Goal: Obtain resource: Download file/media

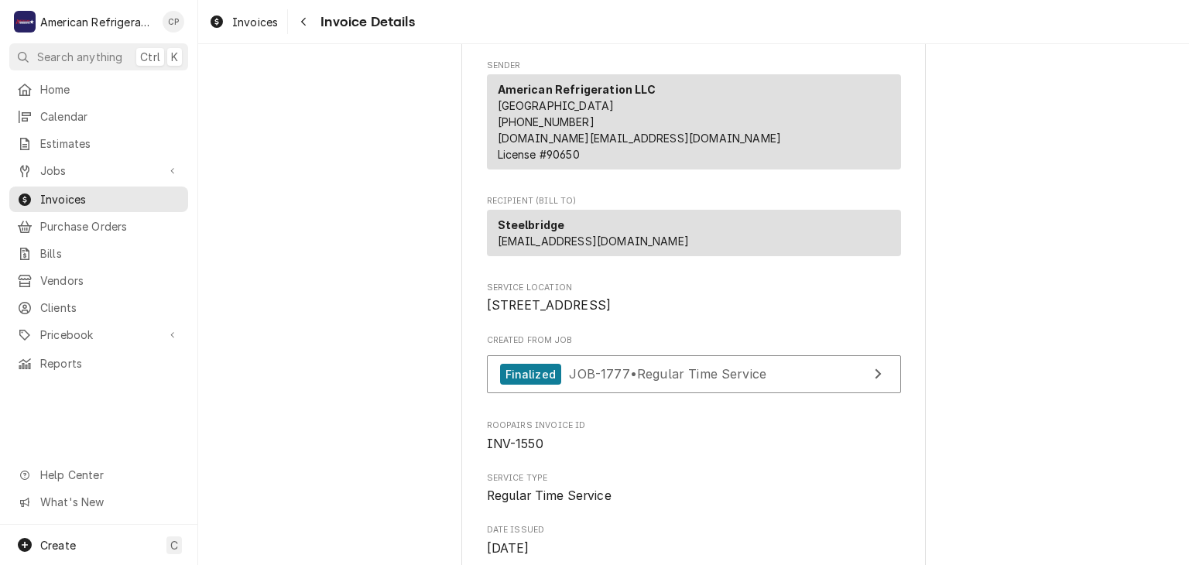
scroll to position [158, 0]
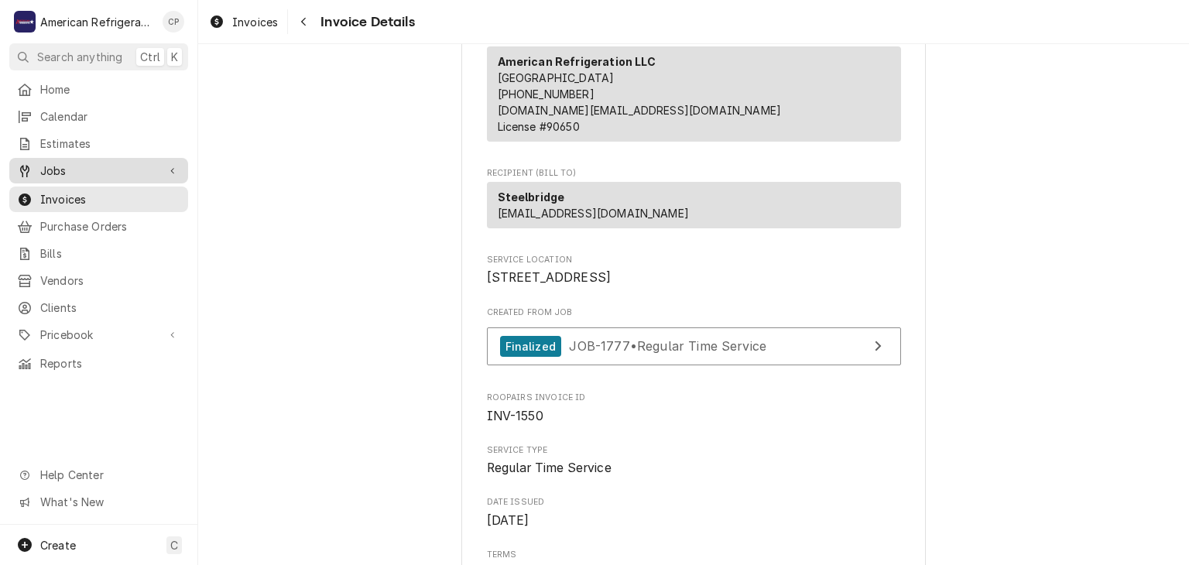
click at [153, 170] on span "Jobs" at bounding box center [98, 171] width 117 height 16
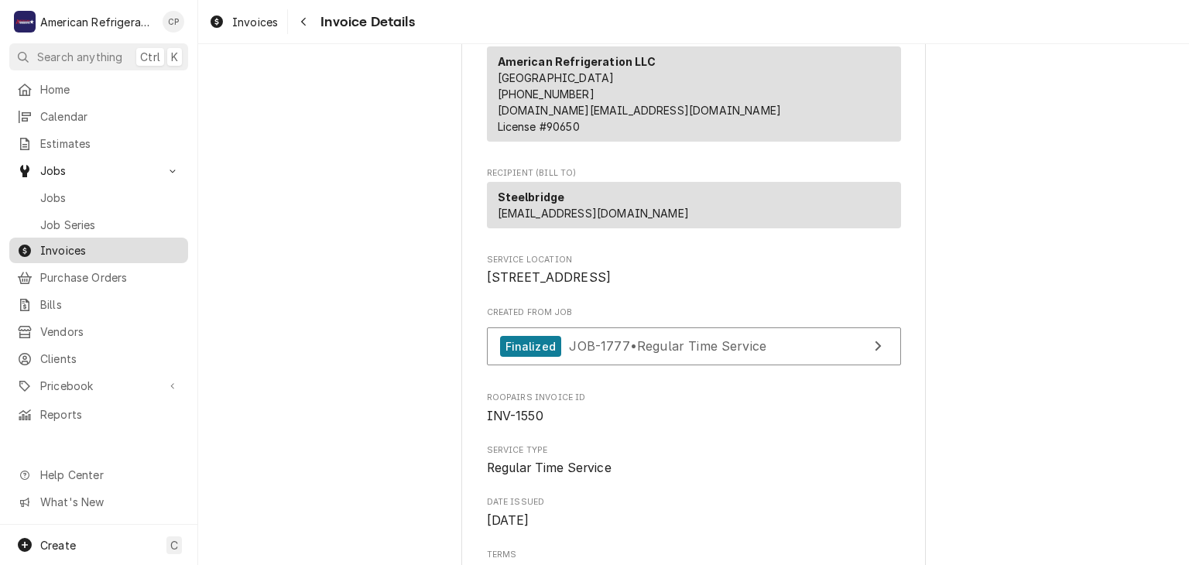
click at [140, 242] on span "Invoices" at bounding box center [110, 250] width 140 height 16
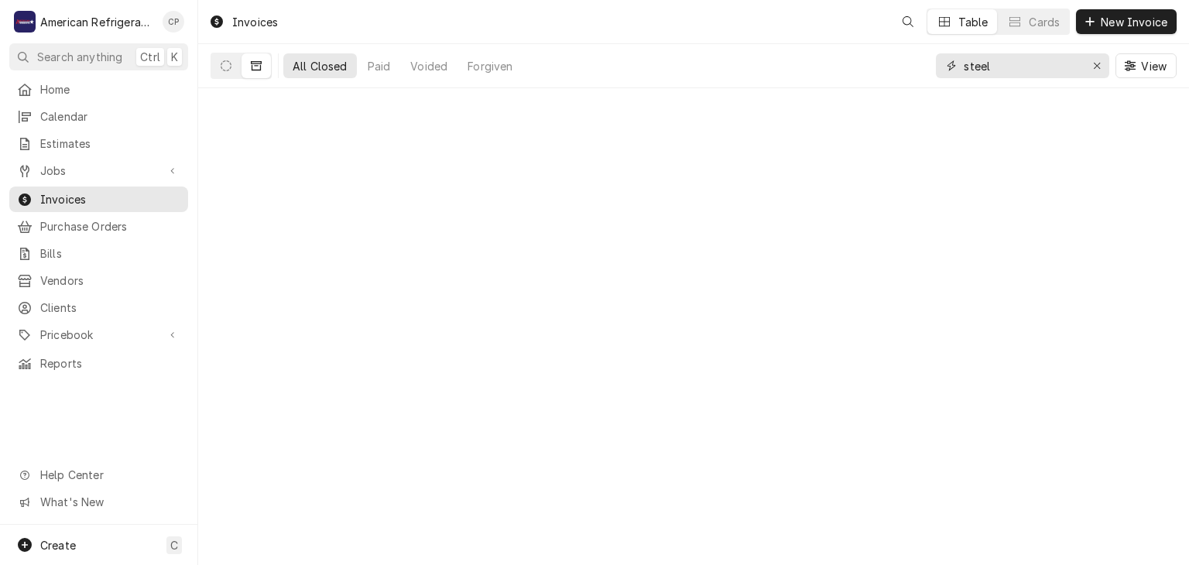
click at [1014, 64] on input "steel" at bounding box center [1022, 65] width 116 height 25
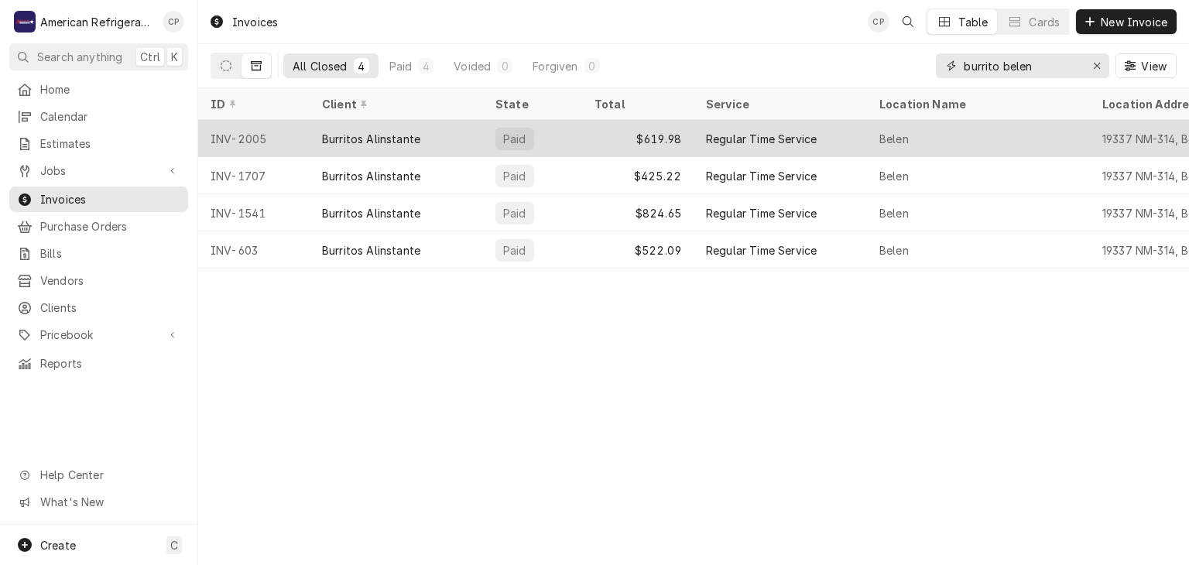
type input "burrito belen"
click at [431, 138] on div "Burritos Alinstante" at bounding box center [396, 138] width 173 height 37
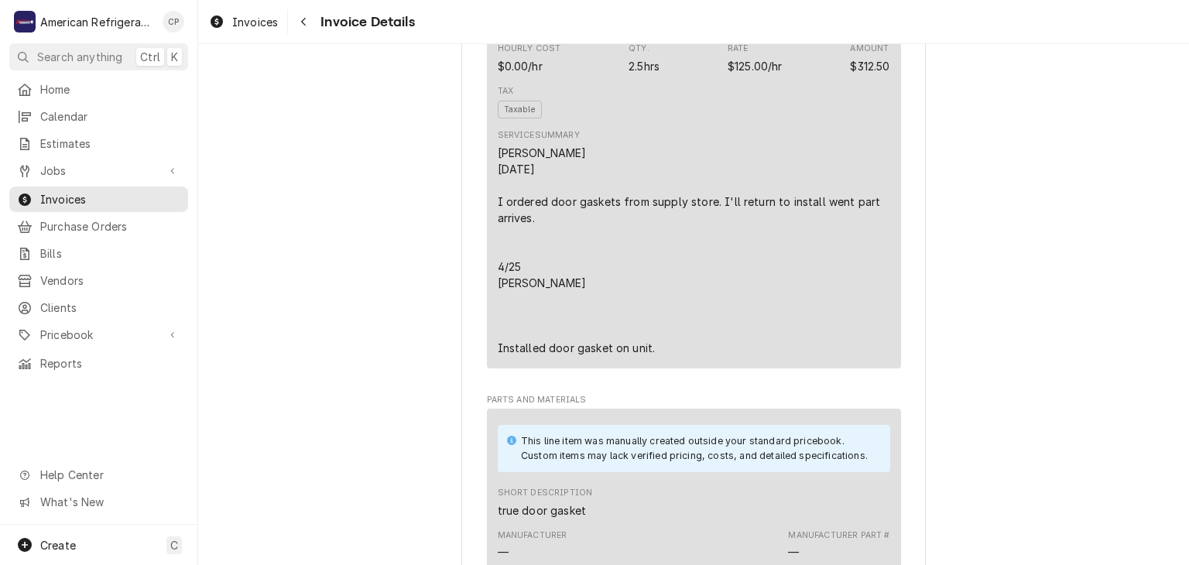
scroll to position [708, 0]
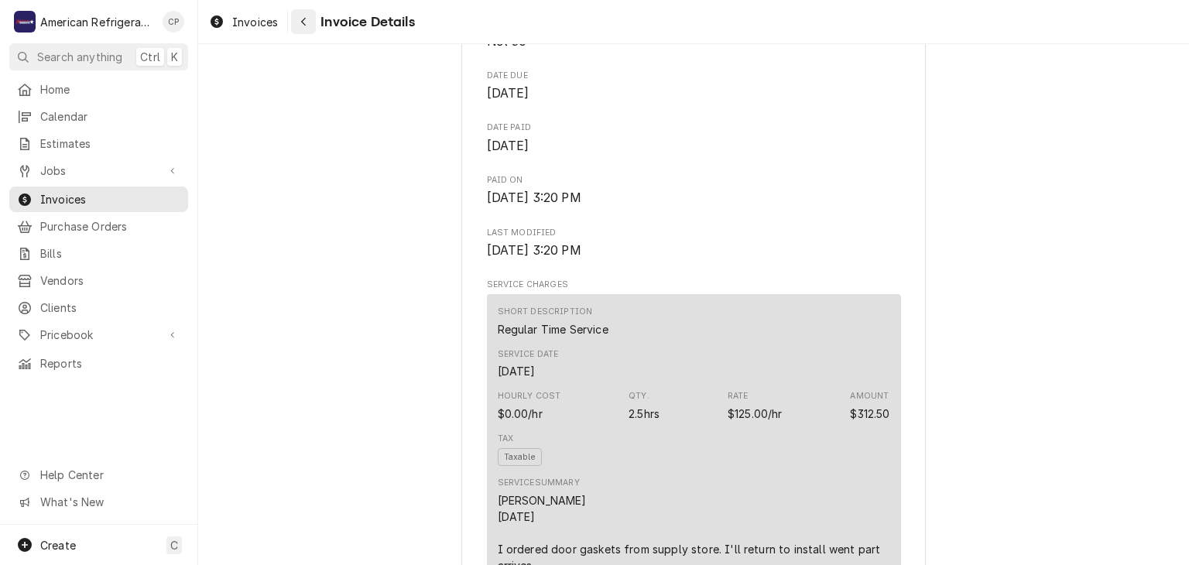
click at [310, 19] on div "Navigate back" at bounding box center [303, 21] width 15 height 15
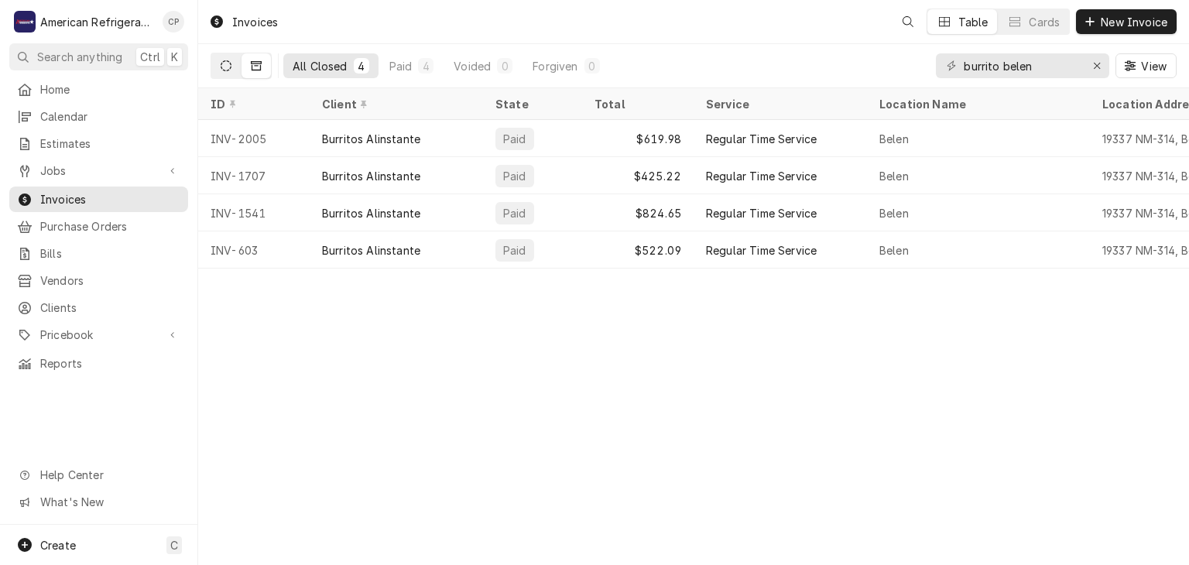
click at [225, 73] on button "Dynamic Content Wrapper" at bounding box center [225, 65] width 29 height 25
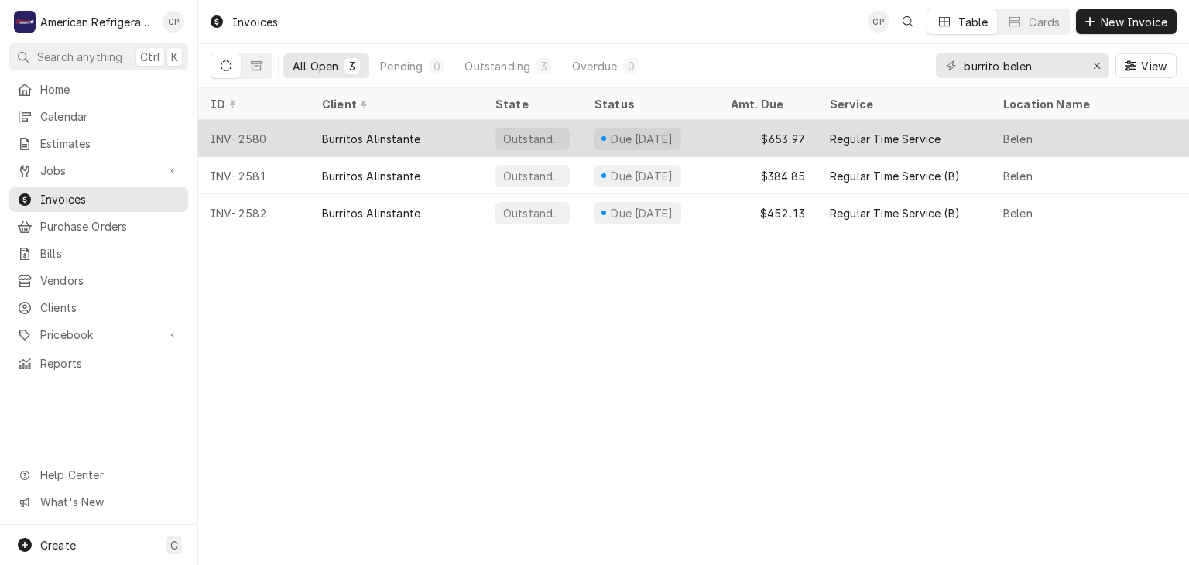
click at [277, 132] on div "INV-2580" at bounding box center [254, 138] width 112 height 37
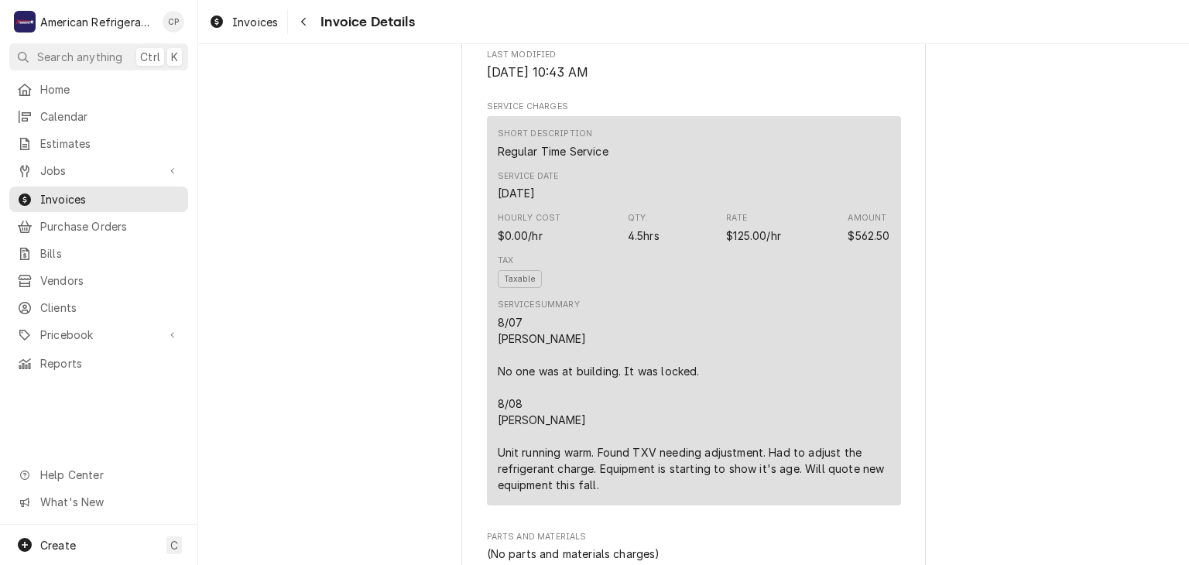
scroll to position [904, 0]
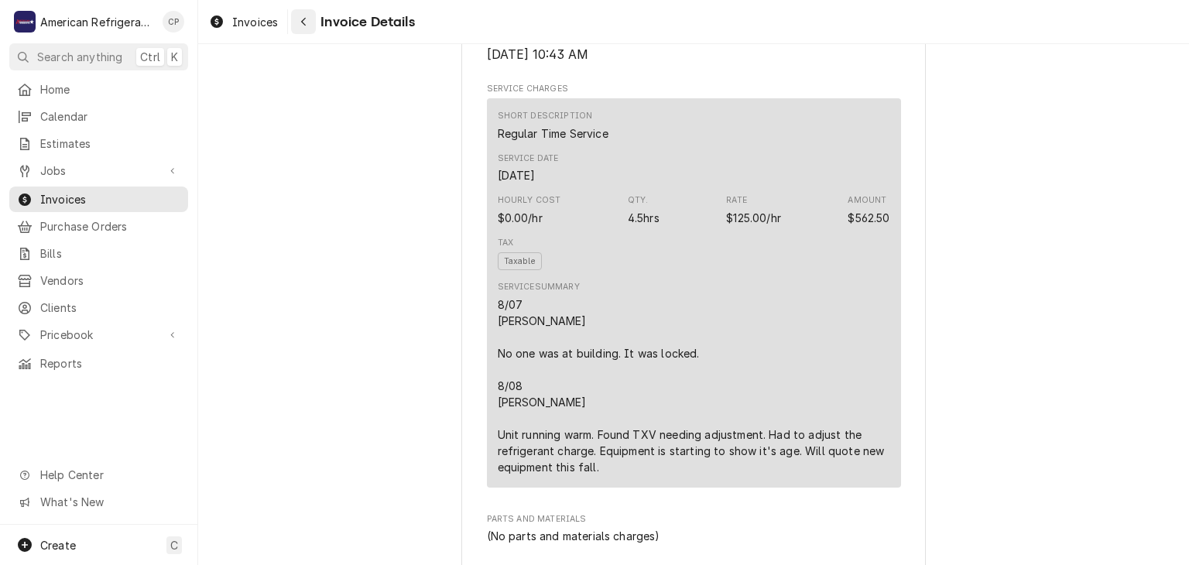
click at [304, 32] on button "Navigate back" at bounding box center [303, 21] width 25 height 25
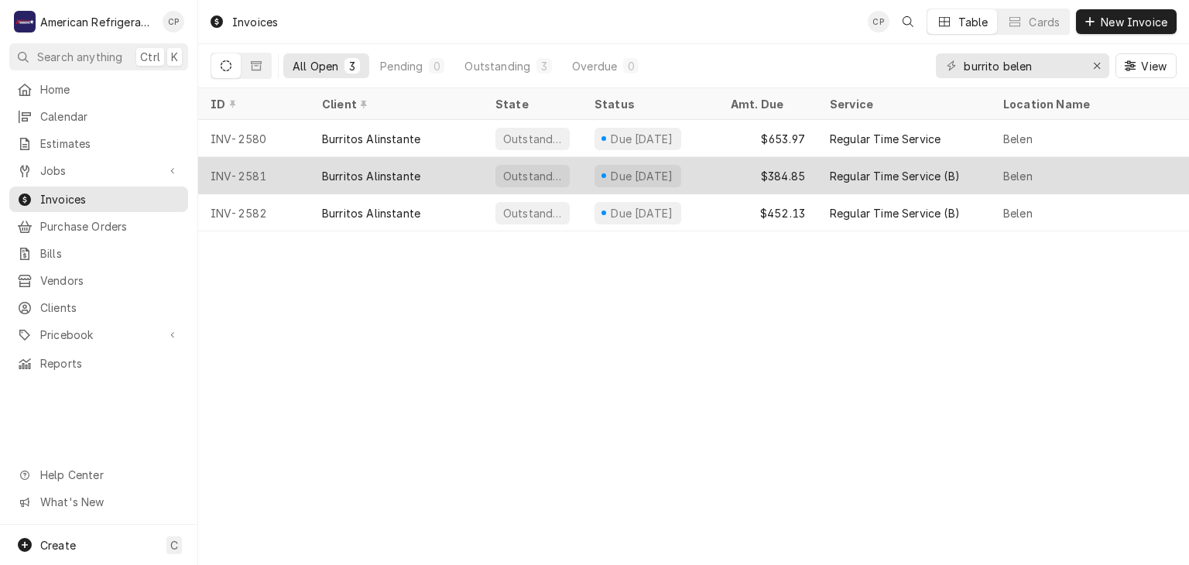
click at [333, 170] on div "Burritos Alinstante" at bounding box center [371, 176] width 98 height 16
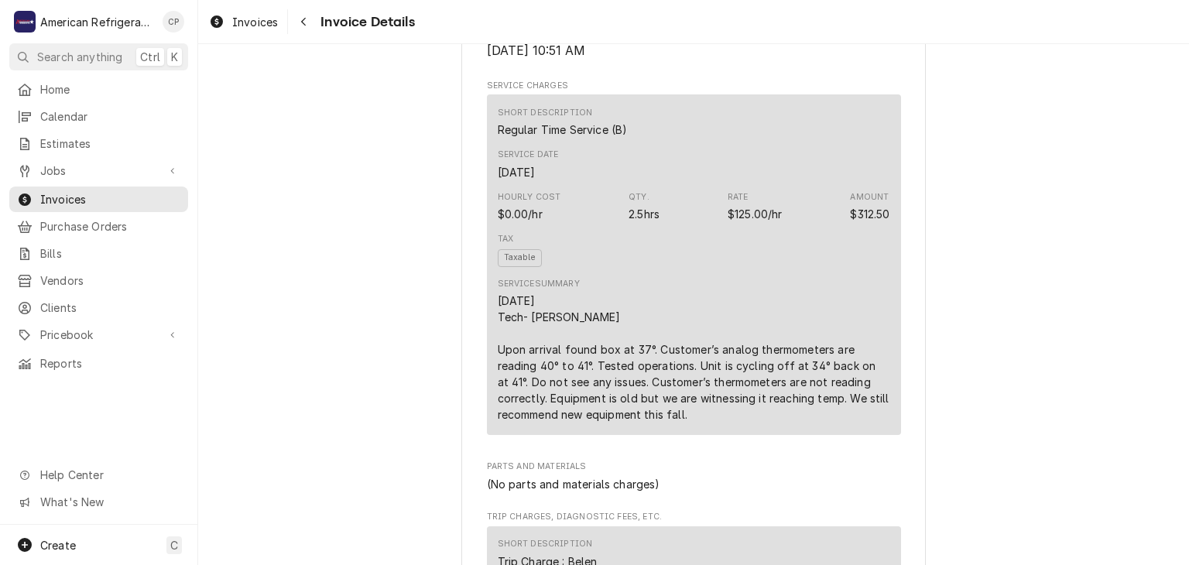
scroll to position [854, 0]
click at [141, 163] on span "Jobs" at bounding box center [98, 171] width 117 height 16
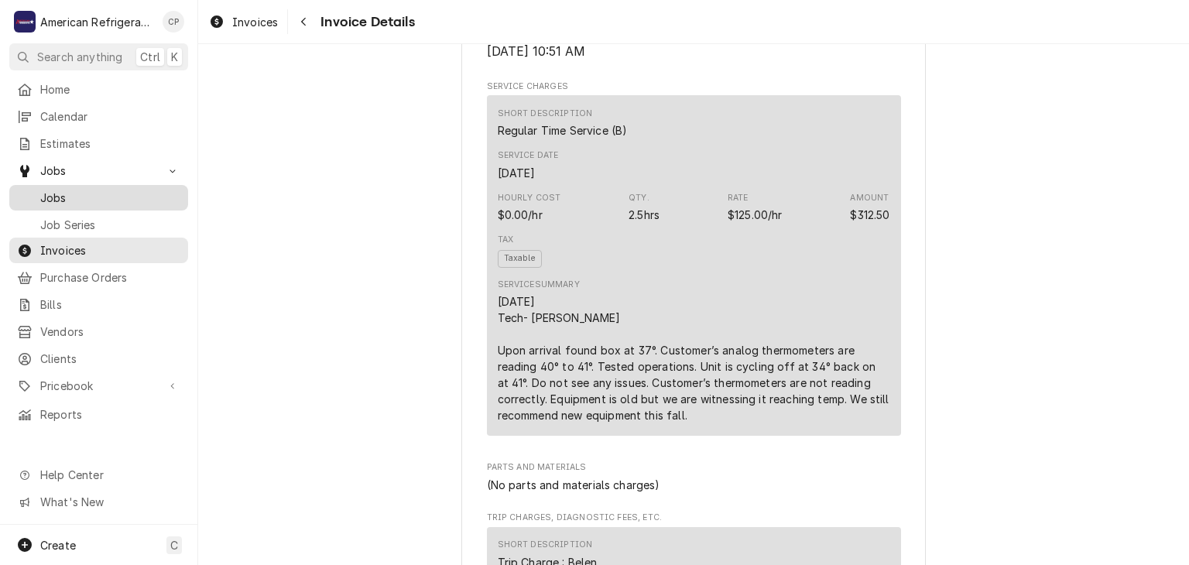
click at [145, 200] on div "Jobs" at bounding box center [98, 197] width 173 height 19
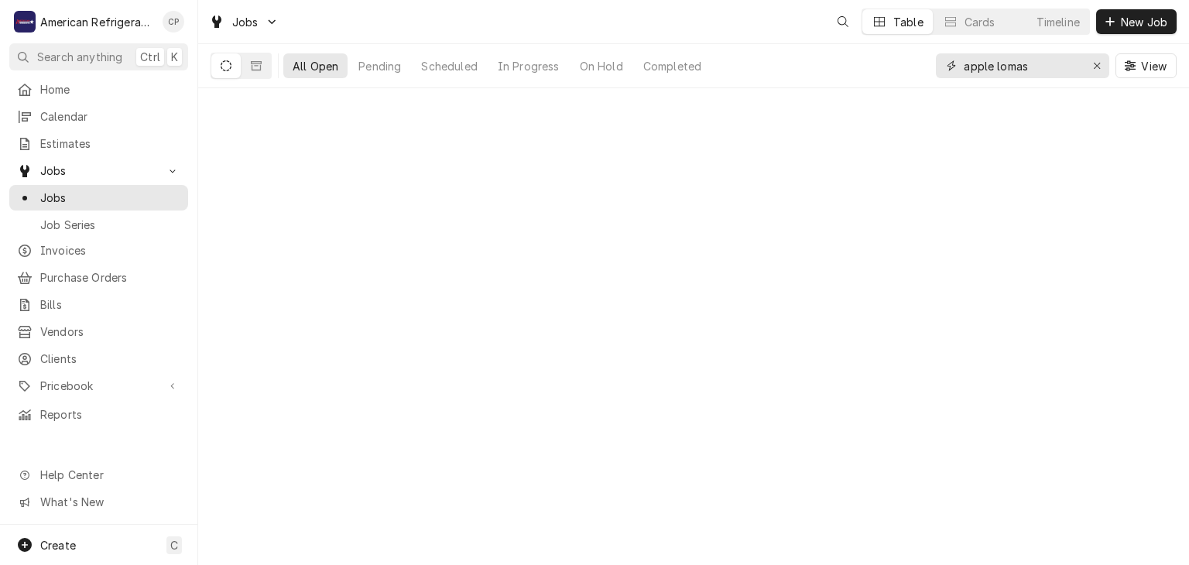
click at [1009, 70] on input "apple lomas" at bounding box center [1022, 65] width 116 height 25
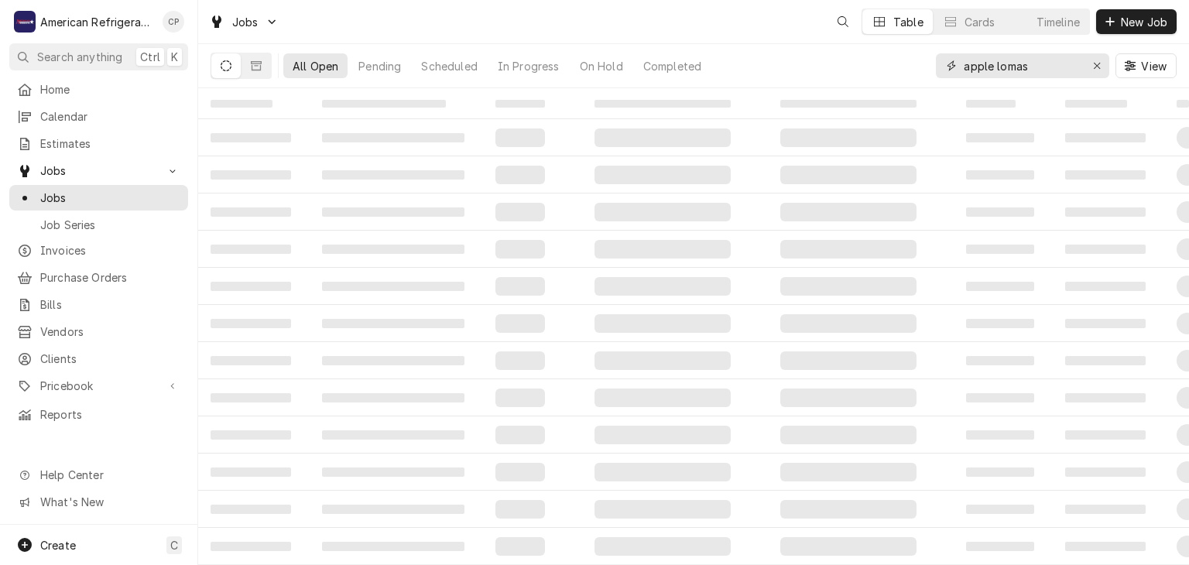
click at [1009, 70] on input "apple lomas" at bounding box center [1022, 65] width 116 height 25
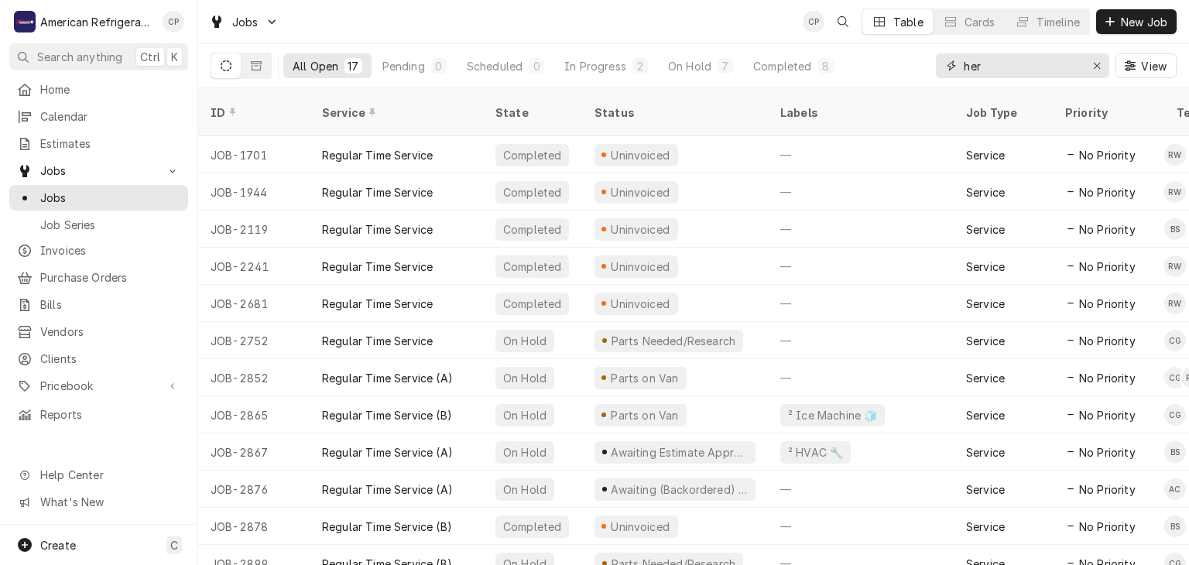
click at [1028, 69] on input "her" at bounding box center [1022, 65] width 116 height 25
type input "[PERSON_NAME]"
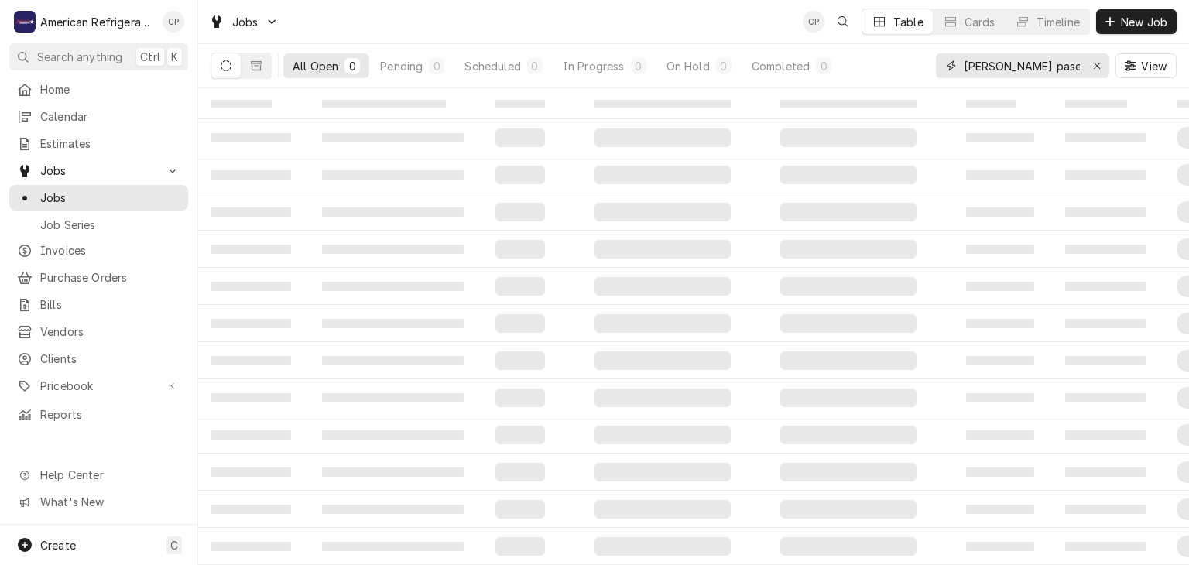
type input "[PERSON_NAME] paseo"
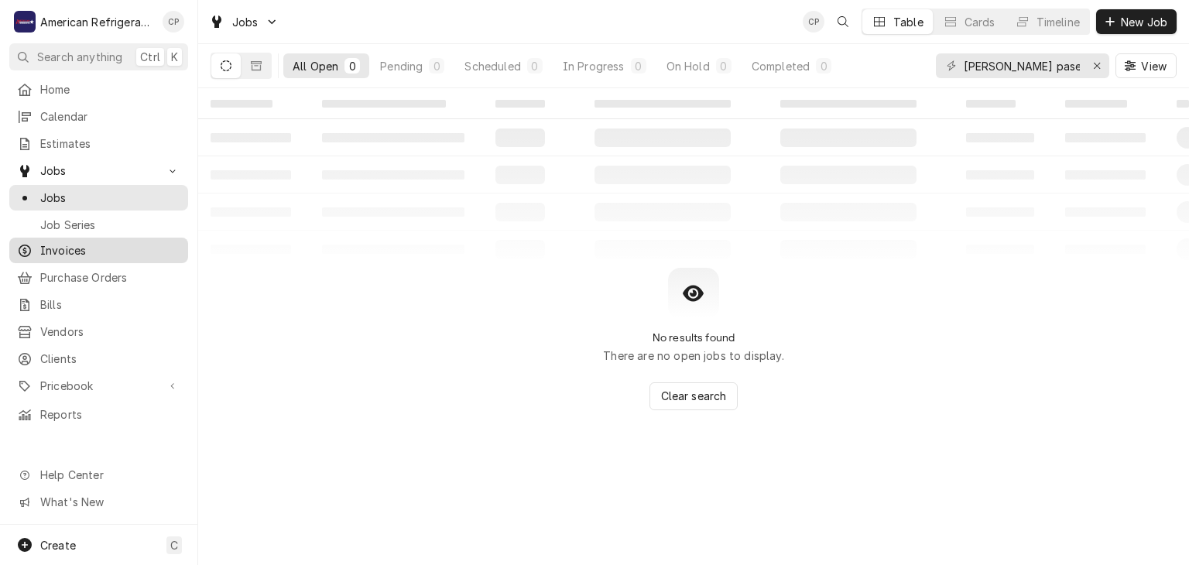
click at [140, 242] on span "Invoices" at bounding box center [110, 250] width 140 height 16
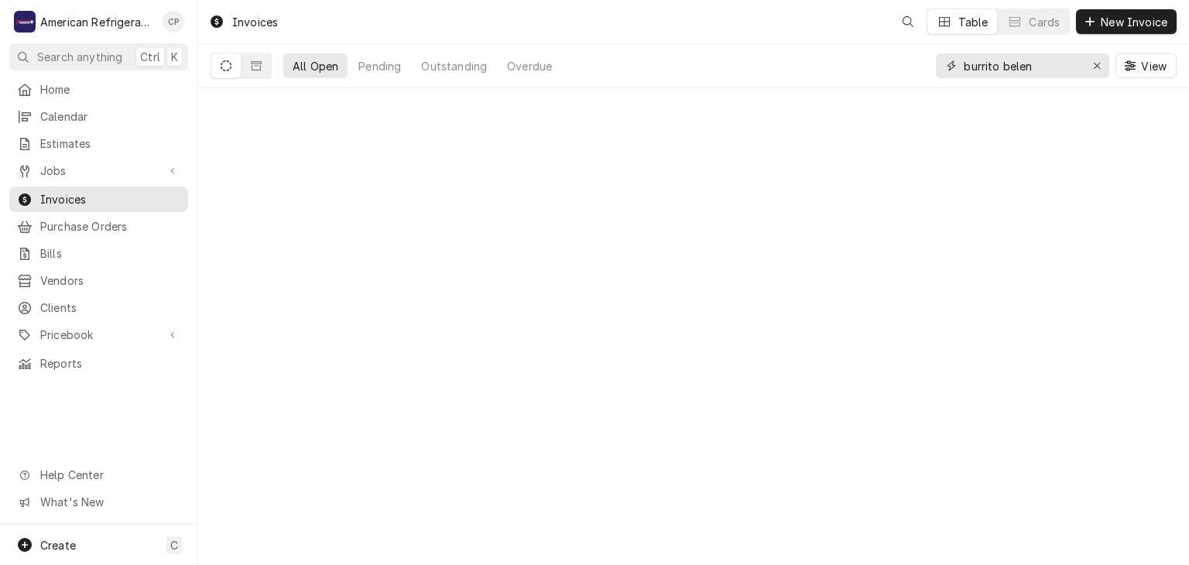
click at [1021, 63] on input "burrito belen" at bounding box center [1022, 65] width 116 height 25
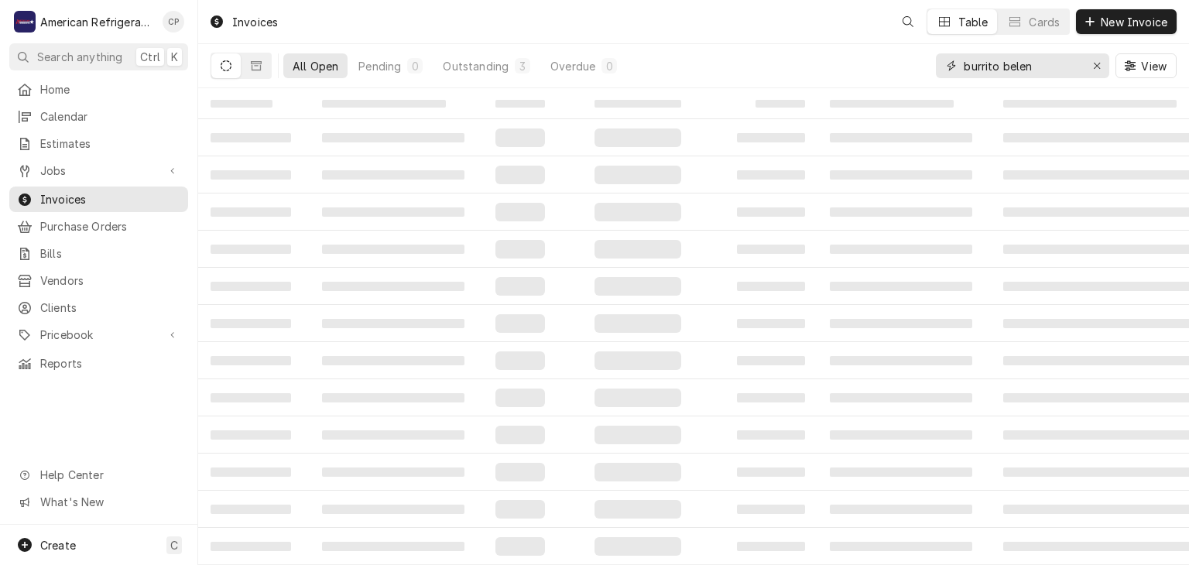
click at [1021, 63] on input "burrito belen" at bounding box center [1022, 65] width 116 height 25
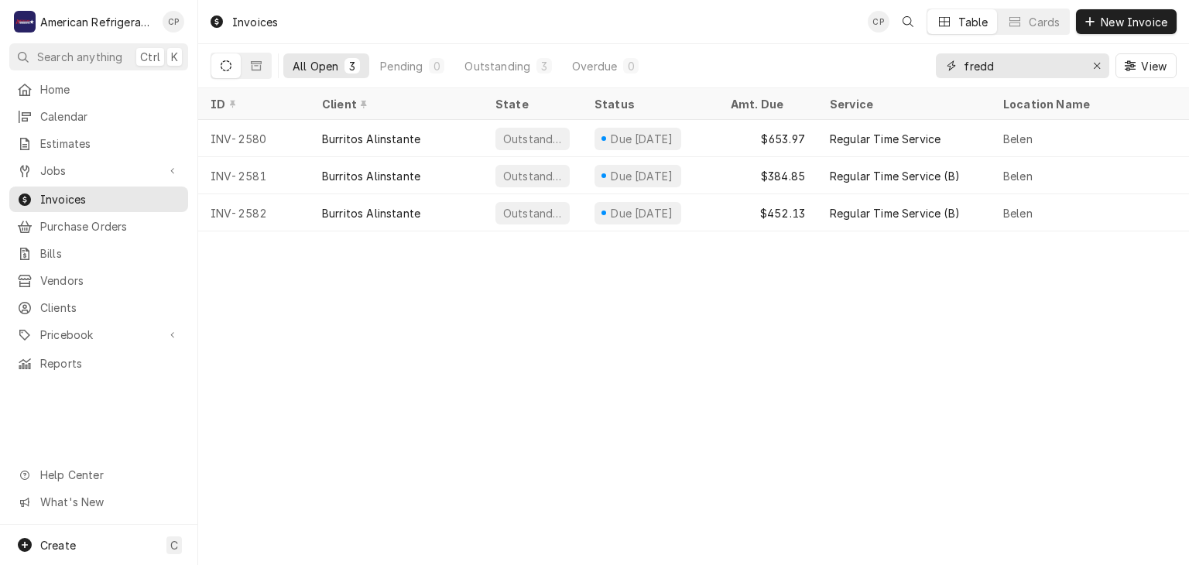
type input "[PERSON_NAME]"
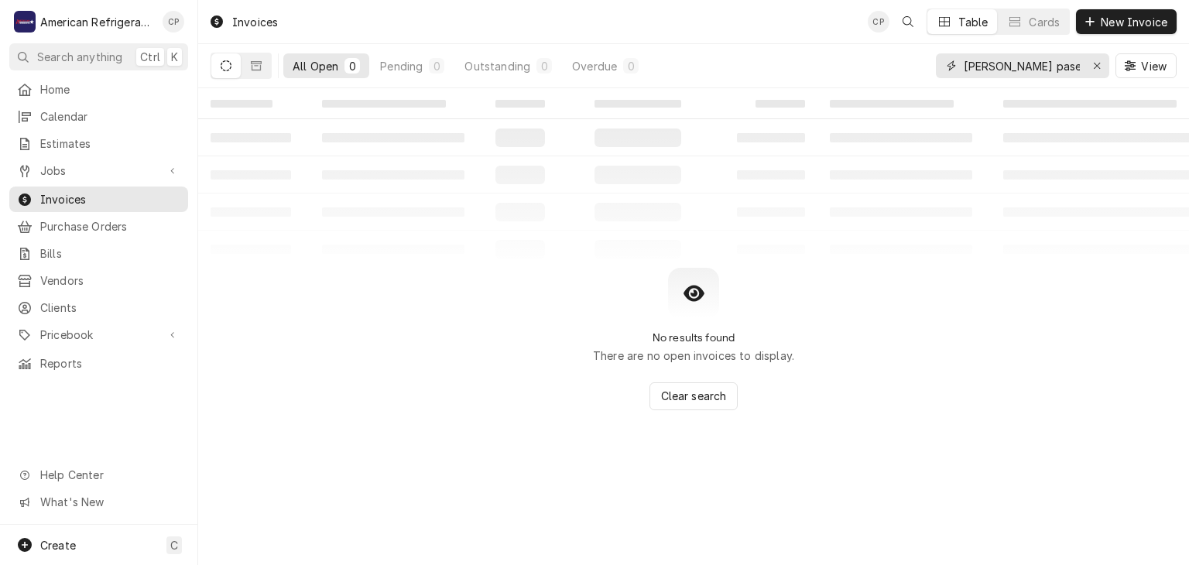
type input "[PERSON_NAME] paseo"
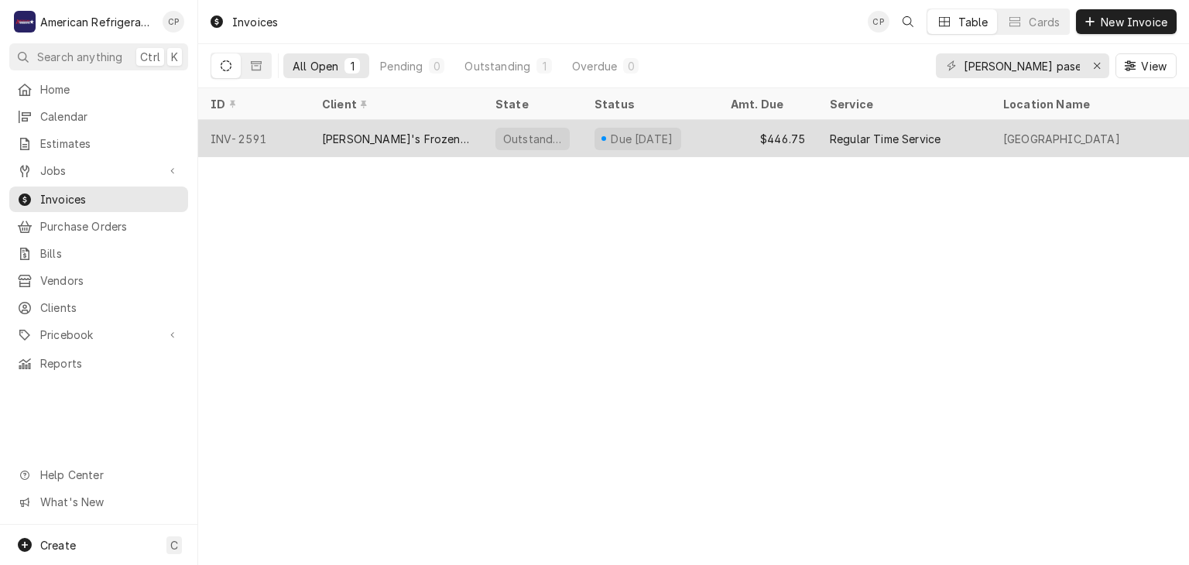
click at [410, 135] on div "[PERSON_NAME]'s Frozen Custard & Steakburgers" at bounding box center [396, 139] width 149 height 16
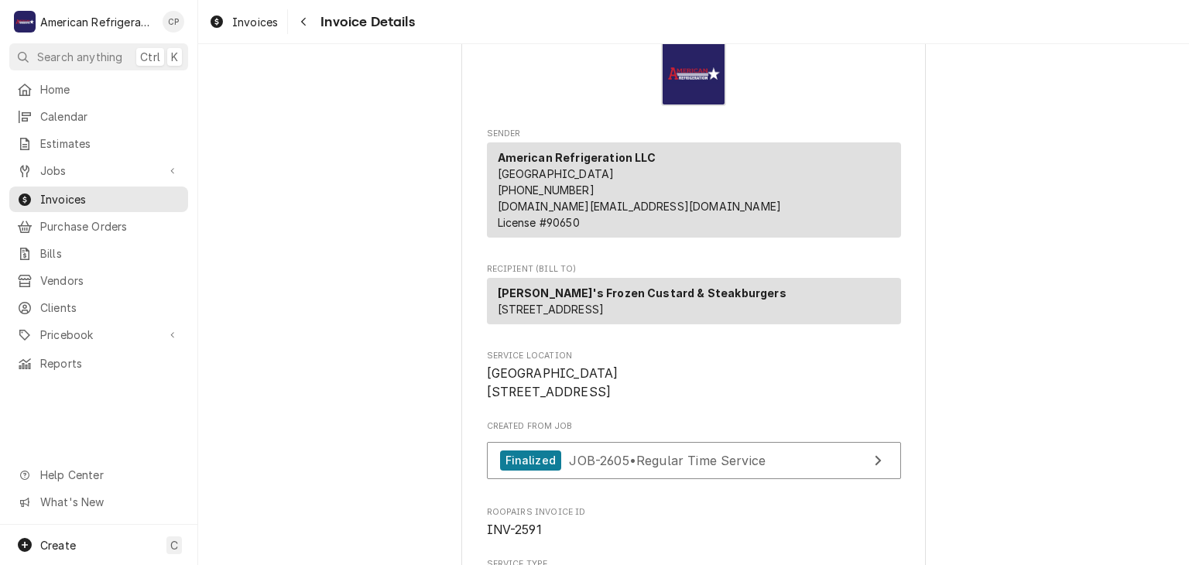
scroll to position [287, 0]
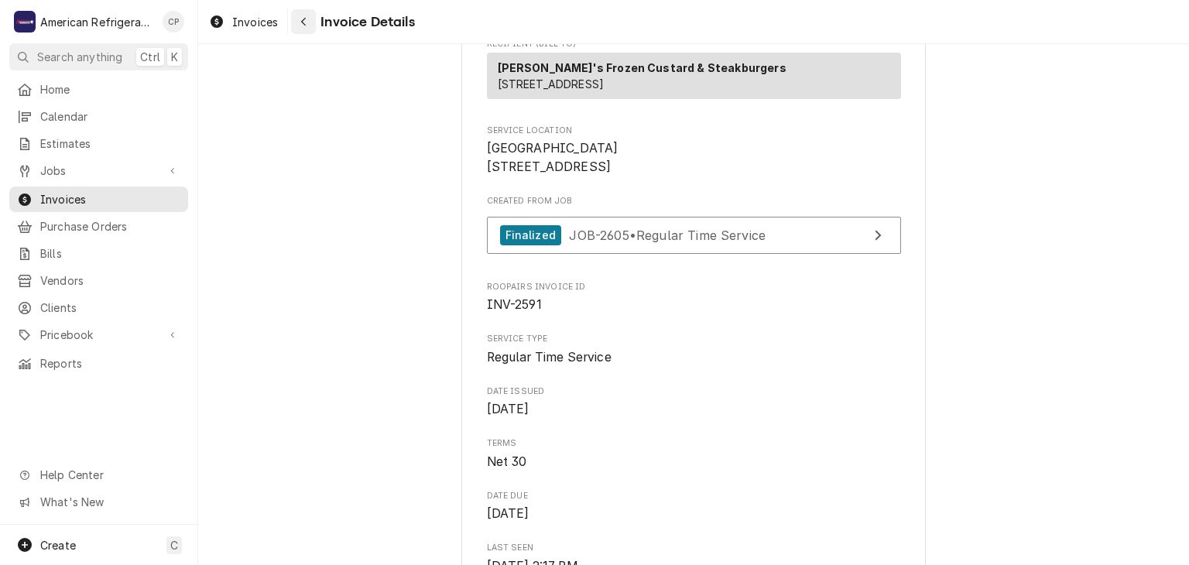
click at [310, 26] on div "Navigate back" at bounding box center [303, 21] width 15 height 15
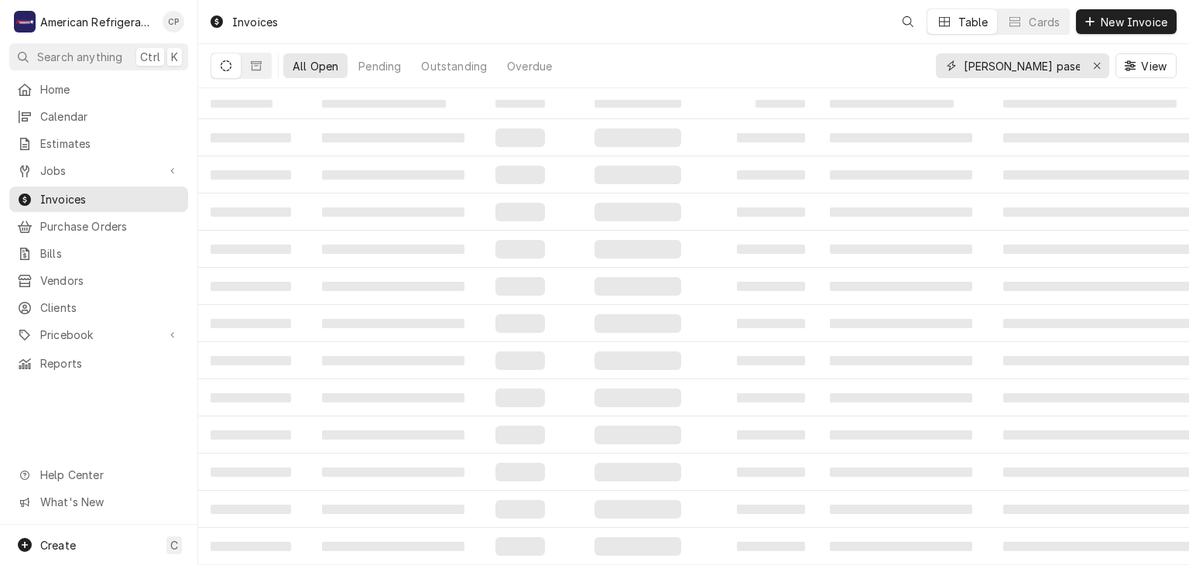
click at [1024, 64] on input "[PERSON_NAME] paseo" at bounding box center [1022, 65] width 116 height 25
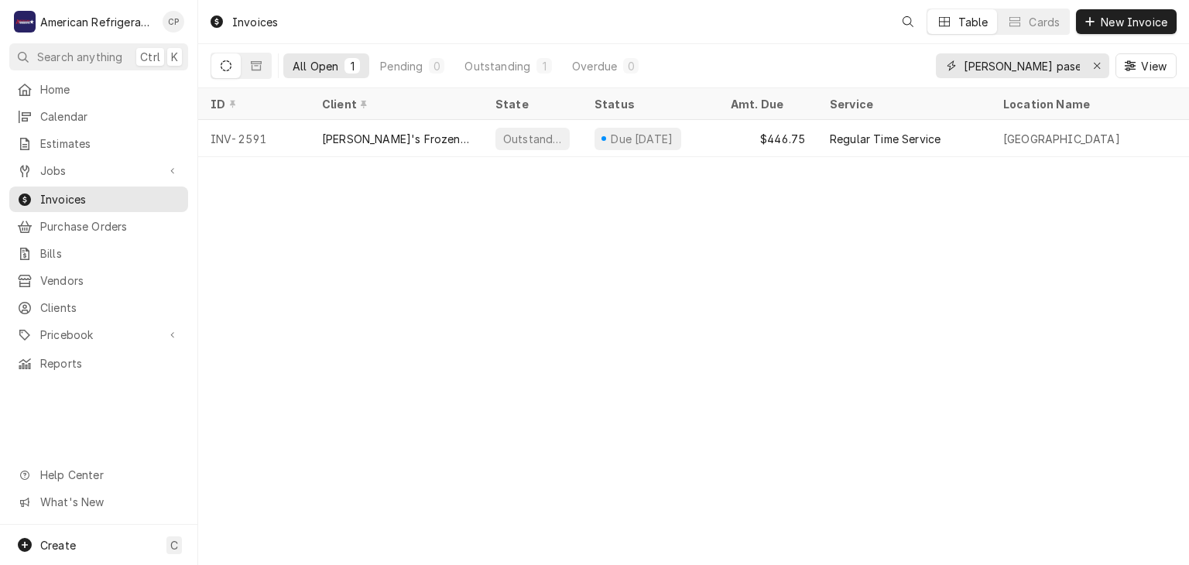
click at [1024, 64] on input "Freddy paseo" at bounding box center [1022, 65] width 116 height 25
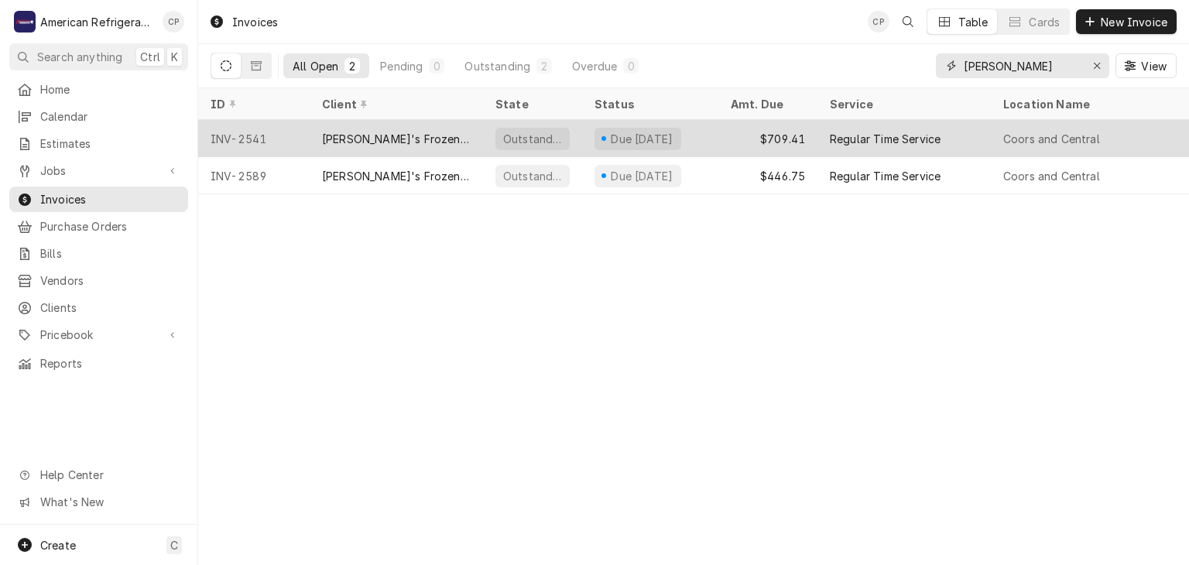
type input "Freddy coor"
click at [392, 135] on div "[PERSON_NAME]'s Frozen Custard & Steakburgers" at bounding box center [396, 139] width 149 height 16
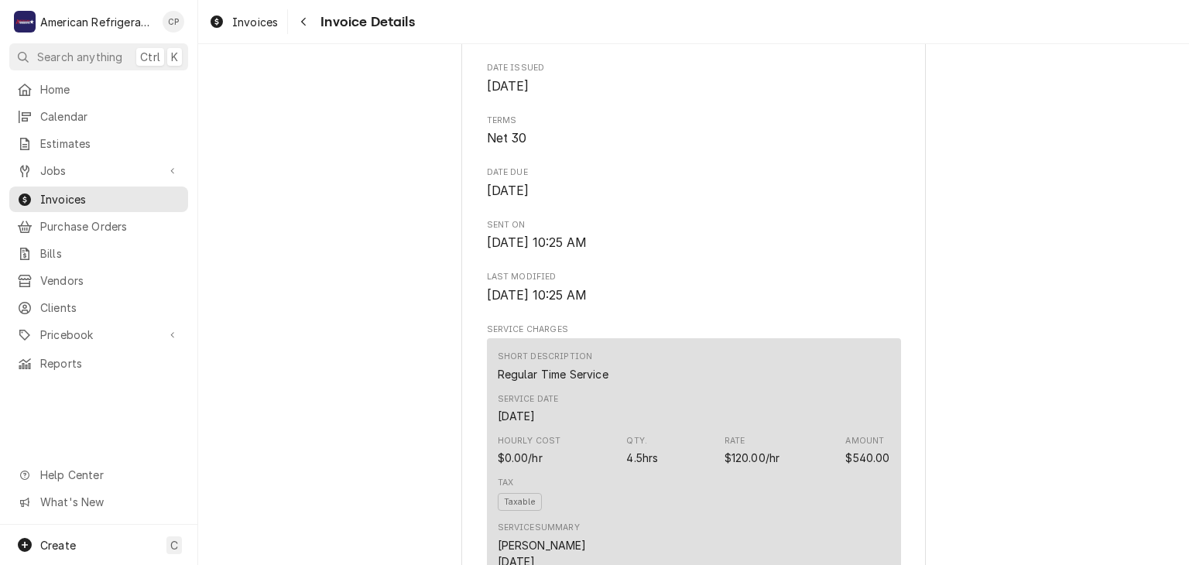
scroll to position [465, 0]
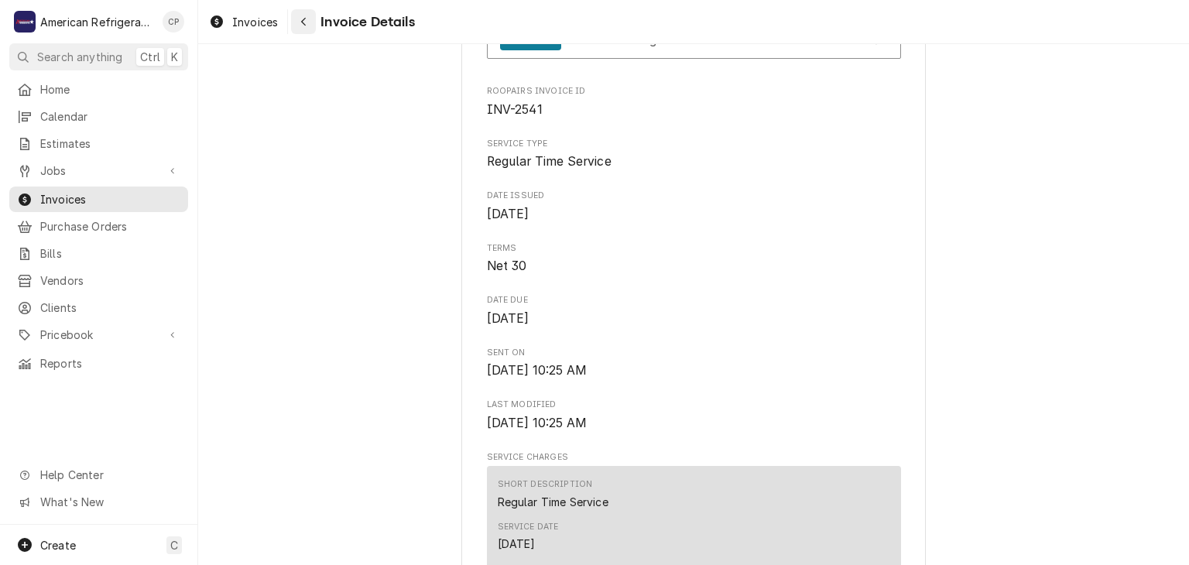
click at [298, 21] on div "Navigate back" at bounding box center [303, 21] width 15 height 15
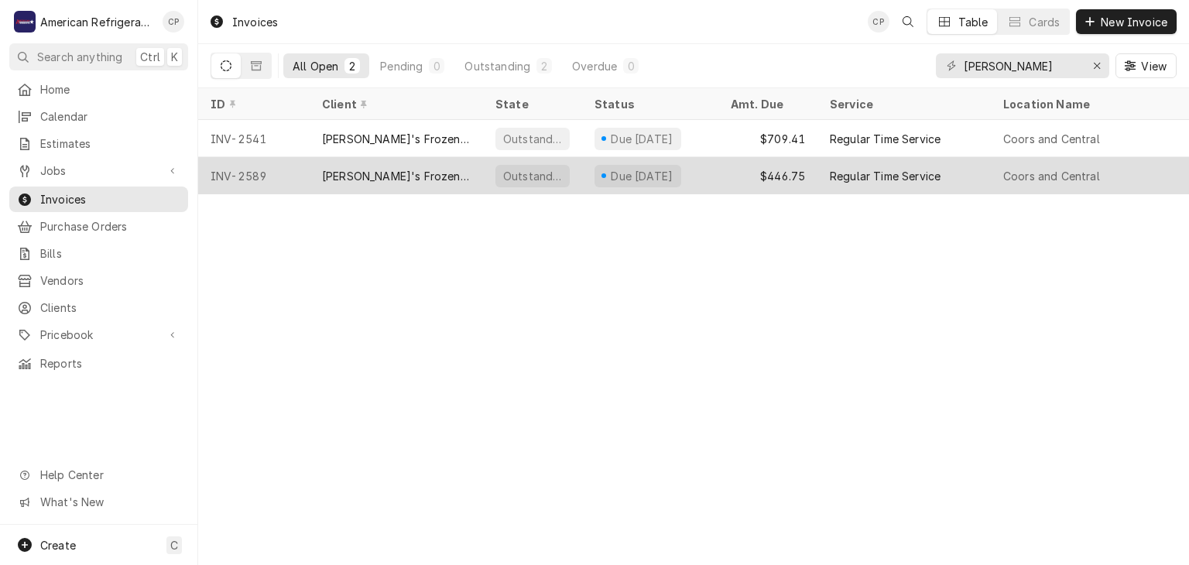
click at [385, 169] on div "[PERSON_NAME]'s Frozen Custard & Steakburgers" at bounding box center [396, 176] width 149 height 16
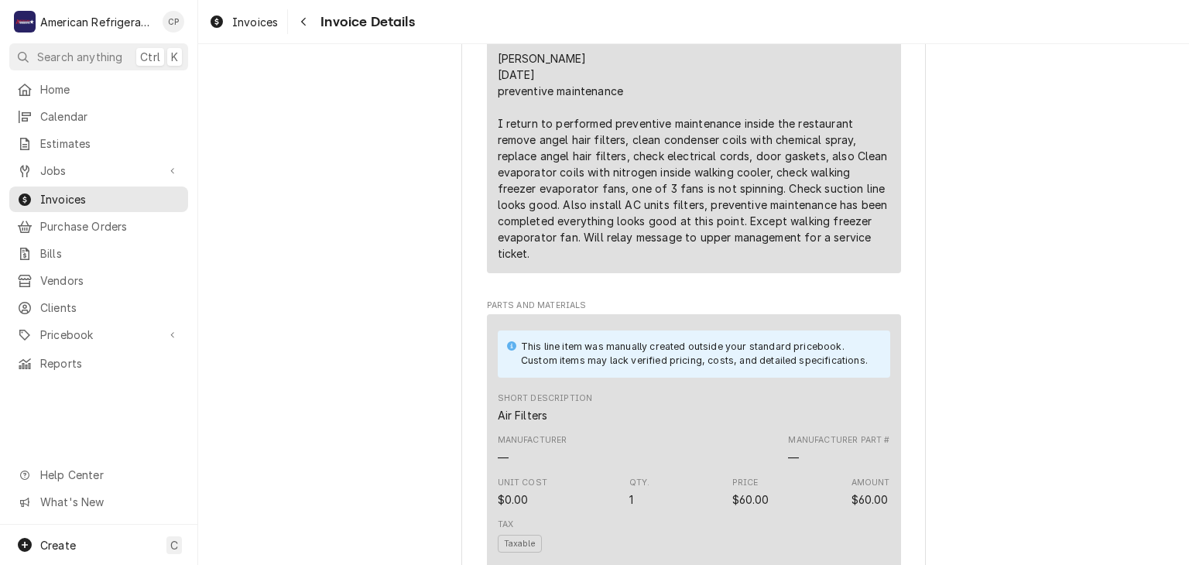
scroll to position [1226, 0]
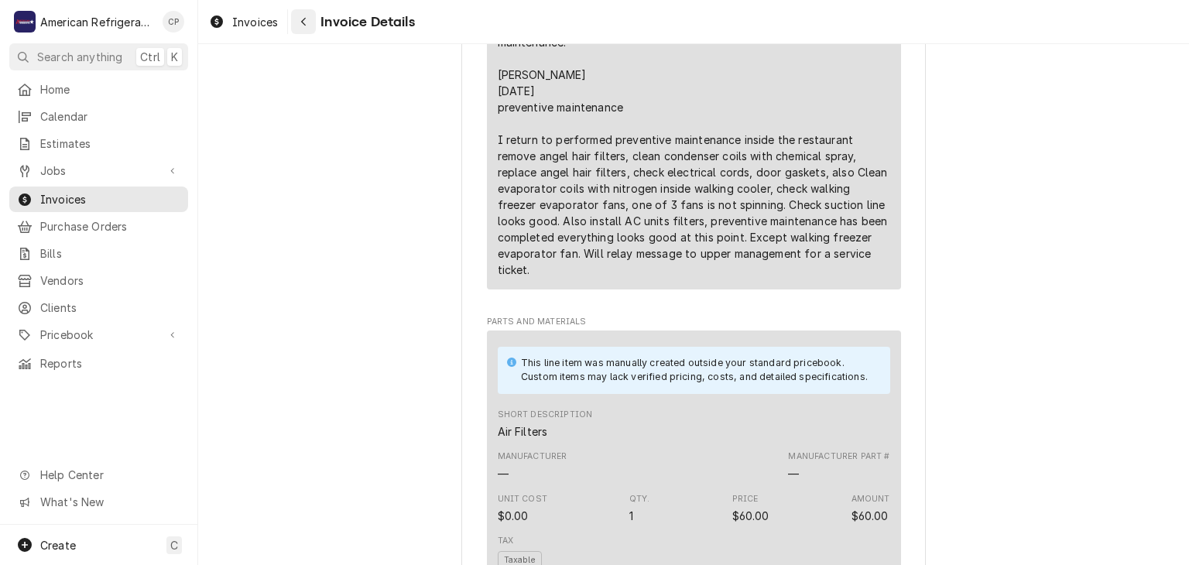
click at [304, 19] on icon "Navigate back" at bounding box center [303, 22] width 5 height 9
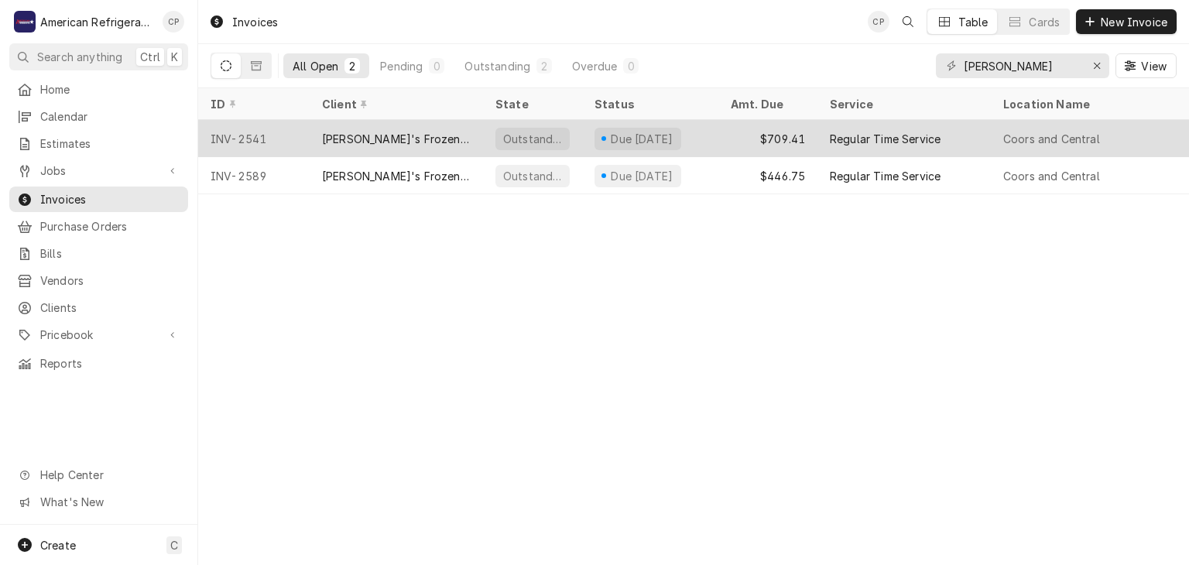
click at [411, 144] on div "[PERSON_NAME]'s Frozen Custard & Steakburgers" at bounding box center [396, 138] width 173 height 37
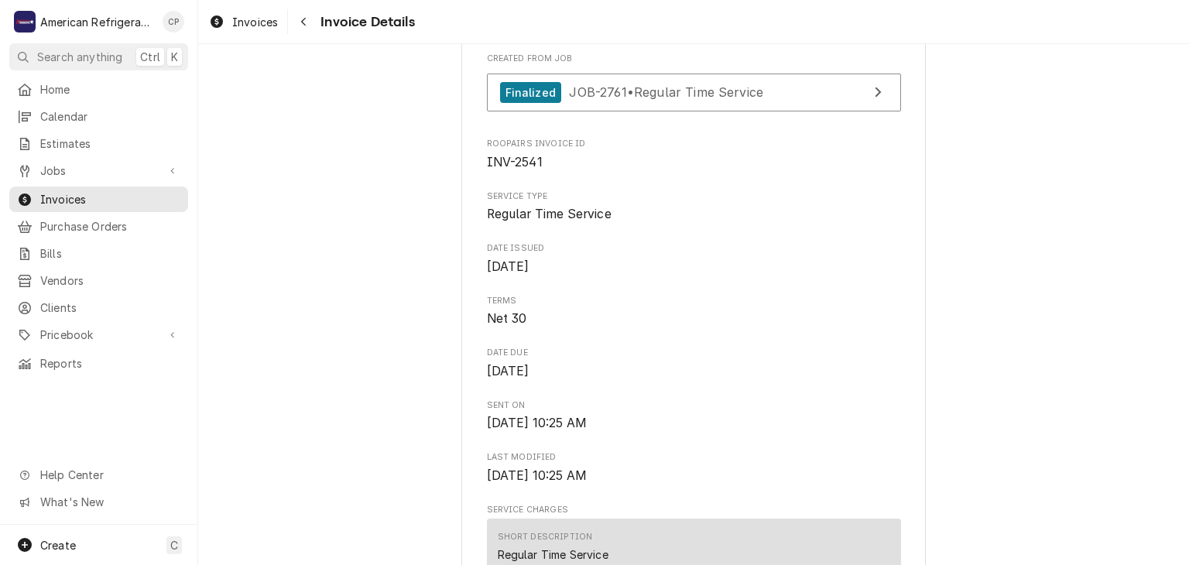
scroll to position [161, 0]
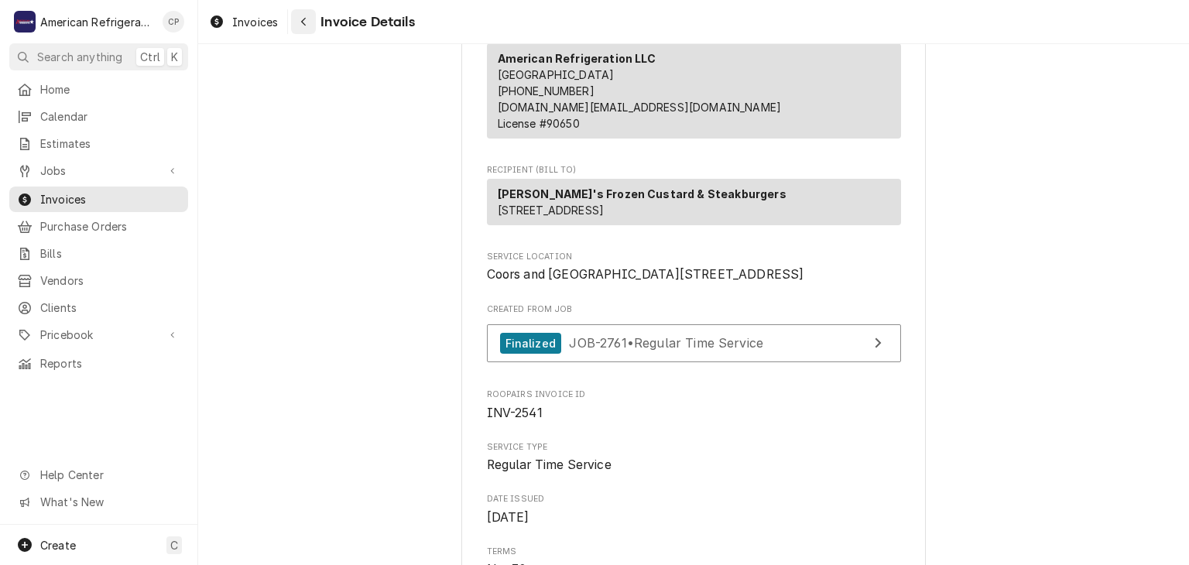
click at [307, 21] on div "Navigate back" at bounding box center [303, 21] width 15 height 15
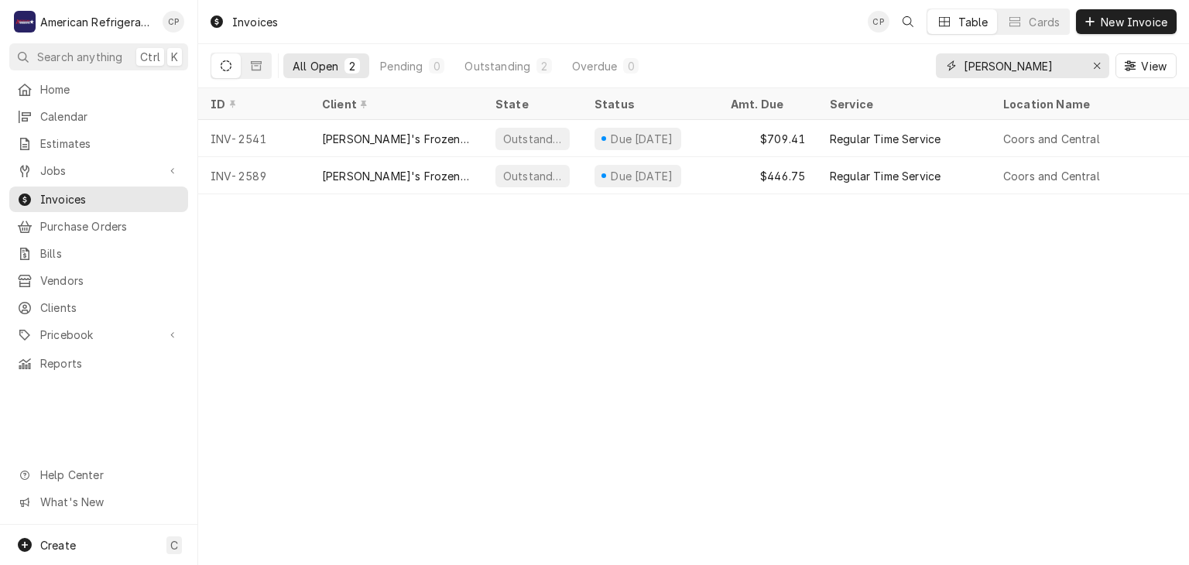
click at [1026, 72] on input "[PERSON_NAME]" at bounding box center [1022, 65] width 116 height 25
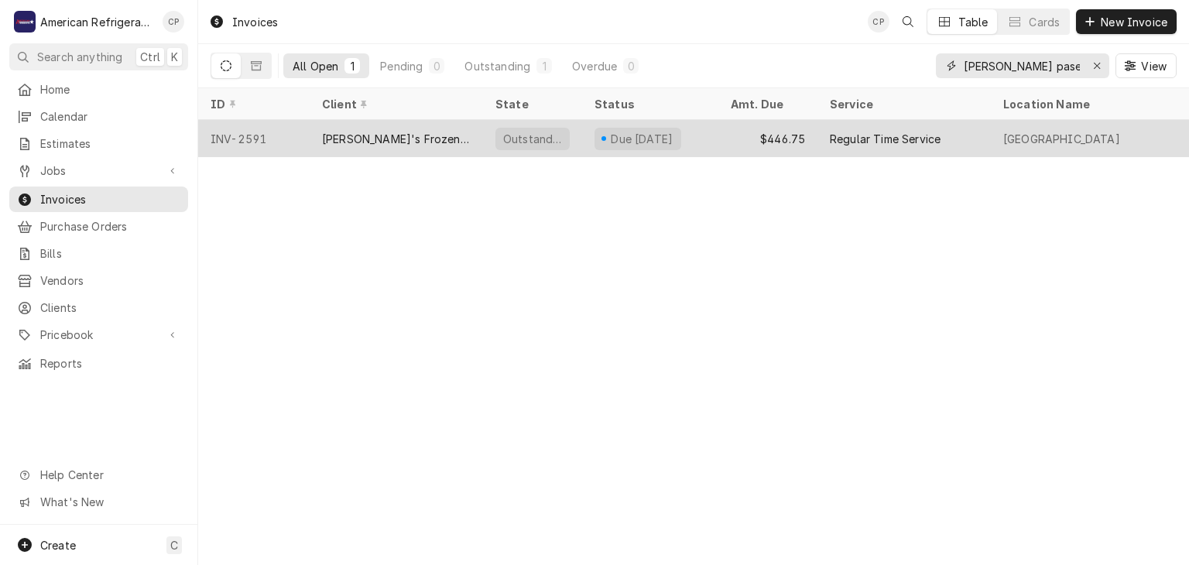
type input "[PERSON_NAME] paseo"
click at [387, 133] on div "[PERSON_NAME]'s Frozen Custard & Steakburgers" at bounding box center [396, 139] width 149 height 16
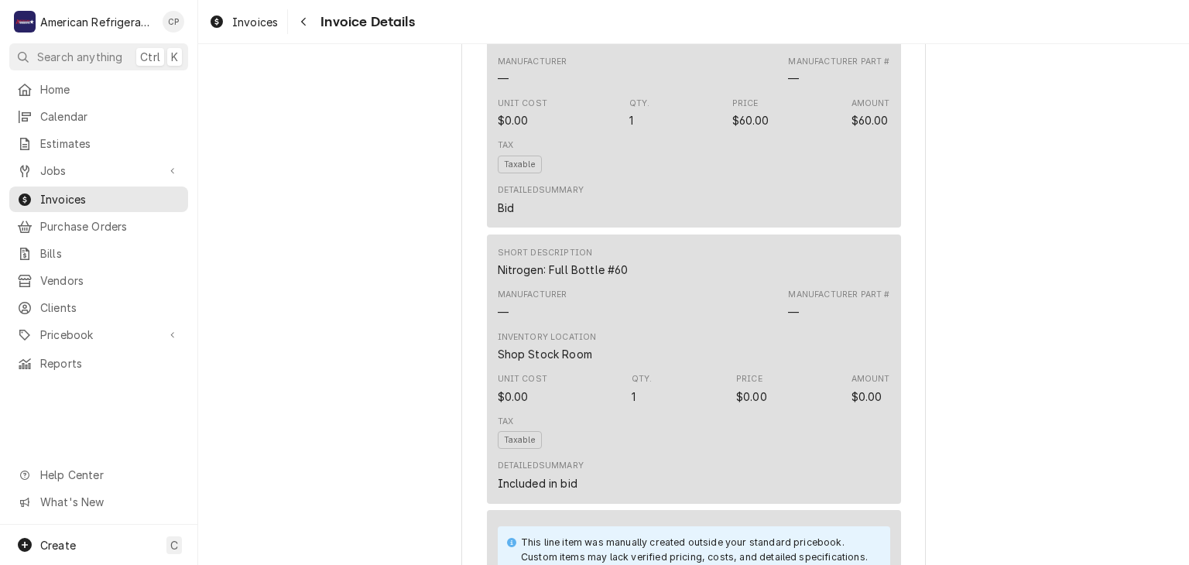
scroll to position [1856, 0]
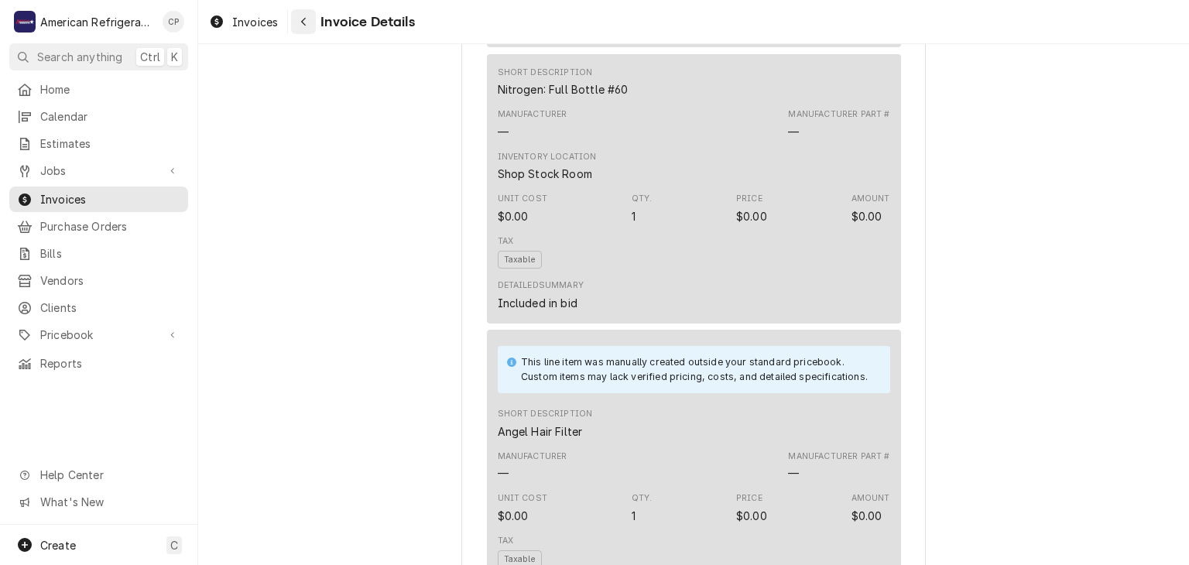
click at [314, 29] on button "Navigate back" at bounding box center [303, 21] width 25 height 25
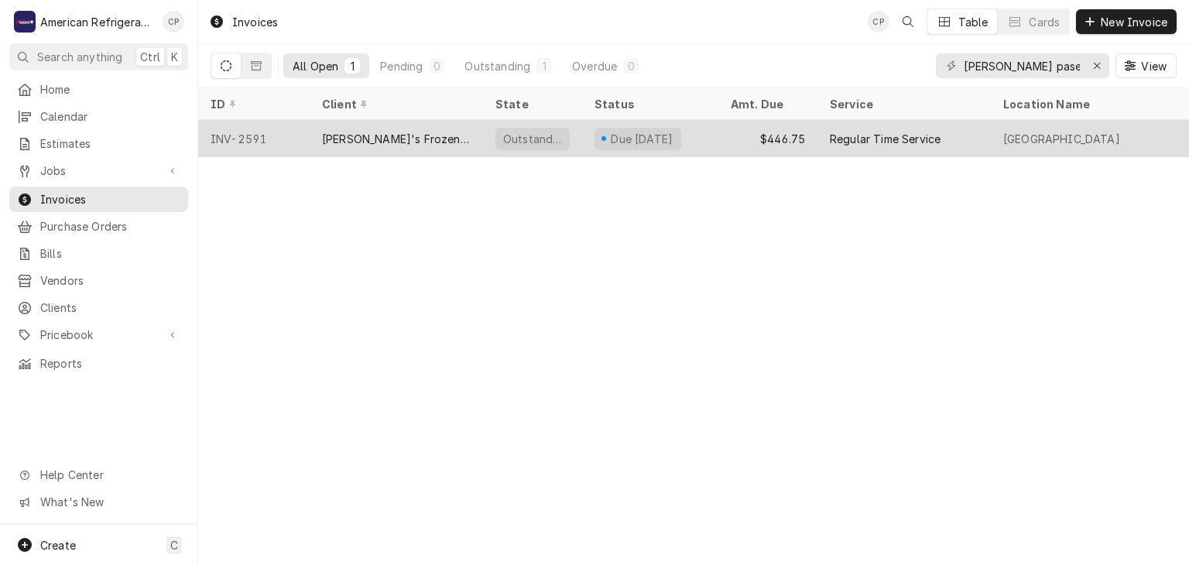
click at [413, 135] on div "[PERSON_NAME]'s Frozen Custard & Steakburgers" at bounding box center [396, 139] width 149 height 16
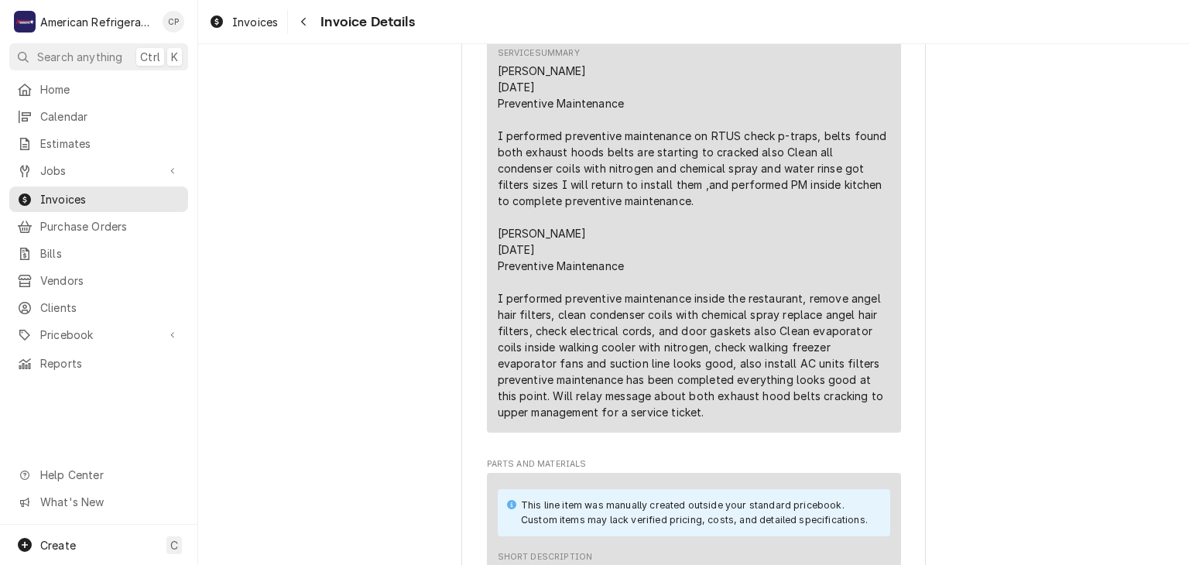
scroll to position [1121, 0]
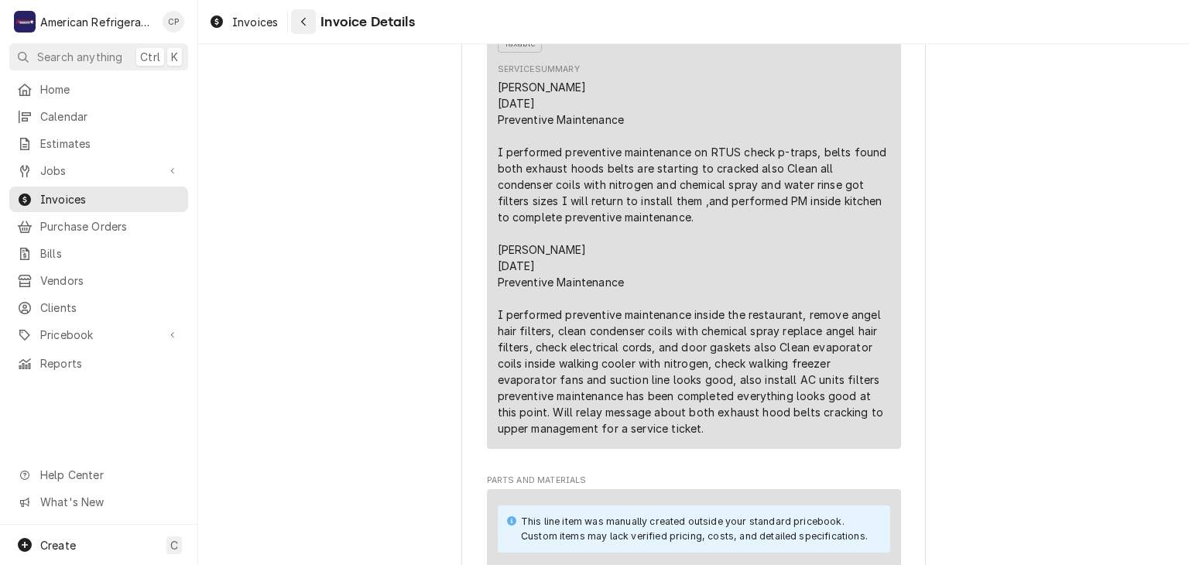
click at [305, 28] on div "Navigate back" at bounding box center [303, 21] width 15 height 15
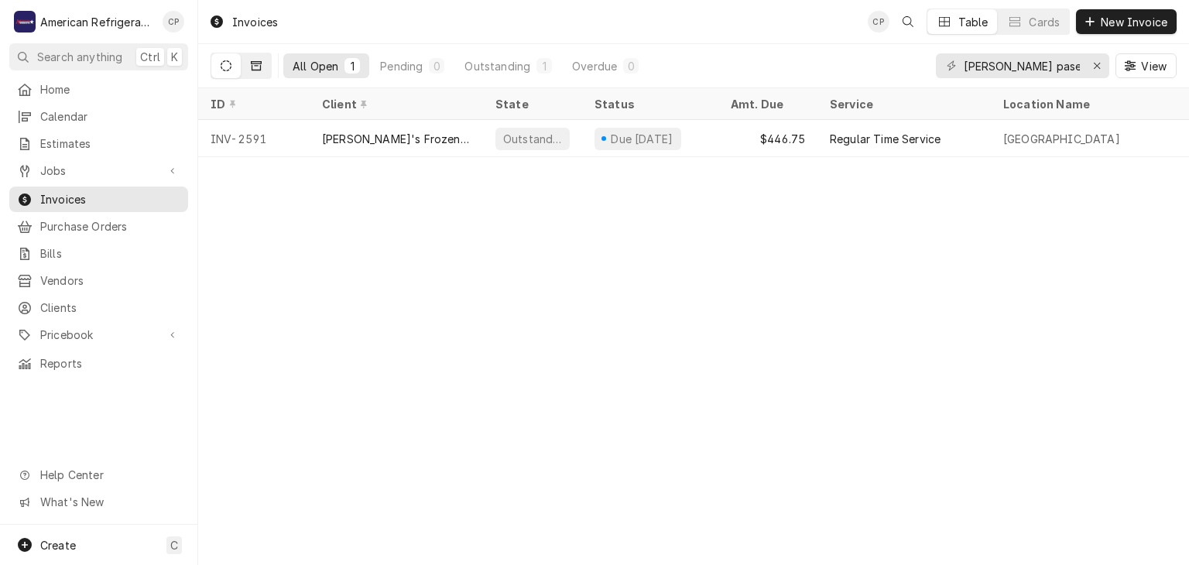
click at [252, 70] on icon "Dynamic Content Wrapper" at bounding box center [256, 65] width 11 height 11
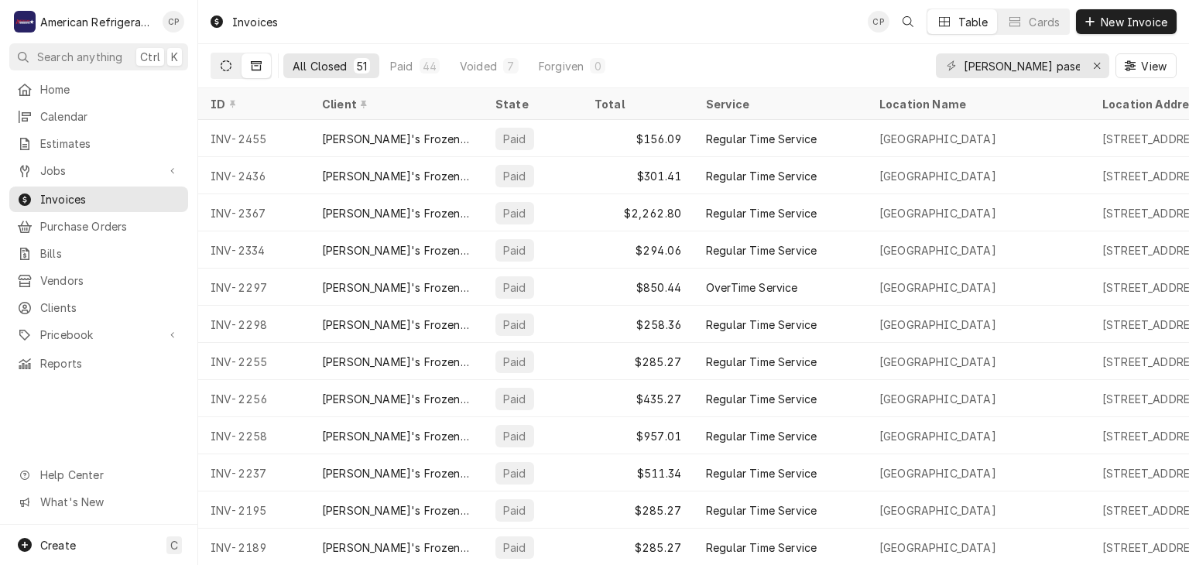
click at [232, 77] on button "Dynamic Content Wrapper" at bounding box center [225, 65] width 29 height 25
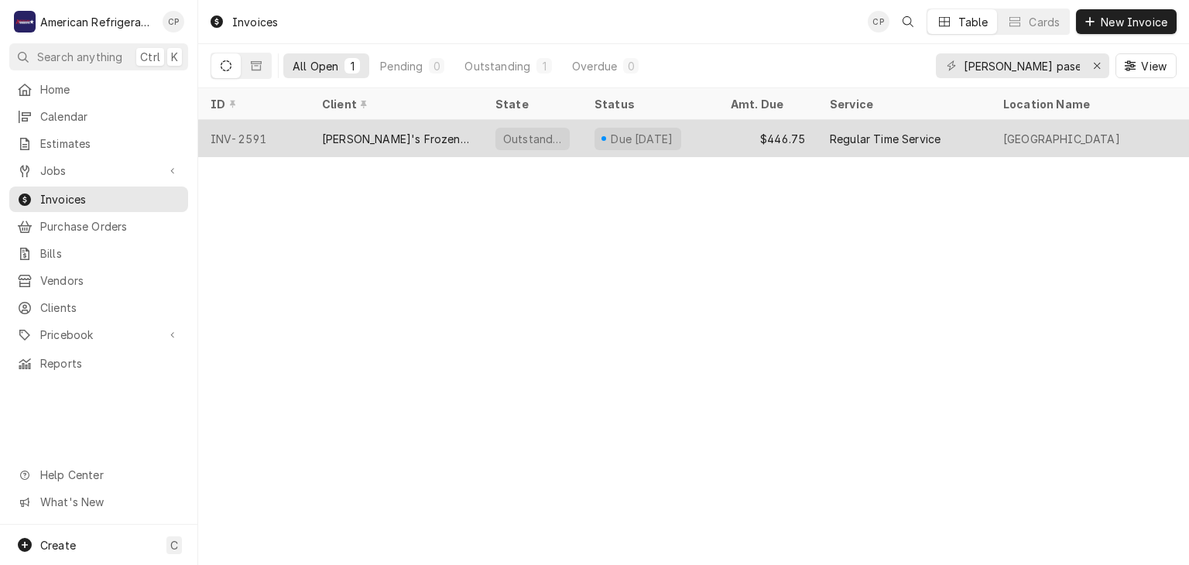
click at [344, 133] on div "[PERSON_NAME]'s Frozen Custard & Steakburgers" at bounding box center [396, 139] width 149 height 16
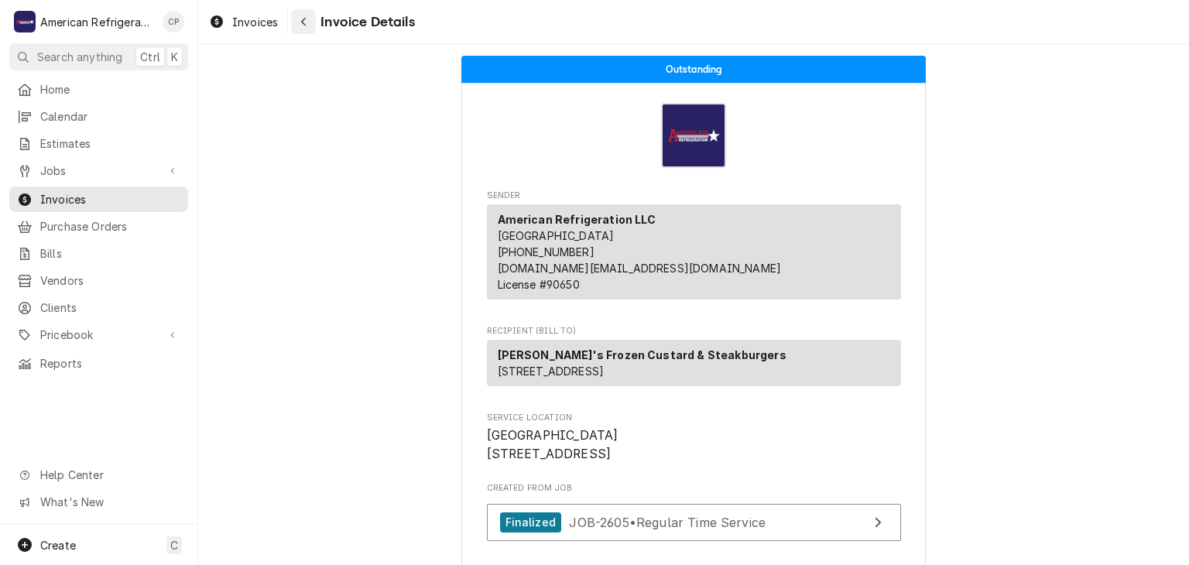
click at [301, 28] on div "Navigate back" at bounding box center [303, 21] width 15 height 15
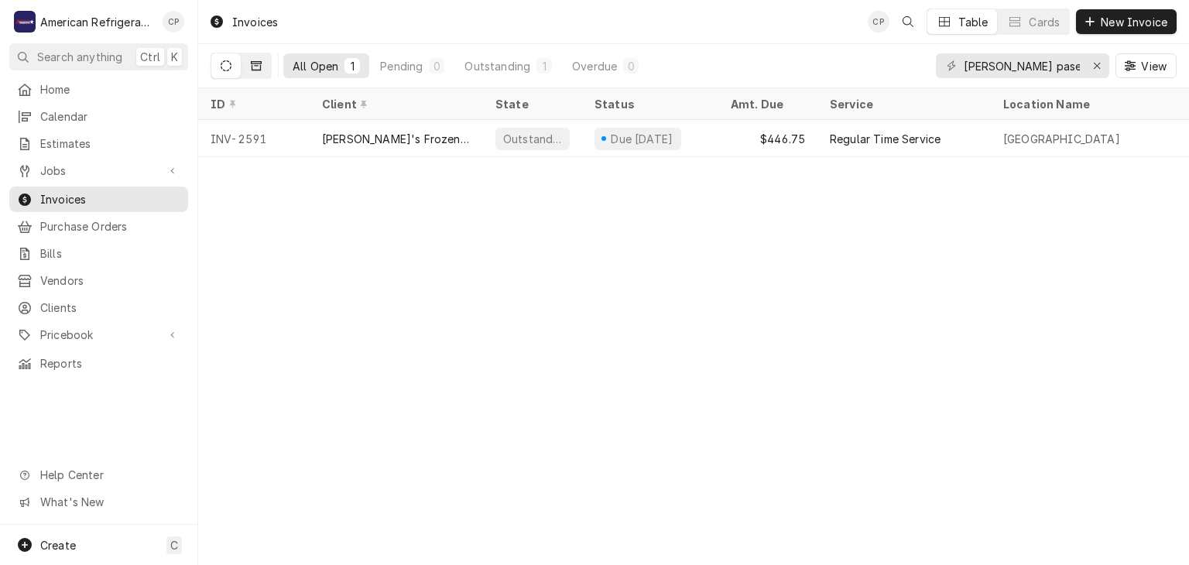
click at [259, 69] on icon "Dynamic Content Wrapper" at bounding box center [256, 65] width 11 height 11
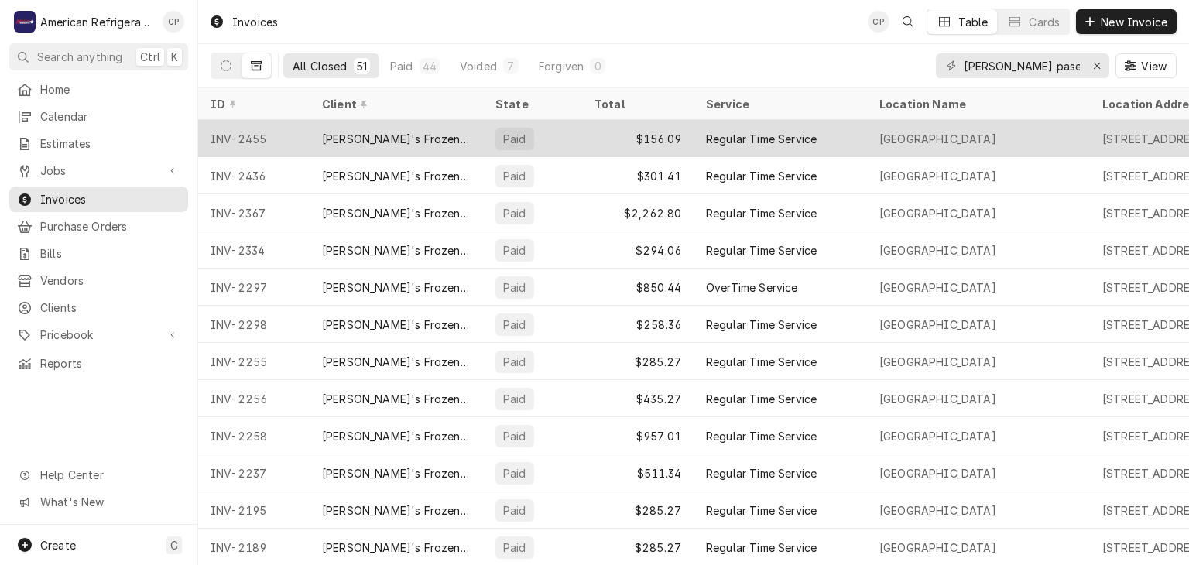
click at [385, 131] on div "[PERSON_NAME]'s Frozen Custard & Steakburgers" at bounding box center [396, 139] width 149 height 16
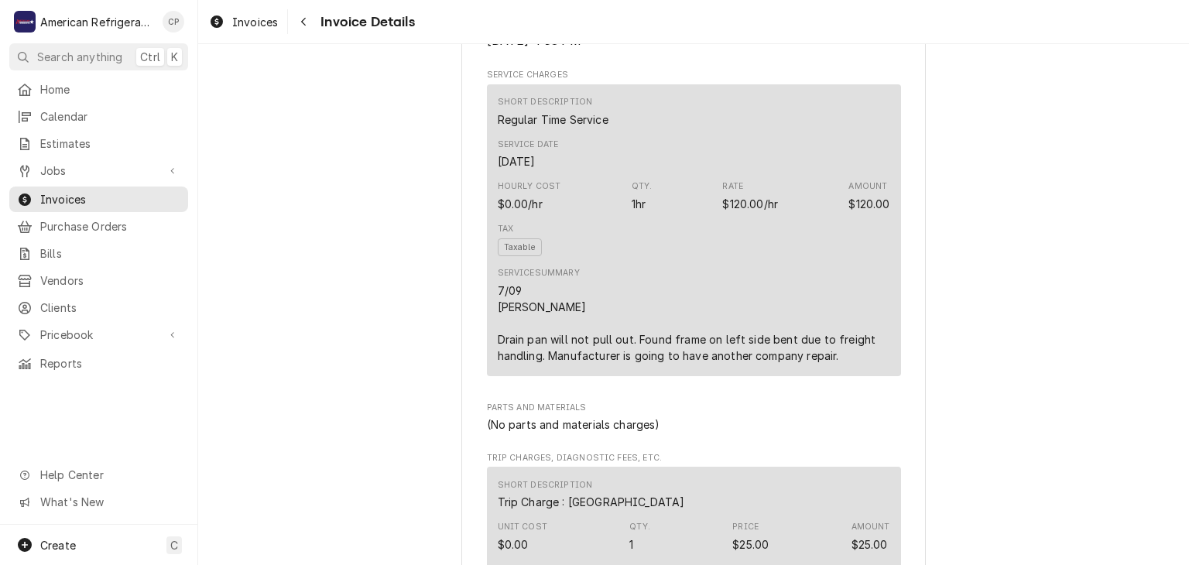
scroll to position [919, 0]
click at [303, 28] on div "Navigate back" at bounding box center [303, 21] width 15 height 15
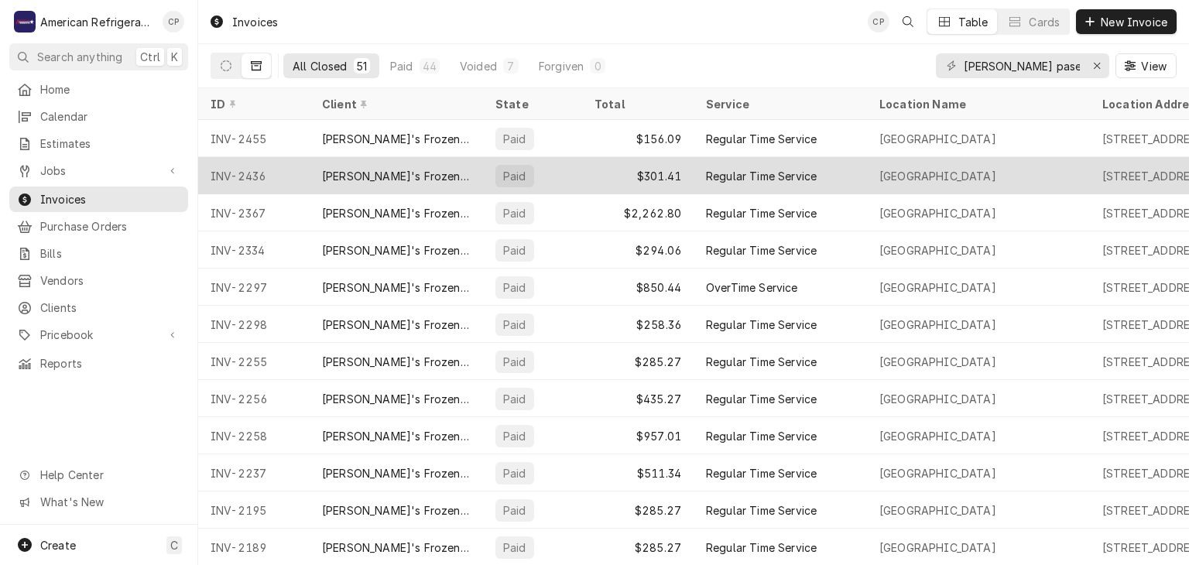
click at [343, 177] on div "[PERSON_NAME]'s Frozen Custard & Steakburgers" at bounding box center [396, 176] width 149 height 16
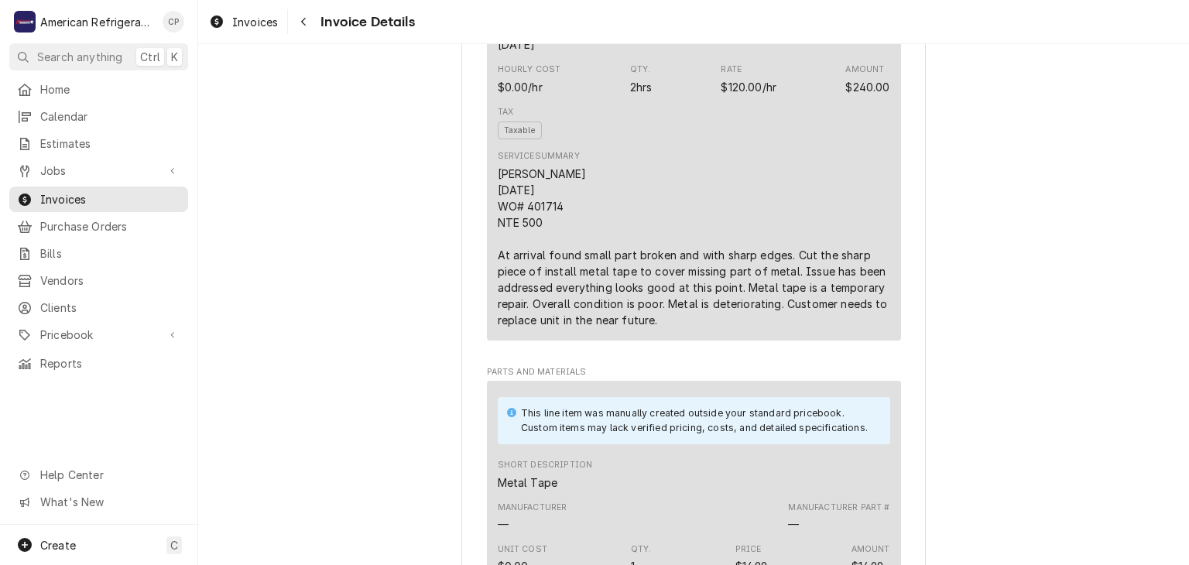
scroll to position [133, 0]
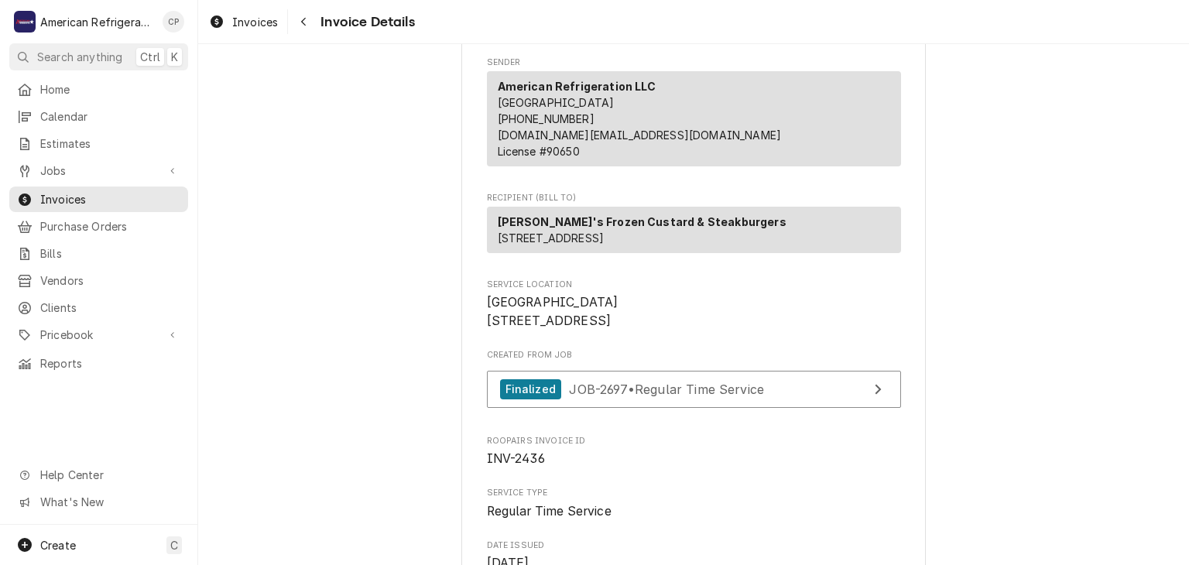
click at [305, 34] on div "Invoices Invoice Details" at bounding box center [693, 21] width 991 height 43
click at [303, 26] on icon "Navigate back" at bounding box center [303, 21] width 7 height 11
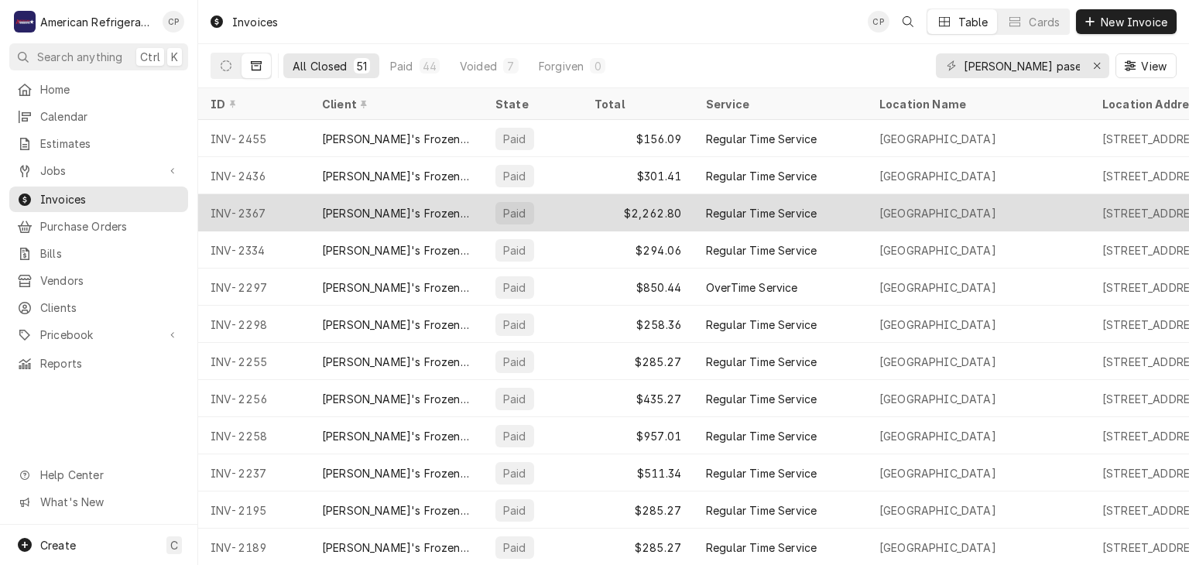
click at [399, 205] on div "[PERSON_NAME]'s Frozen Custard & Steakburgers" at bounding box center [396, 213] width 149 height 16
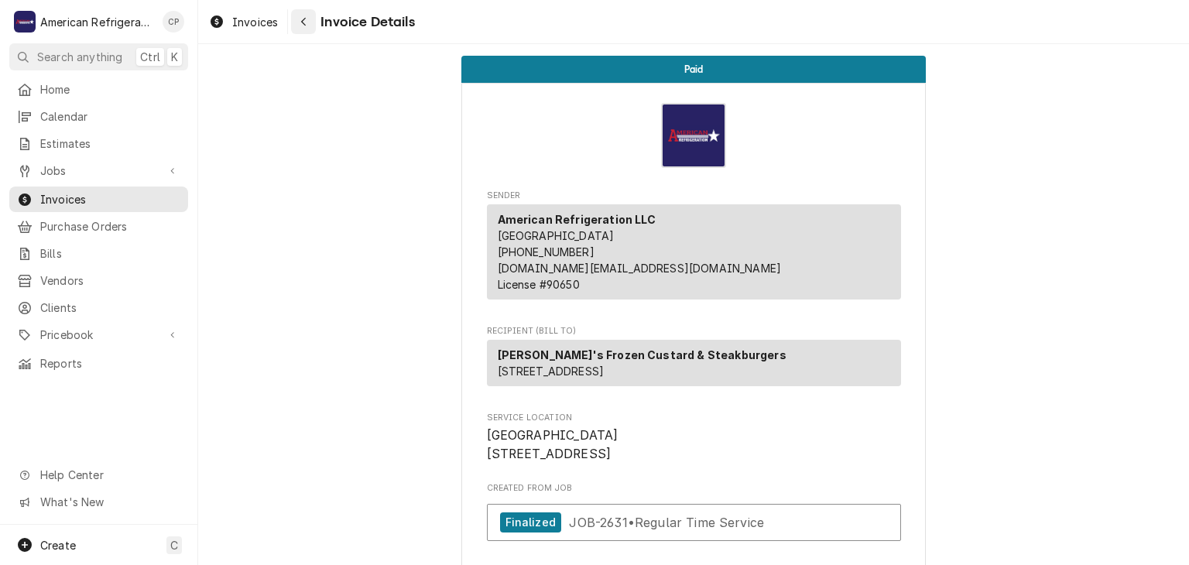
click at [304, 23] on icon "Navigate back" at bounding box center [303, 22] width 5 height 9
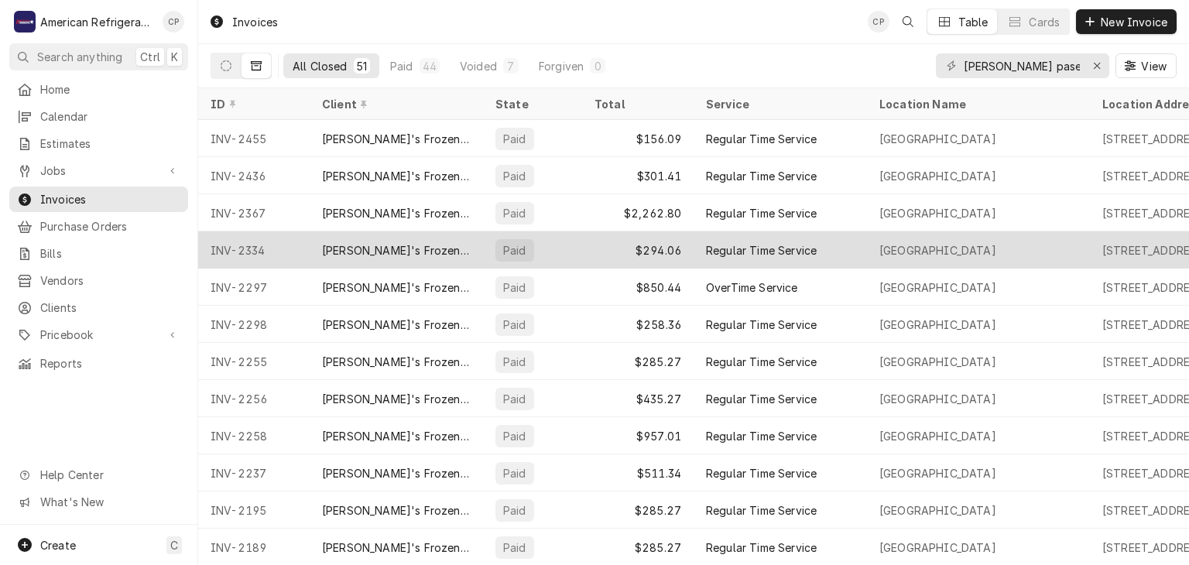
click at [387, 249] on div "[PERSON_NAME]'s Frozen Custard & Steakburgers" at bounding box center [396, 250] width 149 height 16
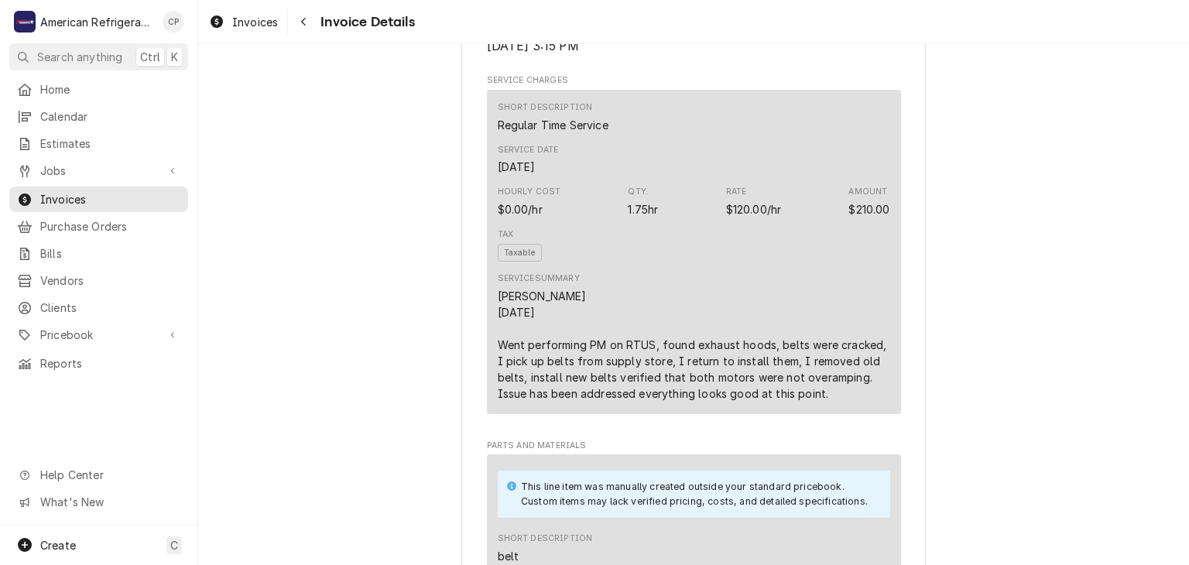
scroll to position [911, 0]
click at [73, 191] on span "Invoices" at bounding box center [110, 199] width 140 height 16
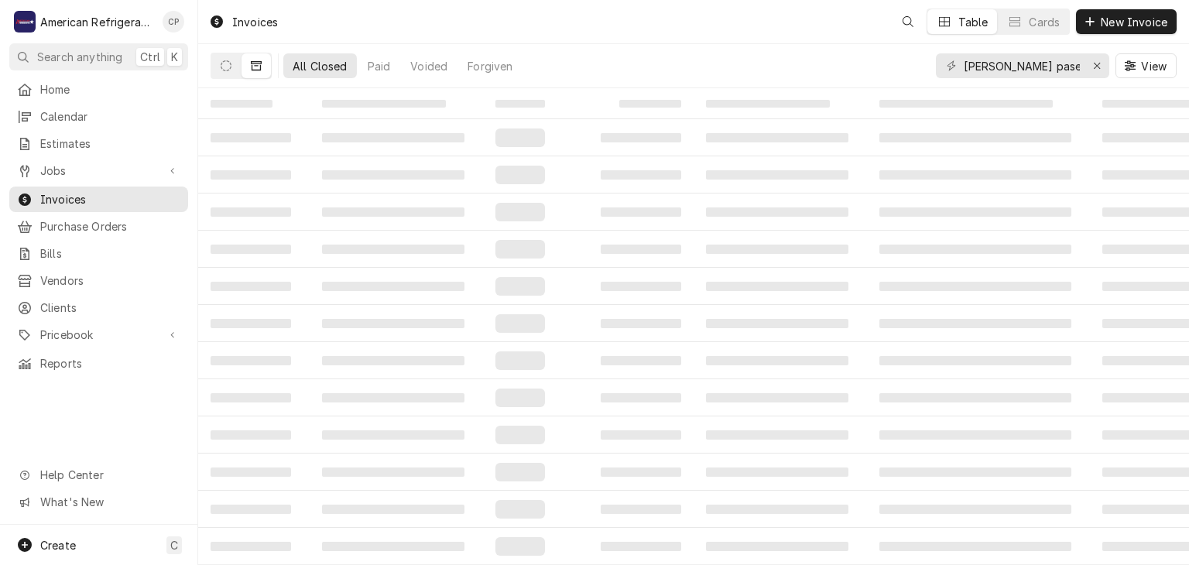
click at [1011, 56] on input "Freddy paseo" at bounding box center [1022, 65] width 116 height 25
click at [1011, 56] on input "[PERSON_NAME] paseo" at bounding box center [1022, 65] width 116 height 25
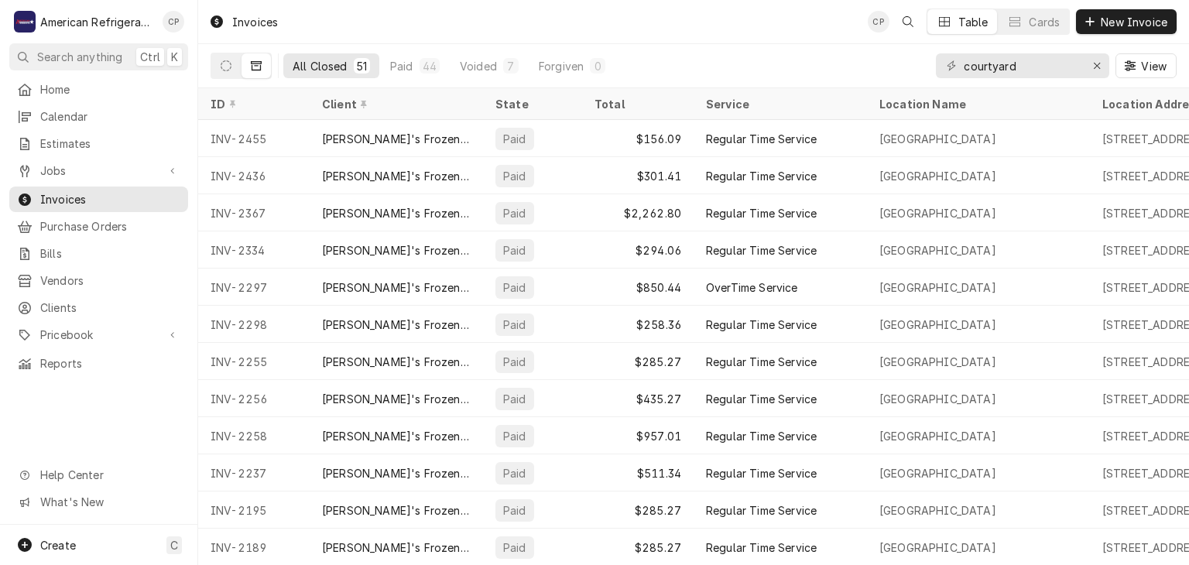
type input "courtyard"
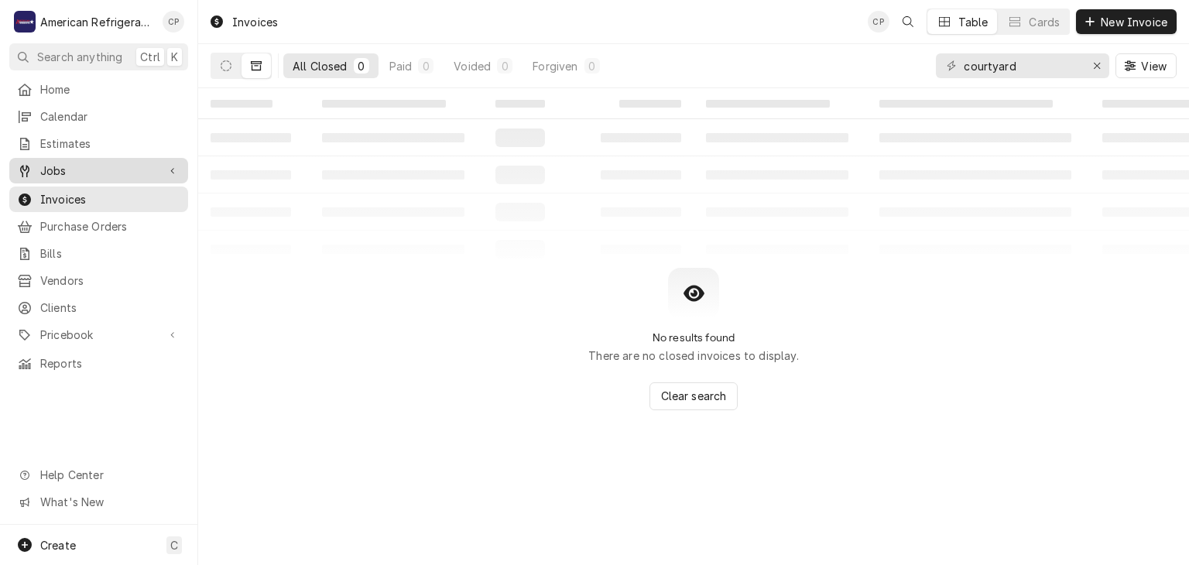
click at [86, 170] on span "Jobs" at bounding box center [98, 171] width 117 height 16
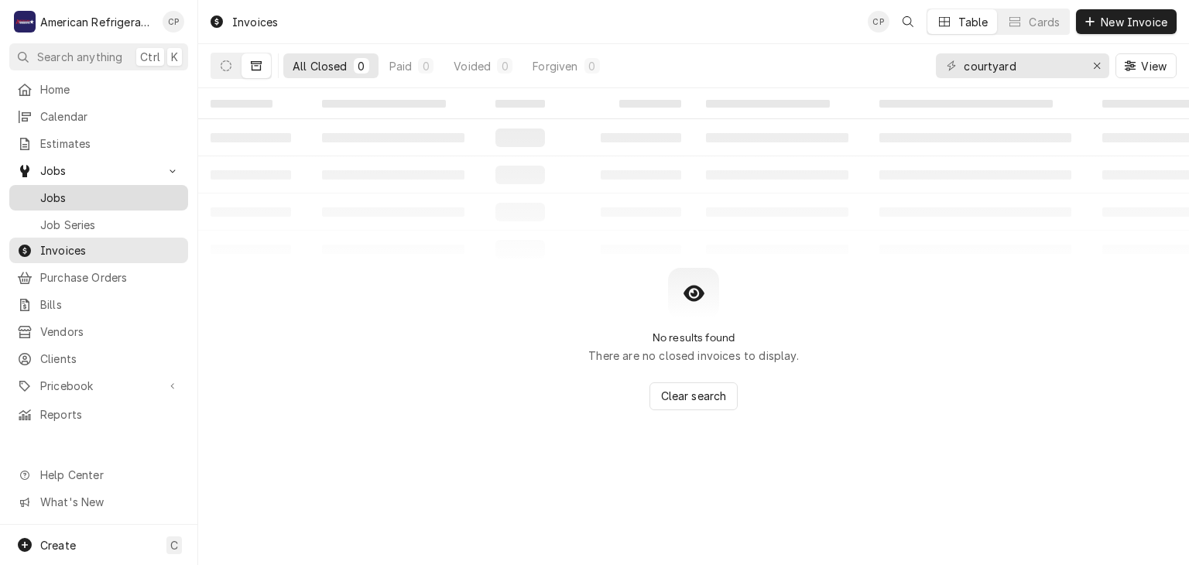
click at [103, 190] on span "Jobs" at bounding box center [110, 198] width 140 height 16
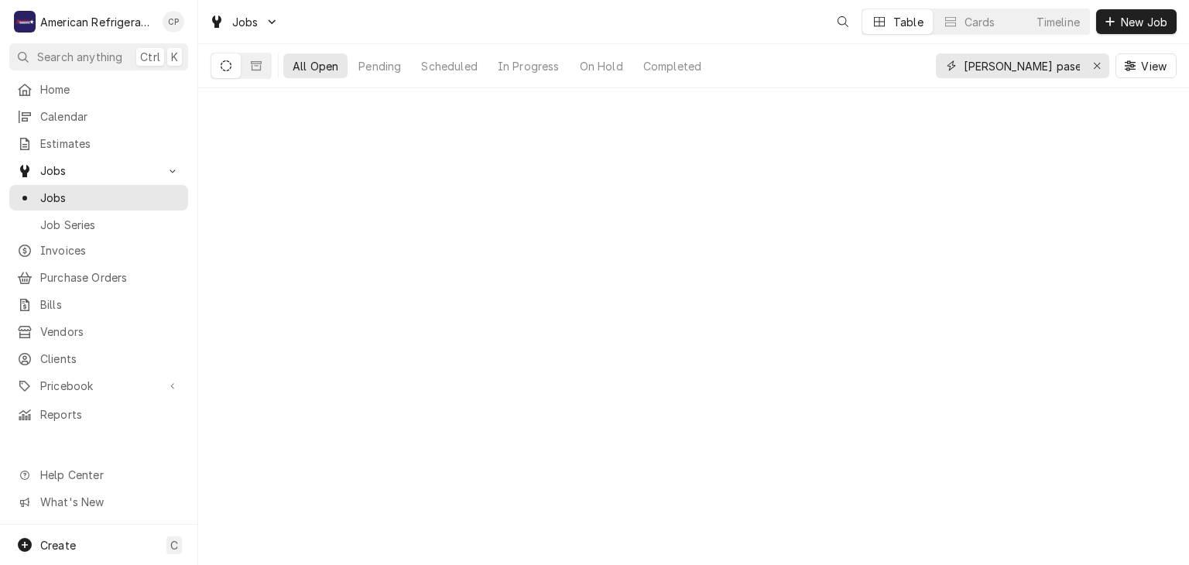
click at [1039, 69] on input "[PERSON_NAME] paseo" at bounding box center [1022, 65] width 116 height 25
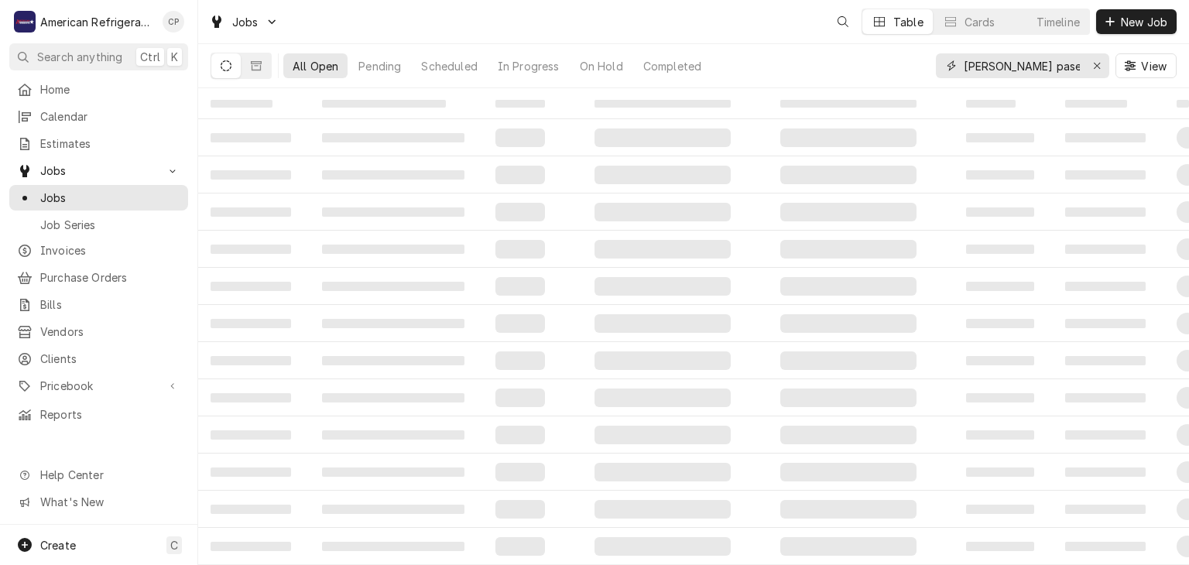
click at [1039, 69] on input "Freddy paseo" at bounding box center [1022, 65] width 116 height 25
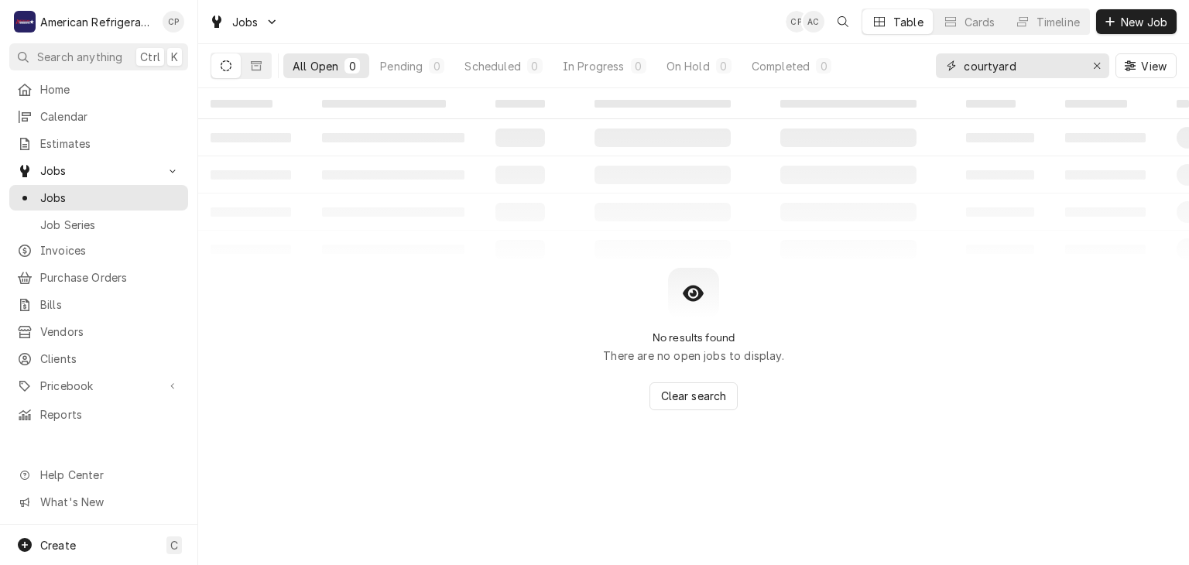
click at [992, 67] on input "courtyard" at bounding box center [1022, 65] width 116 height 25
type input "courtyard"
click at [132, 143] on span "Estimates" at bounding box center [110, 144] width 140 height 16
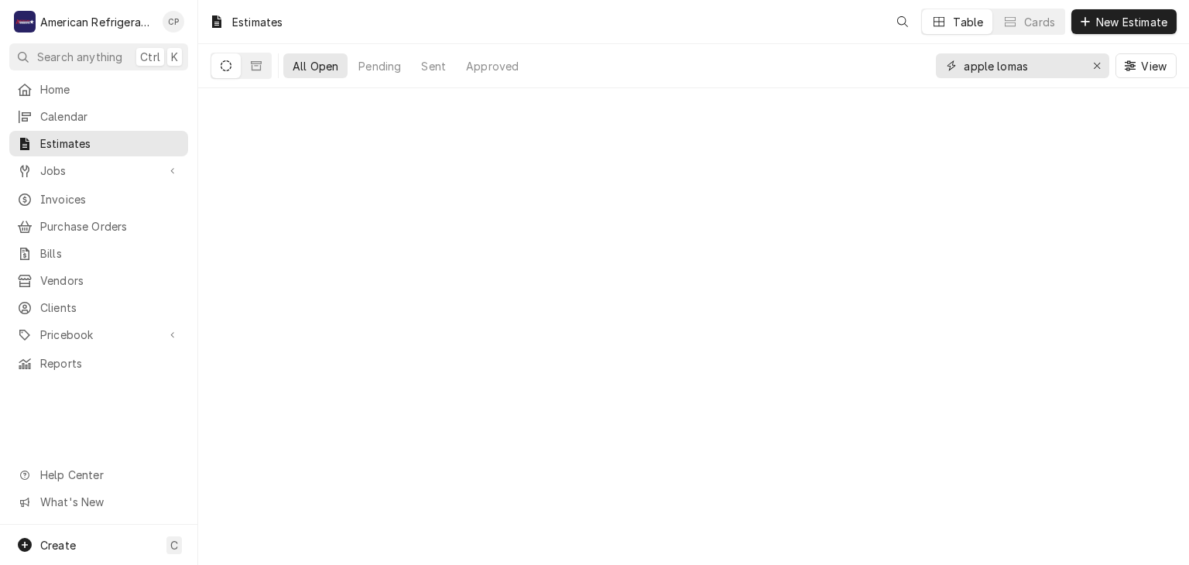
click at [1045, 65] on input "apple lomas" at bounding box center [1022, 65] width 116 height 25
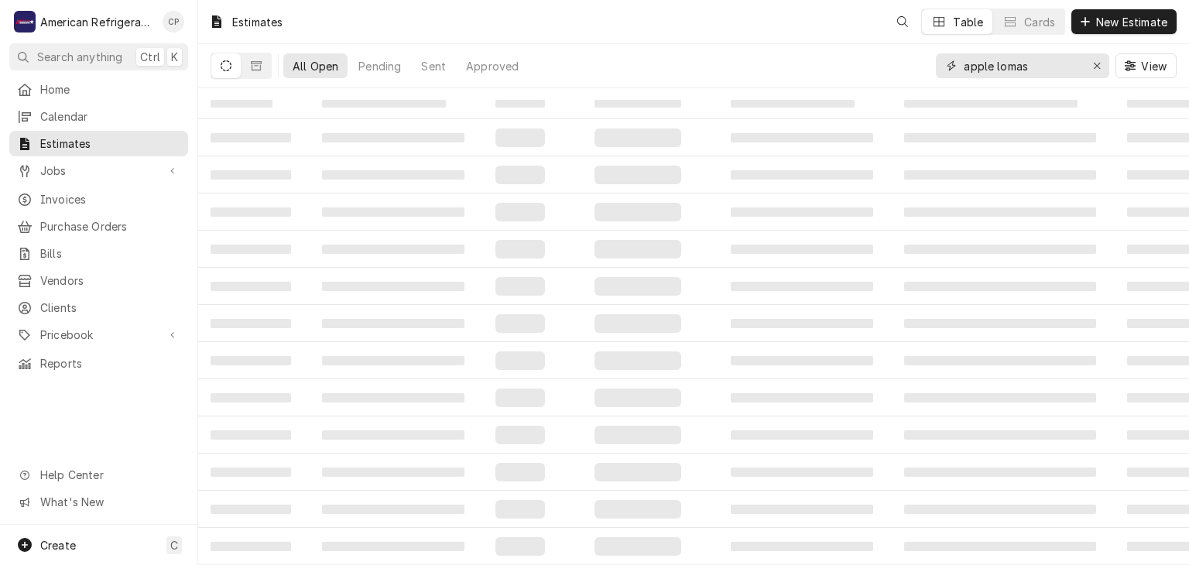
click at [1045, 65] on input "apple lomas" at bounding box center [1022, 65] width 116 height 25
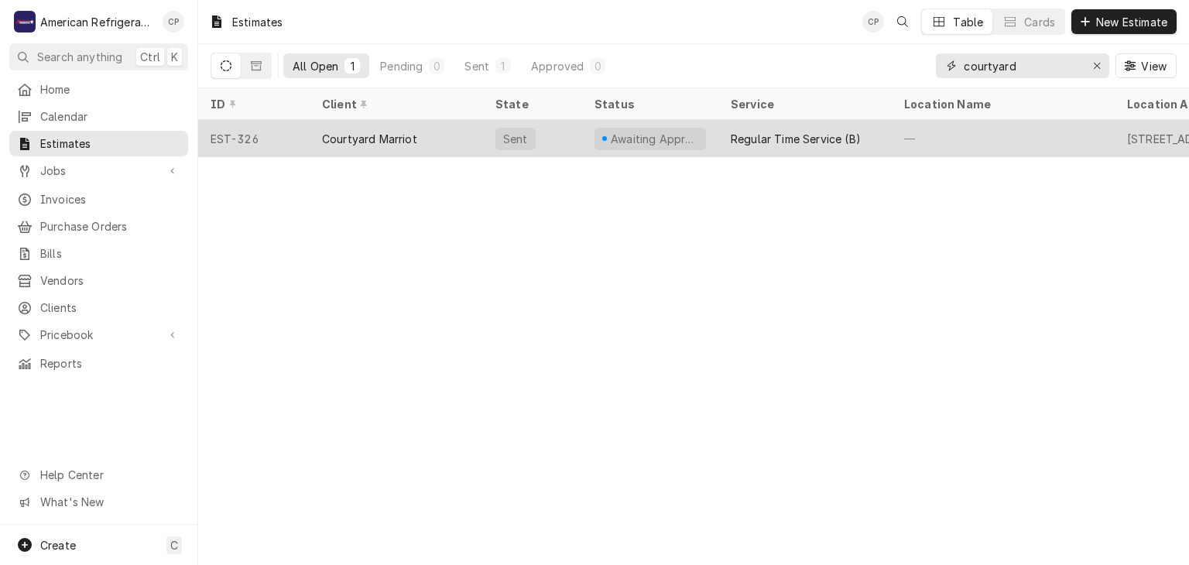
type input "courtyard"
drag, startPoint x: 430, startPoint y: 137, endPoint x: 417, endPoint y: 137, distance: 13.2
click at [429, 137] on div "Courtyard Marriot" at bounding box center [396, 138] width 173 height 37
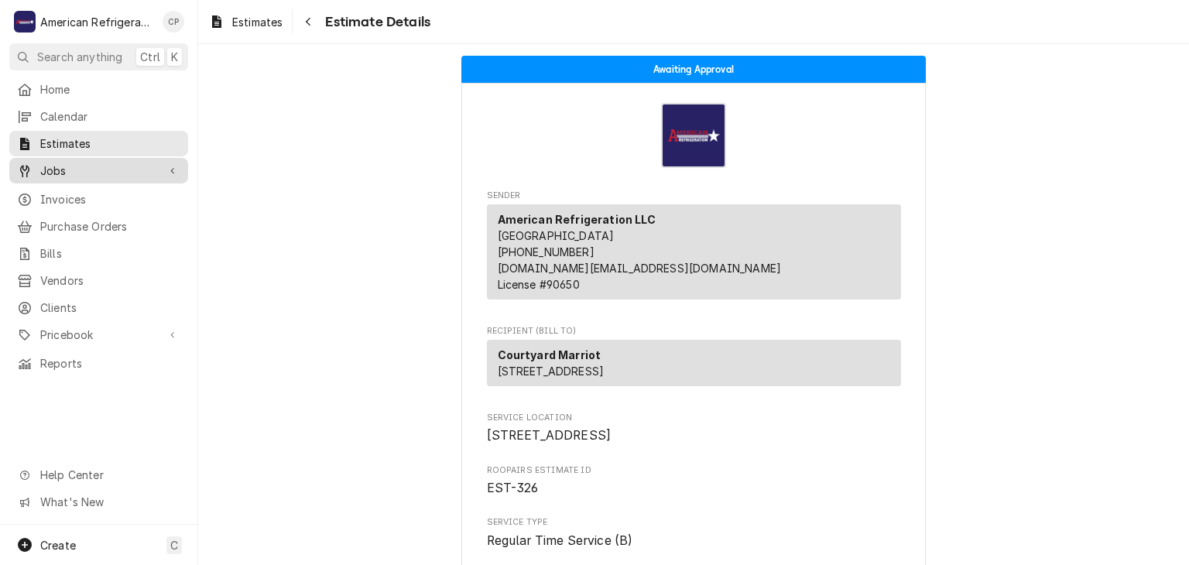
click at [118, 176] on link "Jobs" at bounding box center [98, 171] width 179 height 26
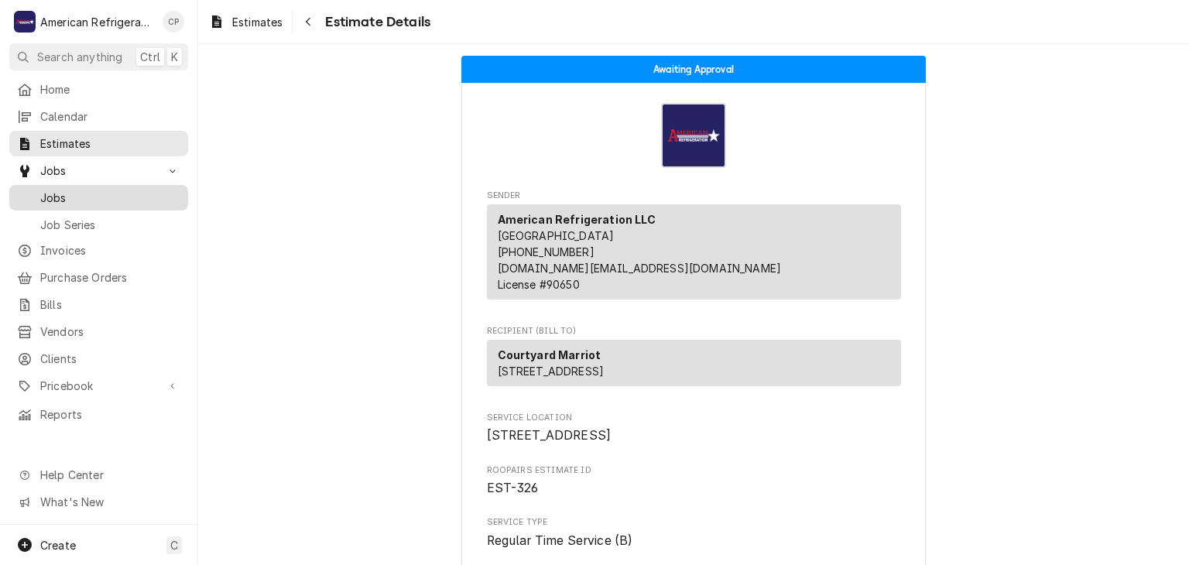
click at [104, 190] on span "Jobs" at bounding box center [110, 198] width 140 height 16
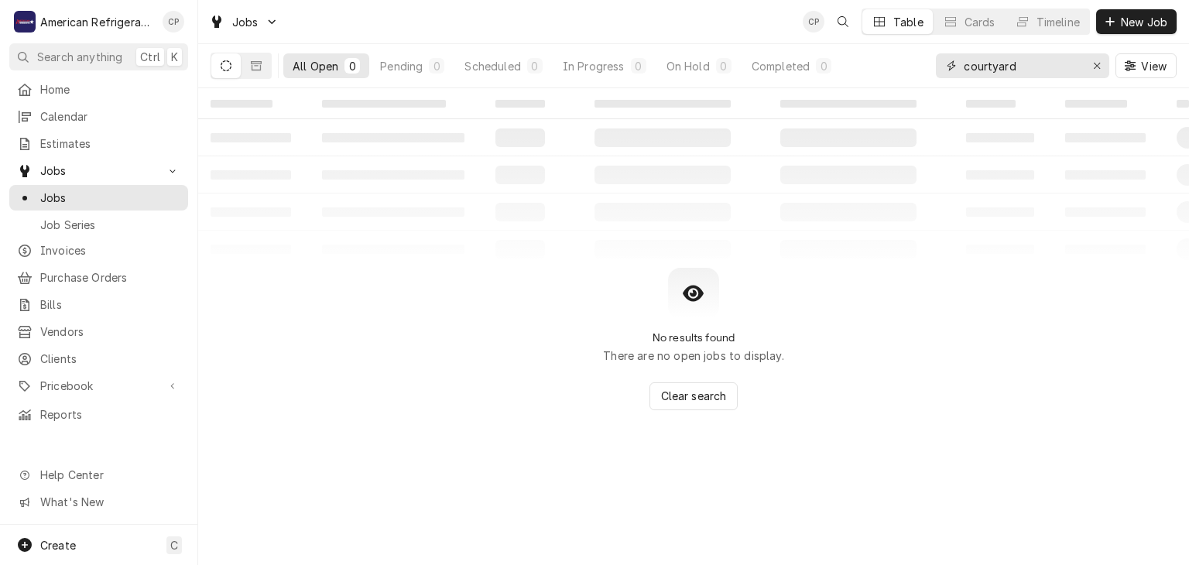
click at [1025, 67] on input "courtyard" at bounding box center [1022, 65] width 116 height 25
type input "court"
click at [159, 217] on span "Job Series" at bounding box center [110, 225] width 140 height 16
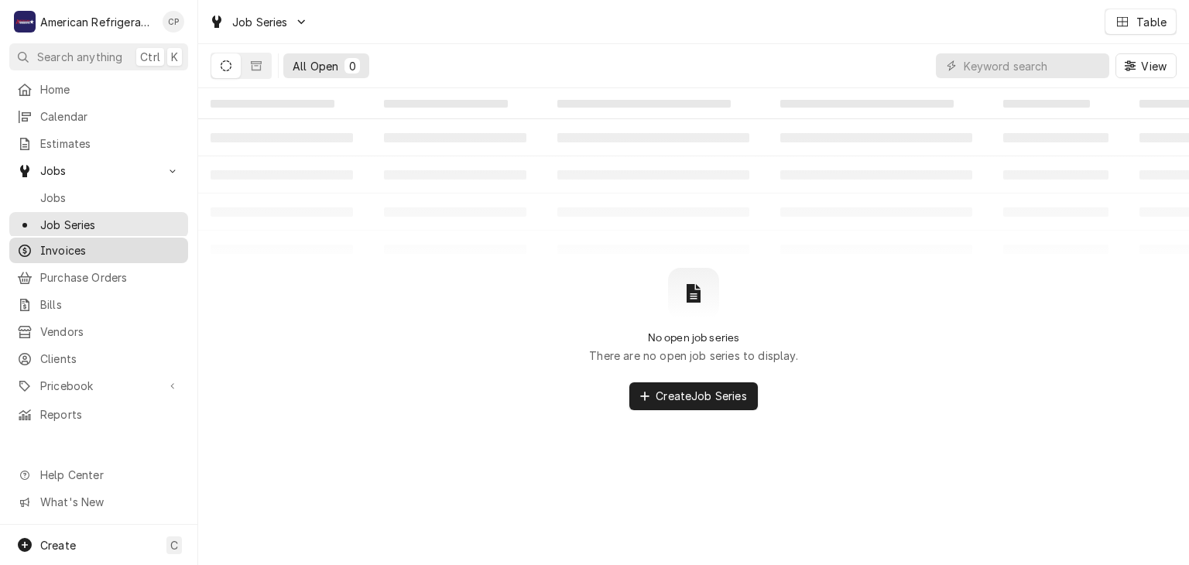
click at [124, 245] on span "Invoices" at bounding box center [110, 250] width 140 height 16
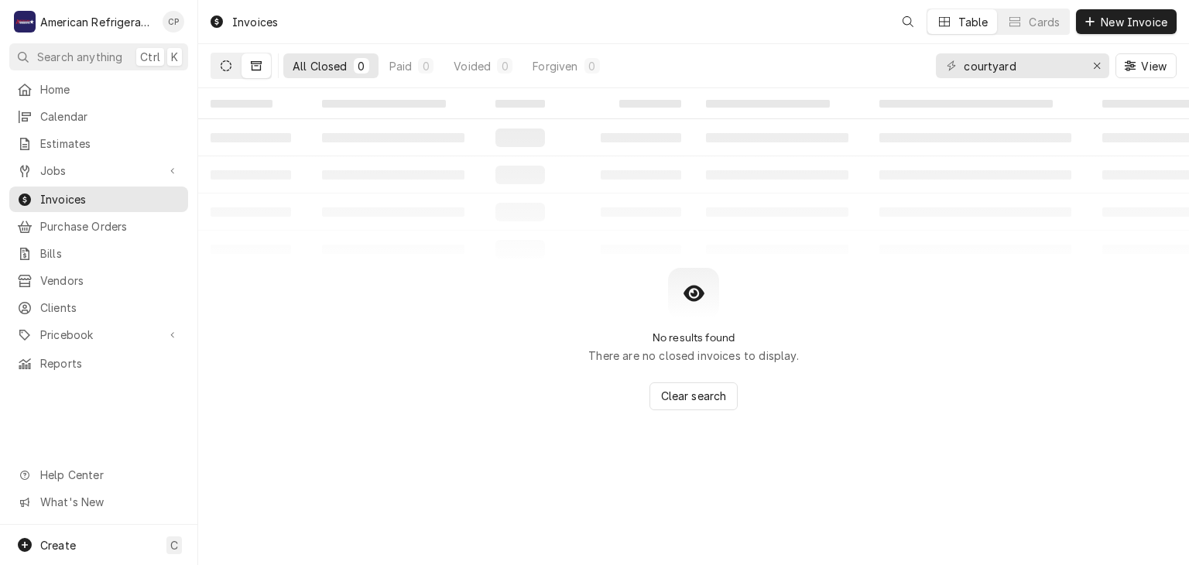
click at [222, 68] on icon "Dynamic Content Wrapper" at bounding box center [226, 65] width 11 height 11
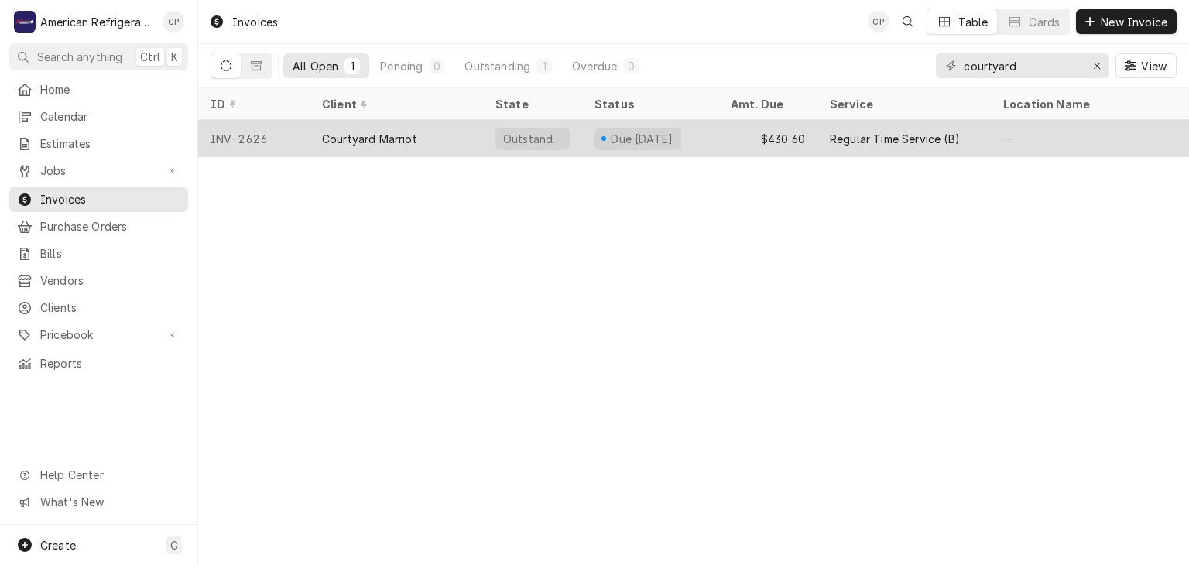
click at [352, 131] on div "Courtyard Marriot" at bounding box center [369, 139] width 95 height 16
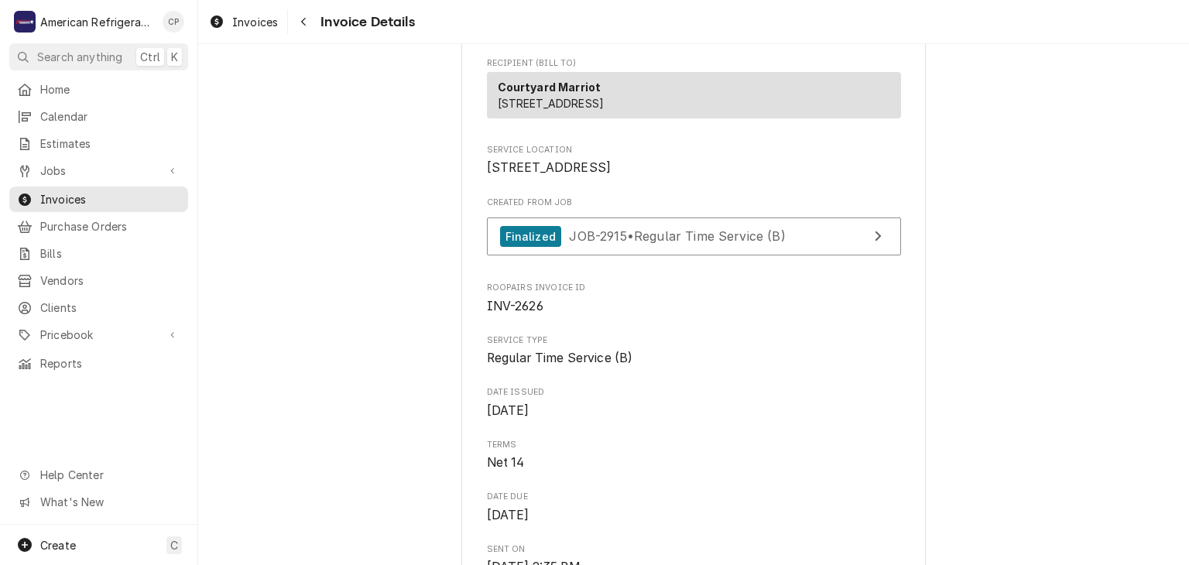
scroll to position [19, 0]
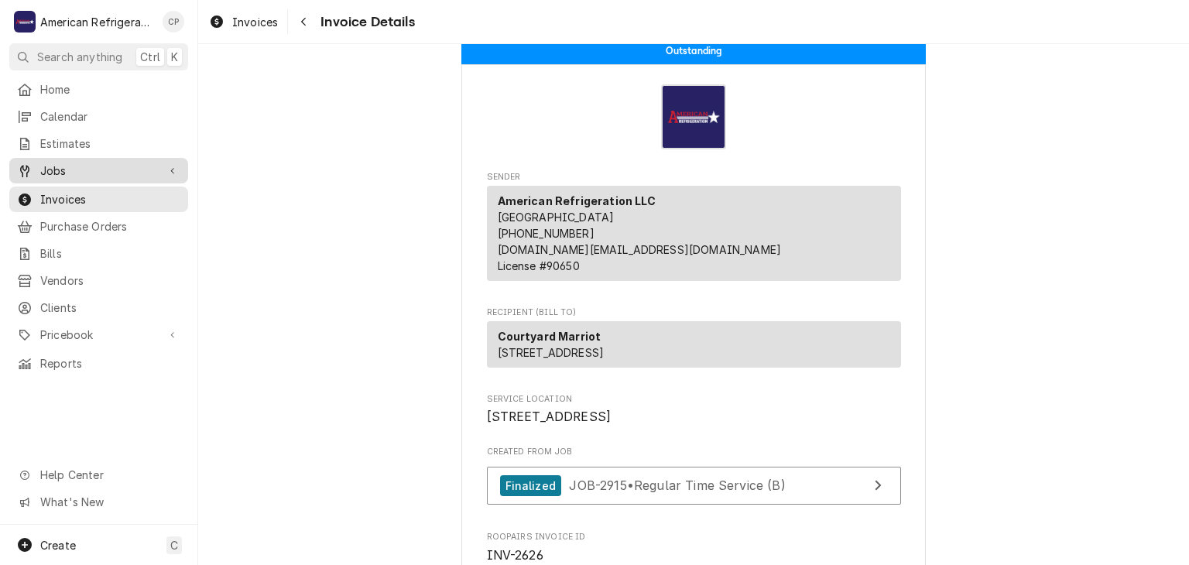
click at [83, 169] on span "Jobs" at bounding box center [98, 171] width 117 height 16
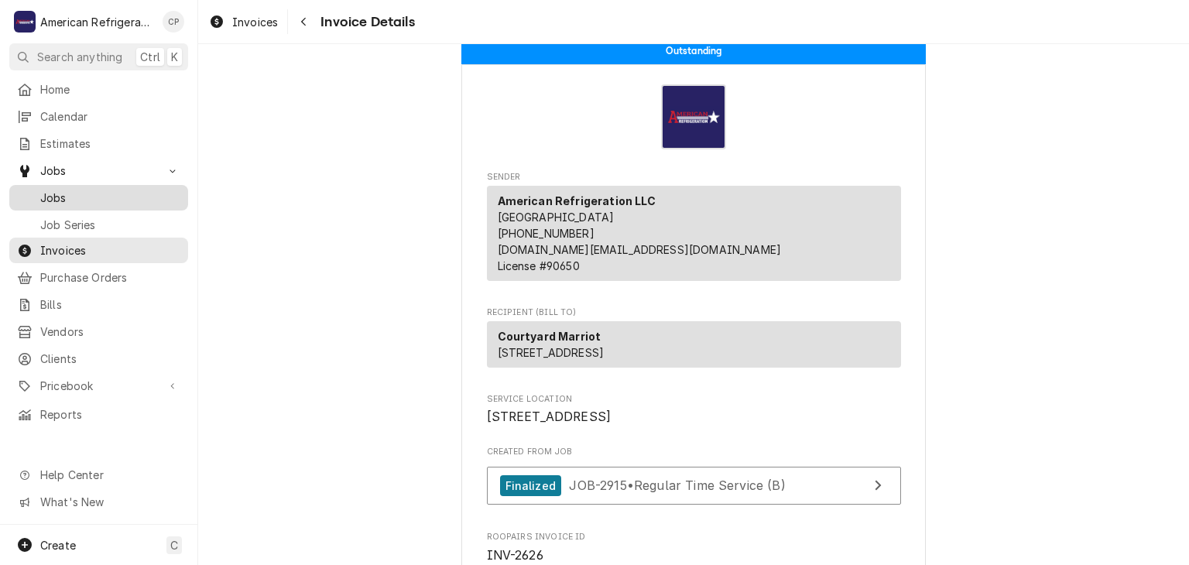
click at [110, 190] on span "Jobs" at bounding box center [110, 198] width 140 height 16
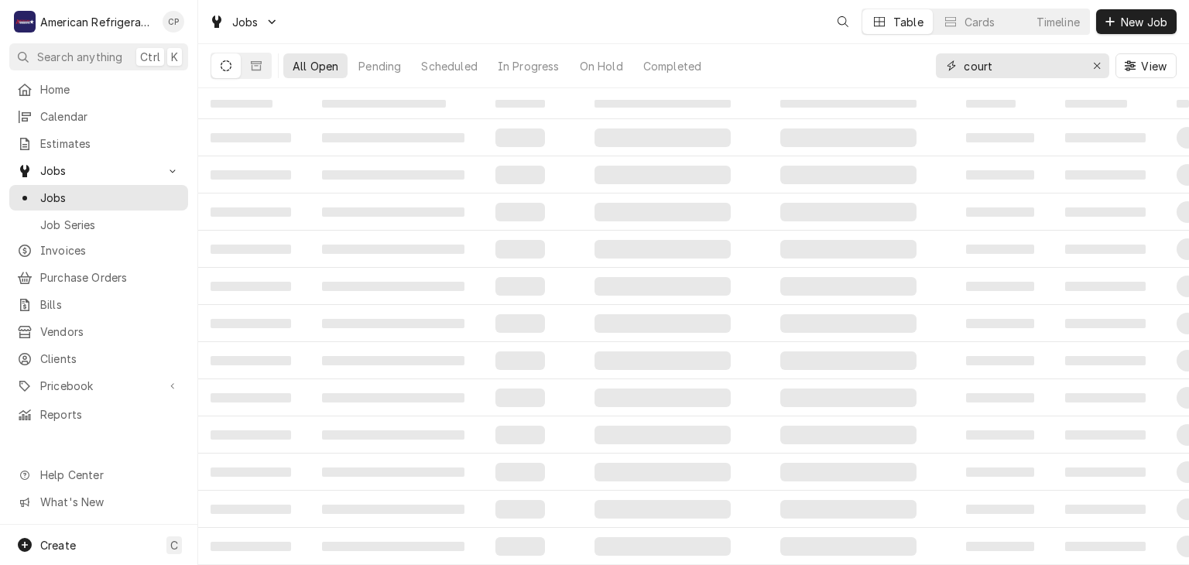
click at [1044, 64] on input "court" at bounding box center [1022, 65] width 116 height 25
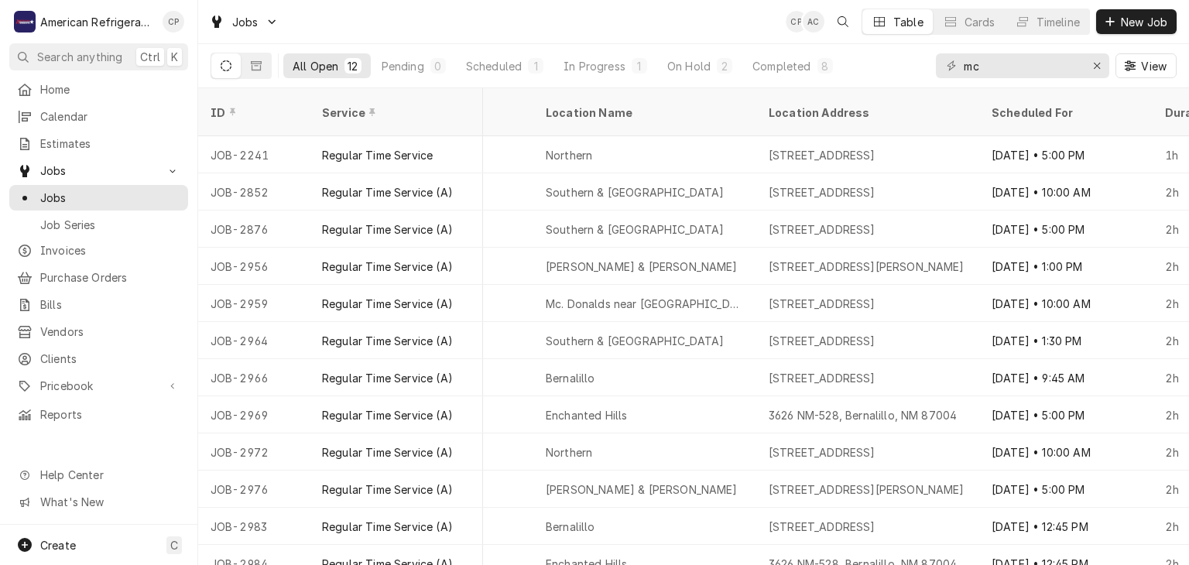
scroll to position [0, 960]
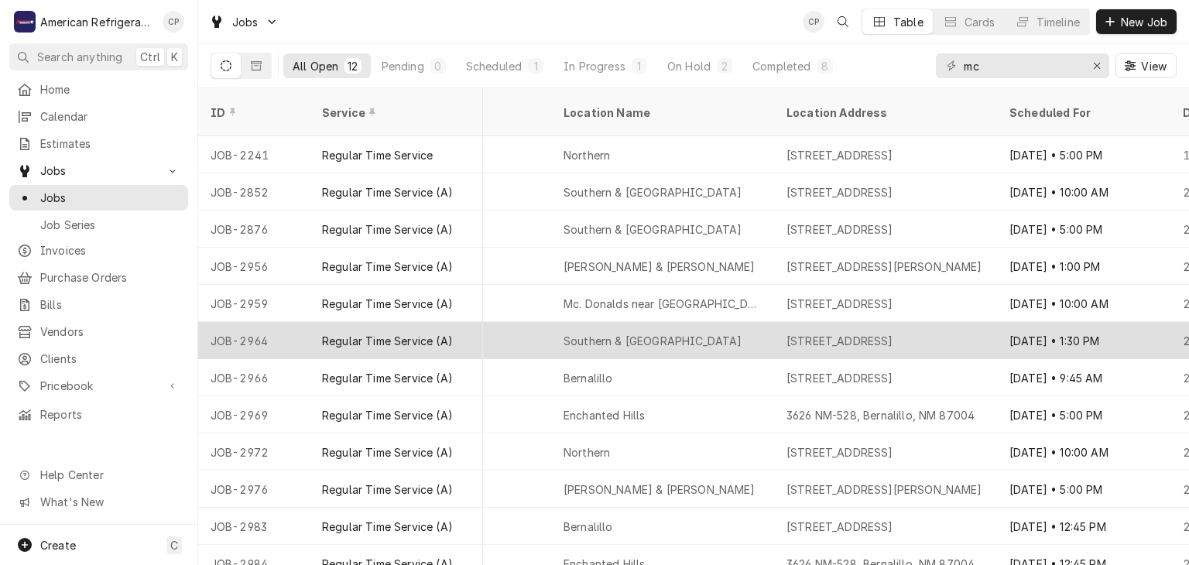
drag, startPoint x: 909, startPoint y: 326, endPoint x: 854, endPoint y: 324, distance: 55.0
copy div "2109 Southern Blvd SE,"
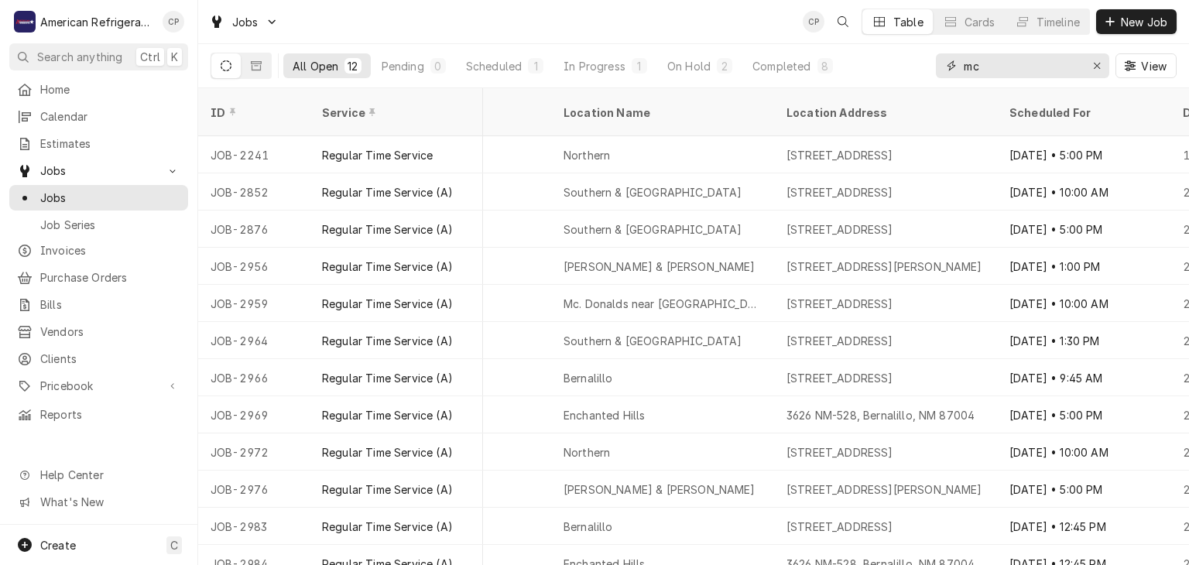
click at [997, 67] on input "mc" at bounding box center [1022, 65] width 116 height 25
paste input "2109 Southern Blvd SE,"
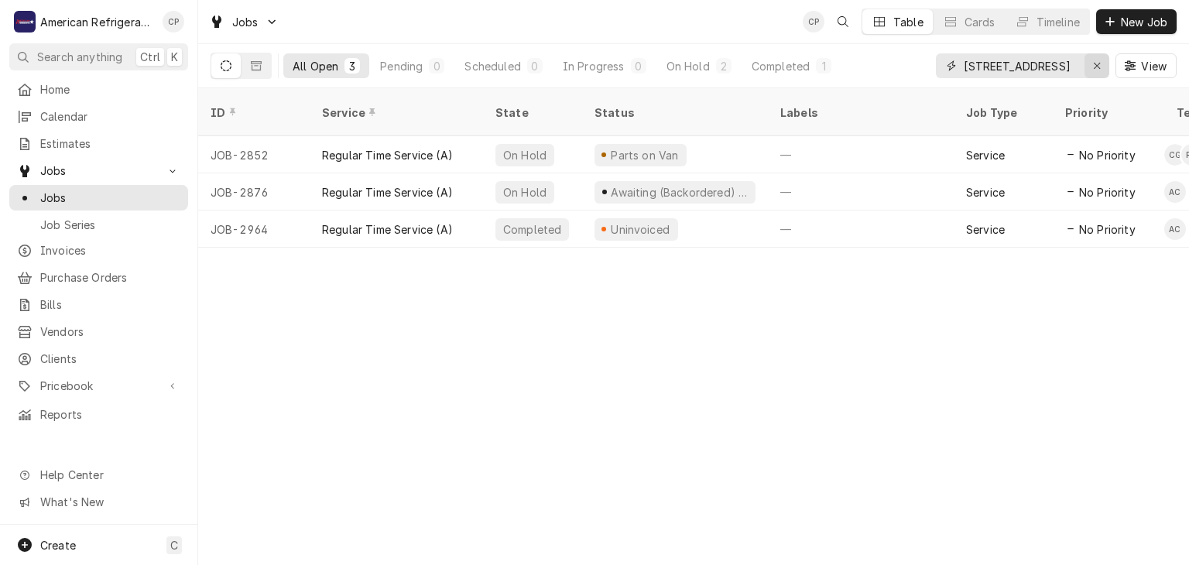
scroll to position [0, 3]
type input "2109 Southern Blvd SE"
click at [376, 147] on div "Regular Time Service (A)" at bounding box center [387, 155] width 131 height 16
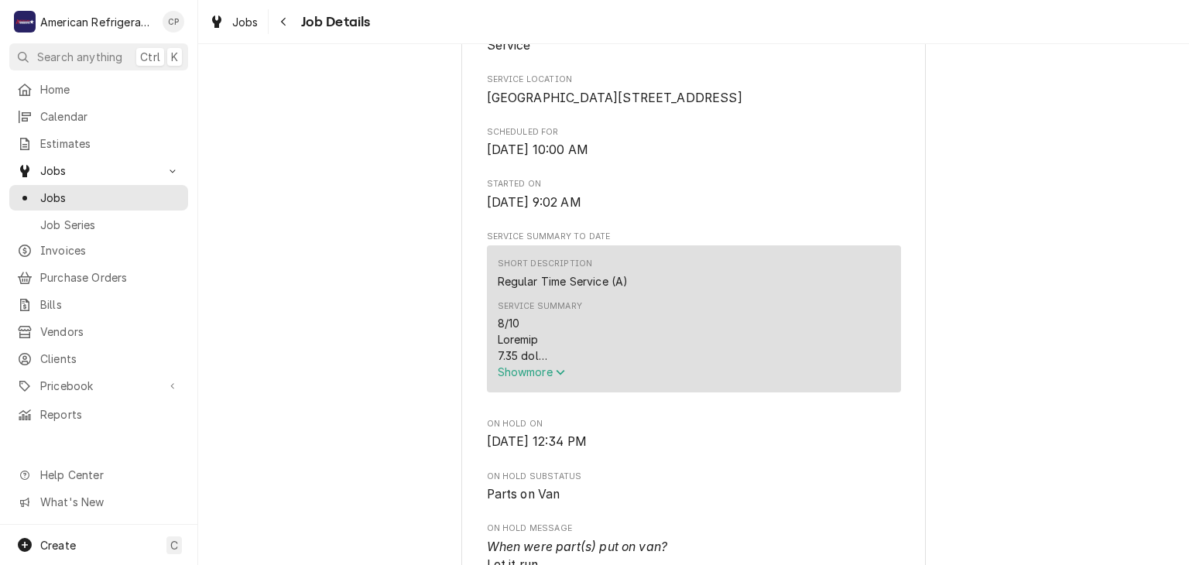
scroll to position [356, 0]
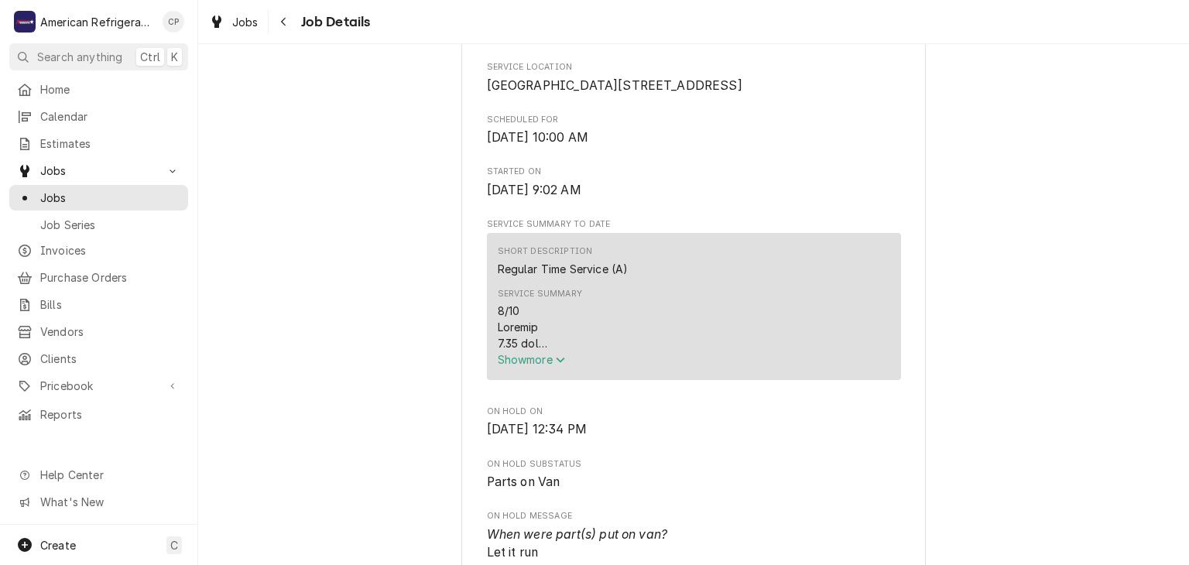
click at [537, 366] on span "Show more" at bounding box center [532, 359] width 68 height 13
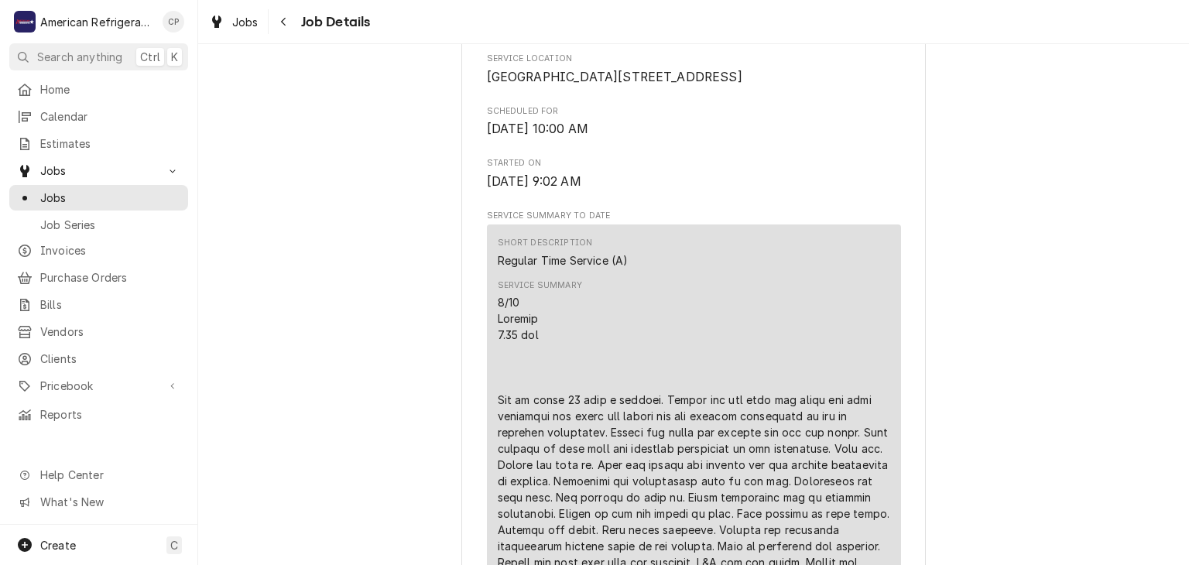
scroll to position [371, 0]
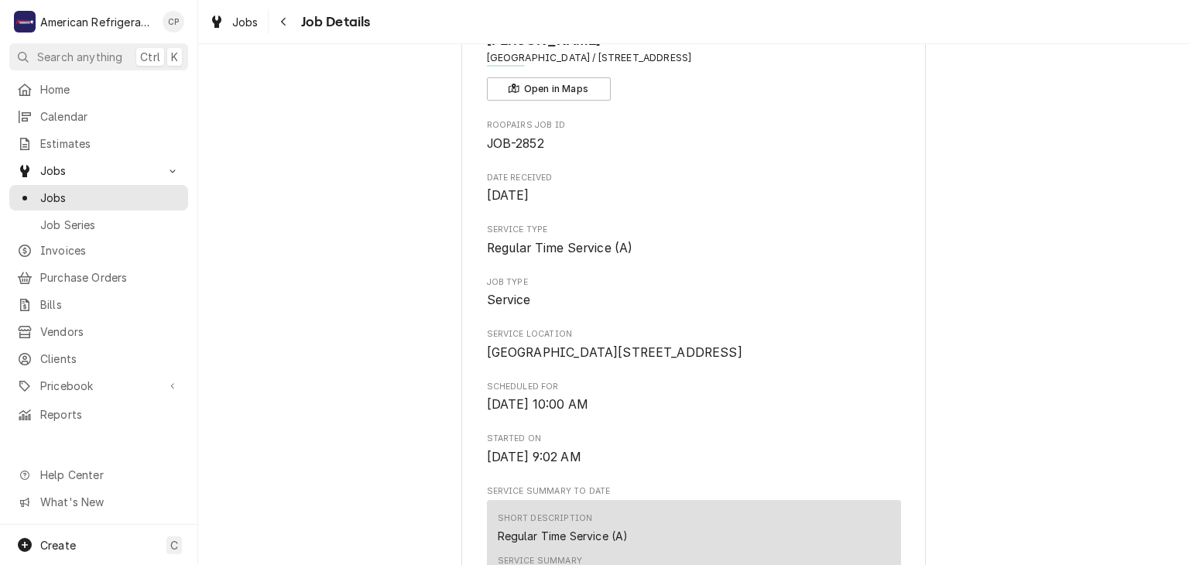
scroll to position [0, 0]
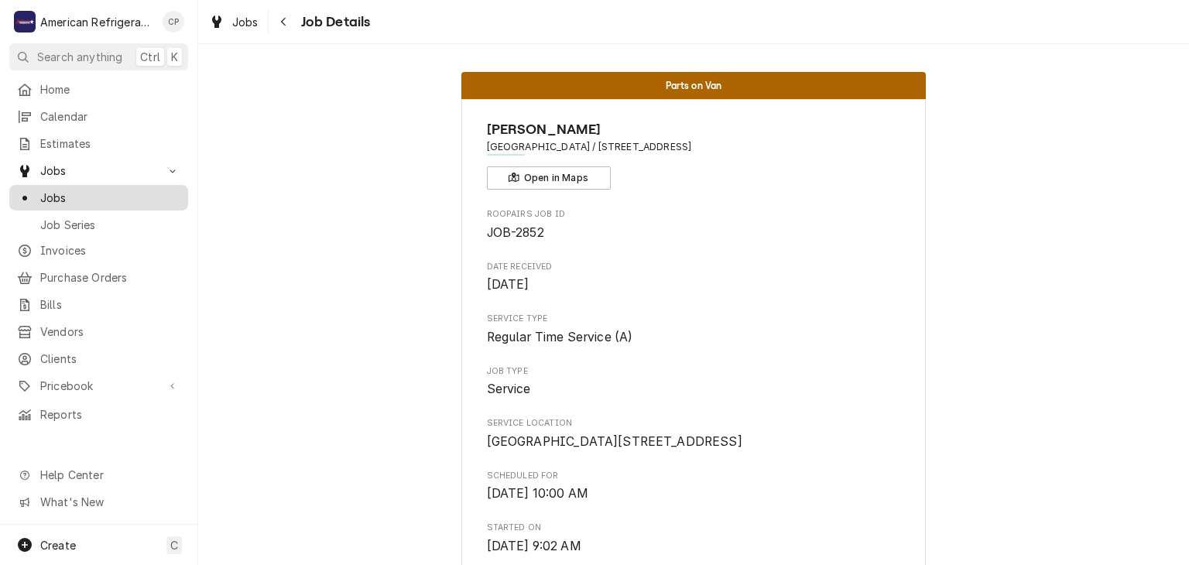
click at [156, 192] on span "Jobs" at bounding box center [110, 198] width 140 height 16
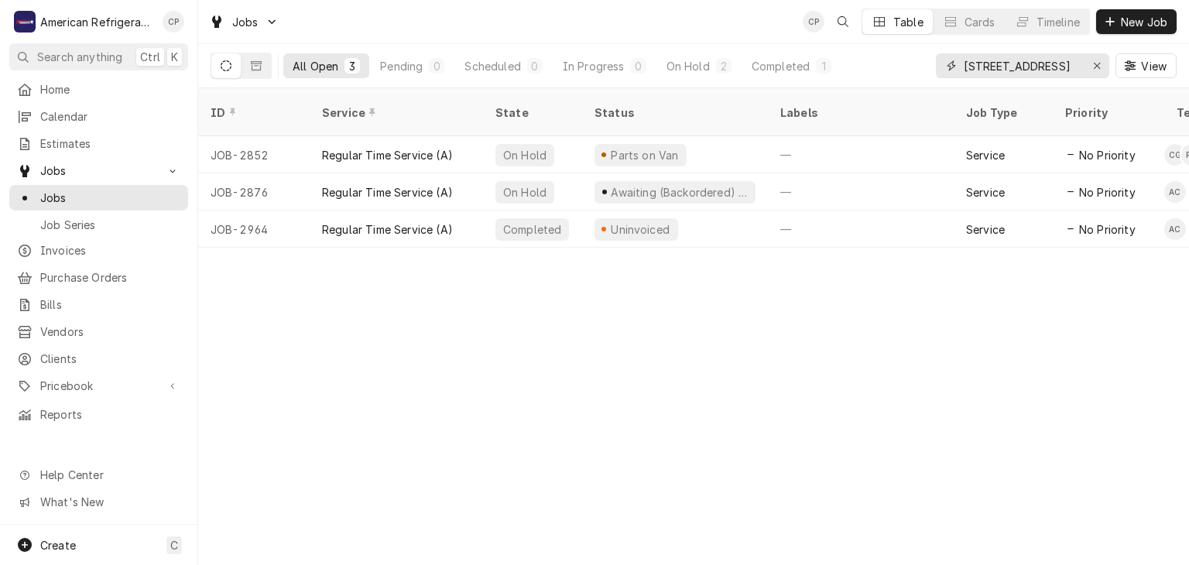
click at [998, 65] on input "[STREET_ADDRESS]" at bounding box center [1022, 65] width 116 height 25
click at [998, 65] on input "2109 Southern Blvd SE" at bounding box center [1022, 65] width 116 height 25
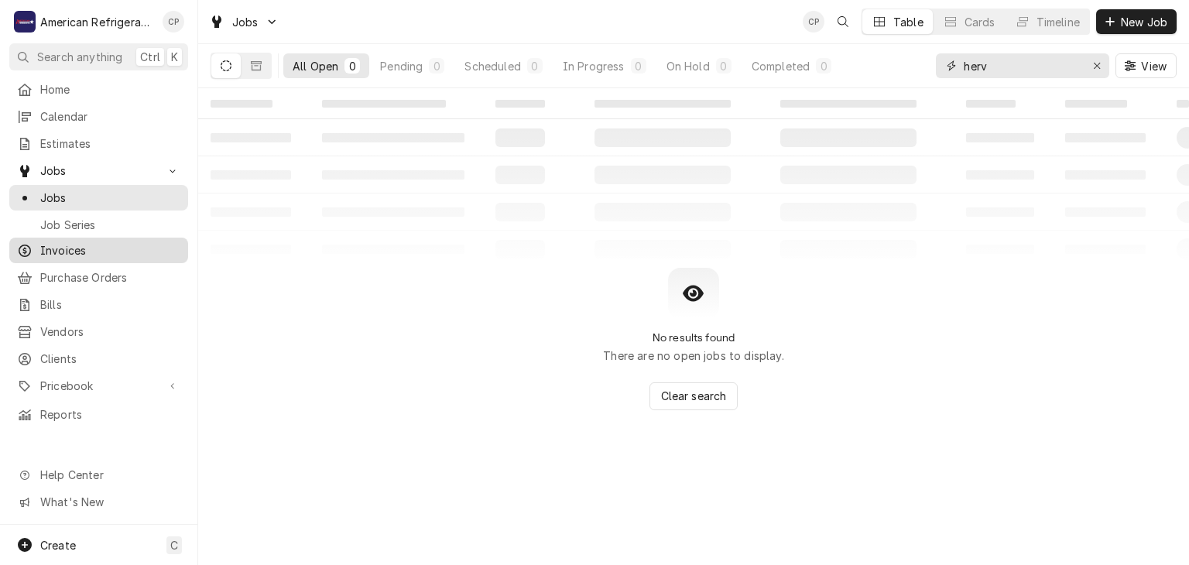
type input "herv"
click at [140, 242] on span "Invoices" at bounding box center [110, 250] width 140 height 16
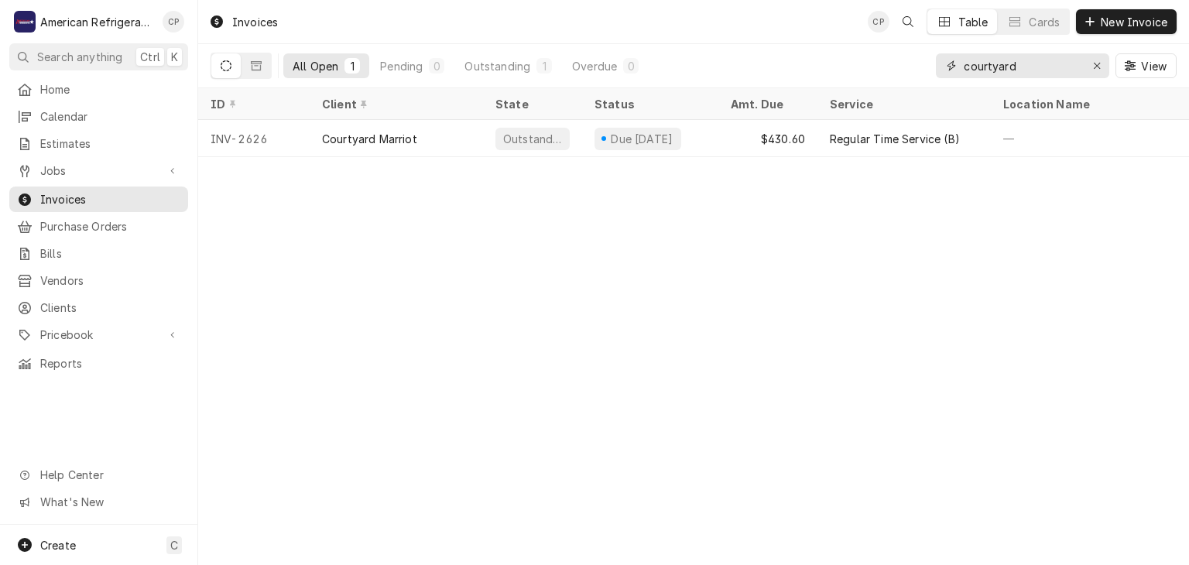
click at [987, 70] on input "courtyard" at bounding box center [1022, 65] width 116 height 25
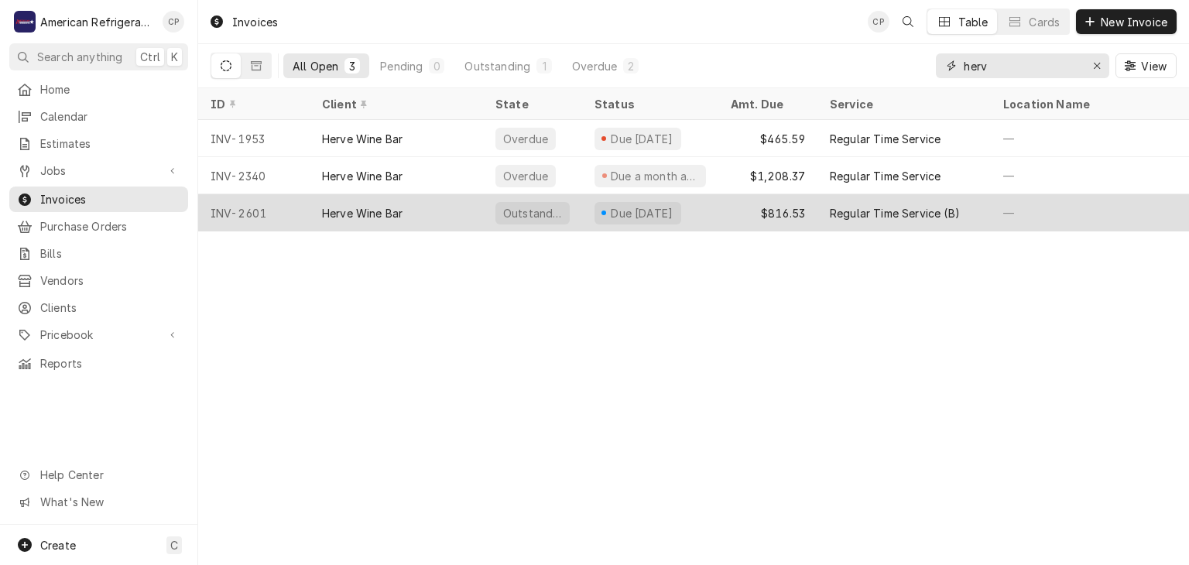
type input "herv"
click at [386, 212] on div "Herve Wine Bar" at bounding box center [362, 213] width 81 height 16
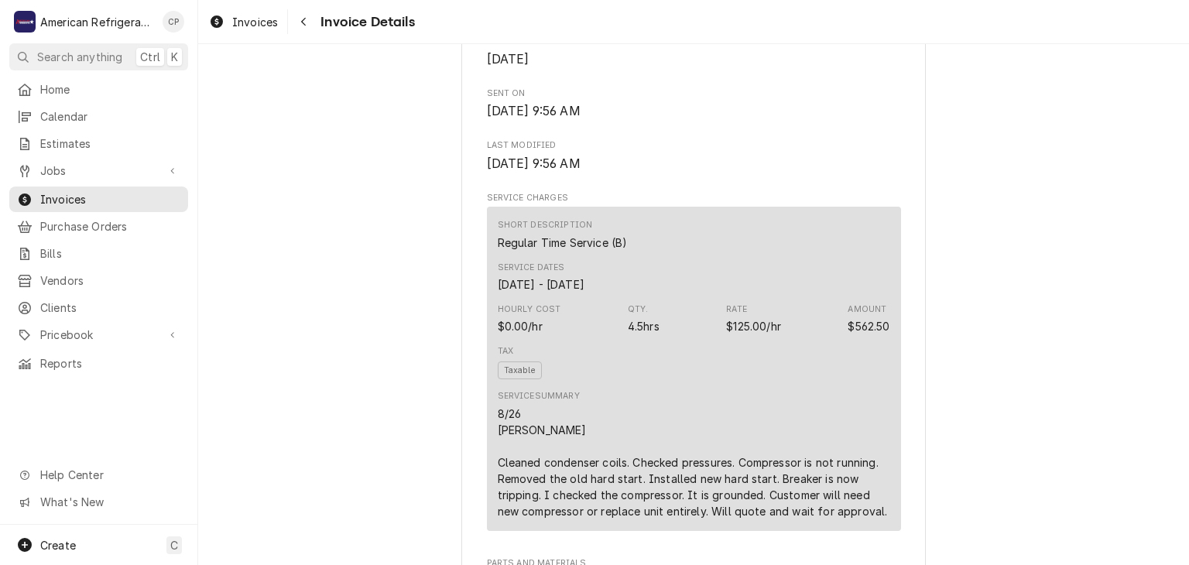
scroll to position [759, 0]
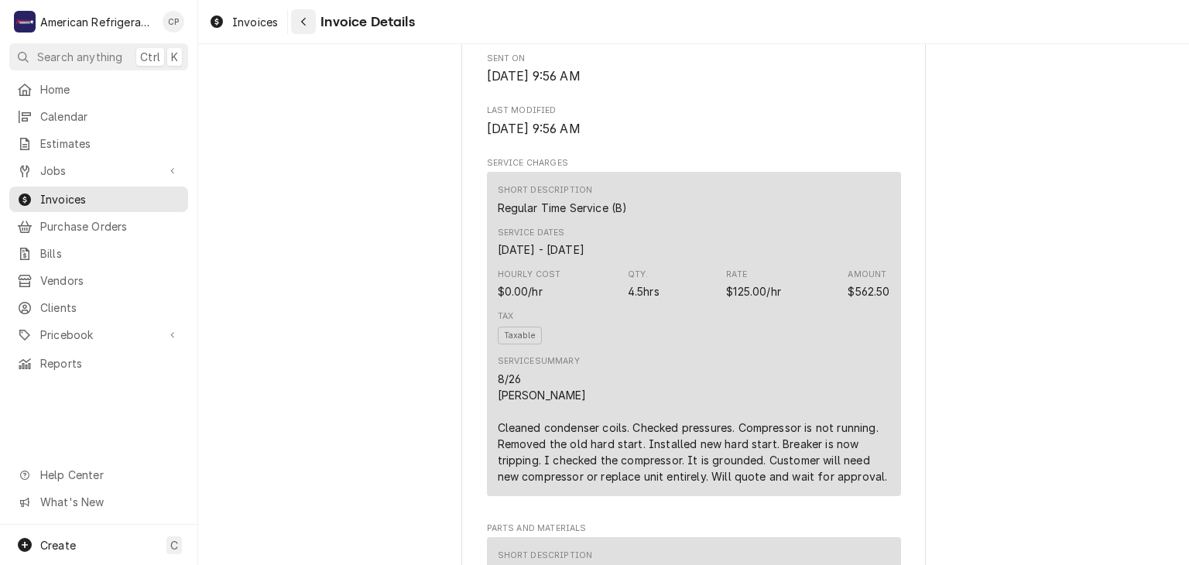
click at [310, 22] on div "Navigate back" at bounding box center [303, 21] width 15 height 15
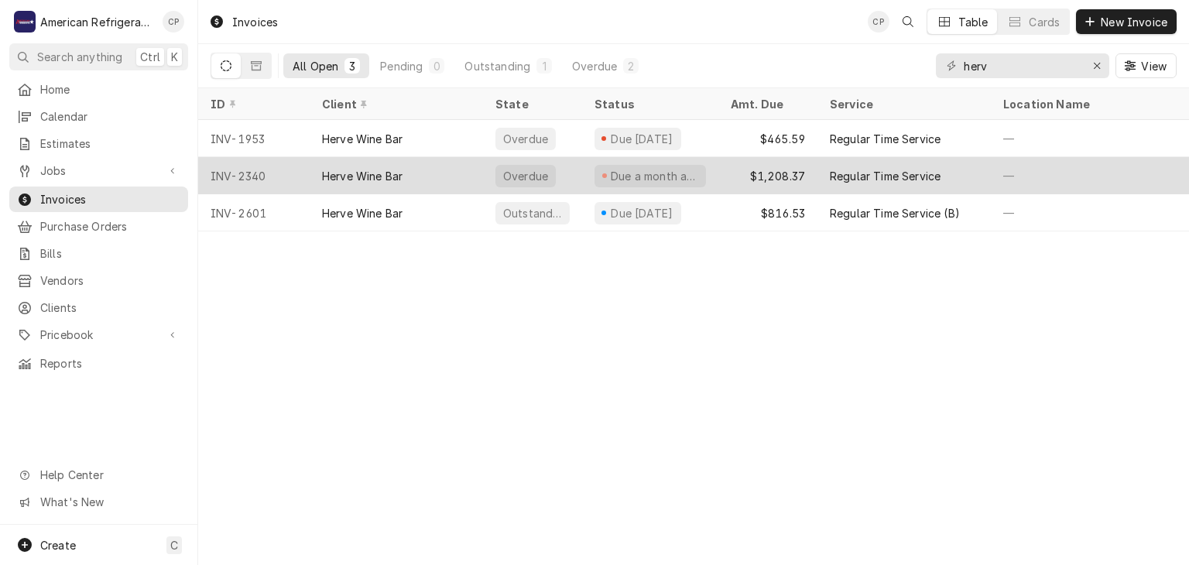
click at [376, 173] on div "Herve Wine Bar" at bounding box center [362, 176] width 81 height 16
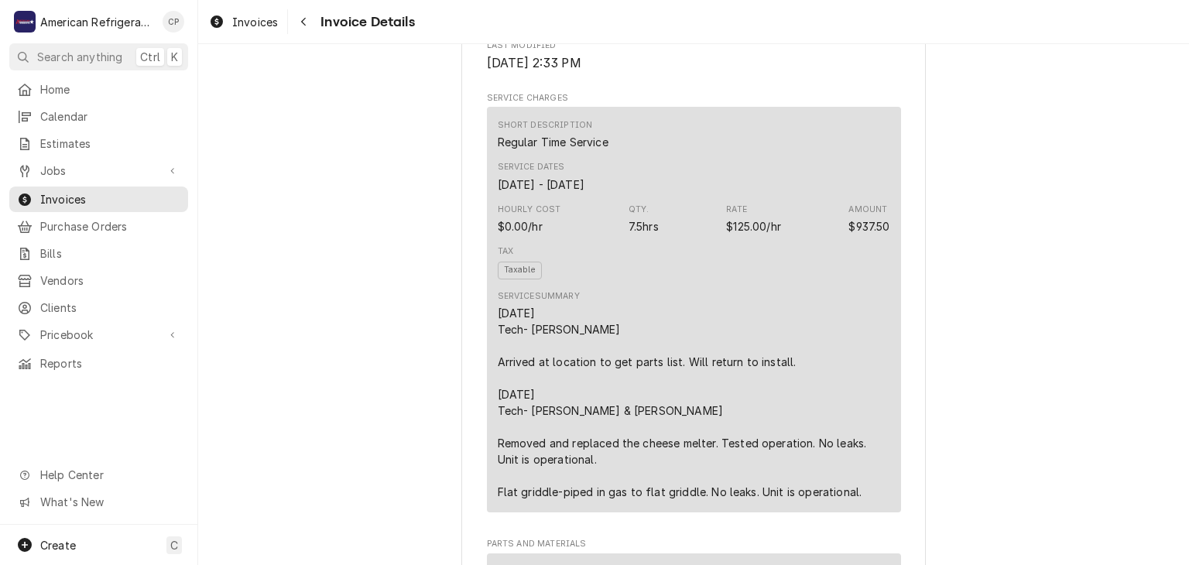
scroll to position [720, 0]
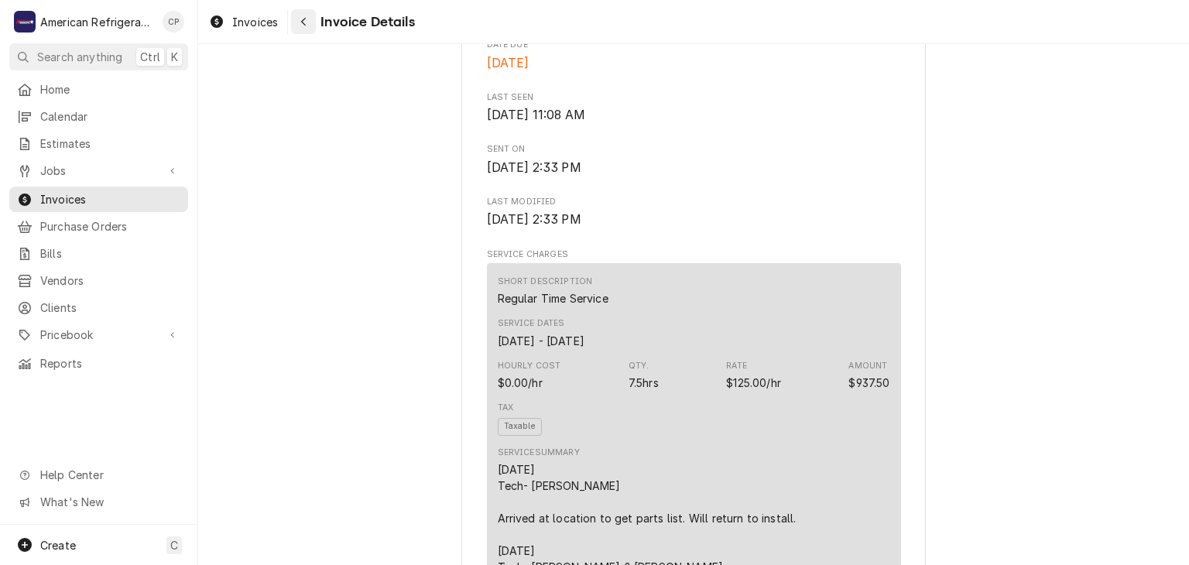
click at [309, 30] on button "Navigate back" at bounding box center [303, 21] width 25 height 25
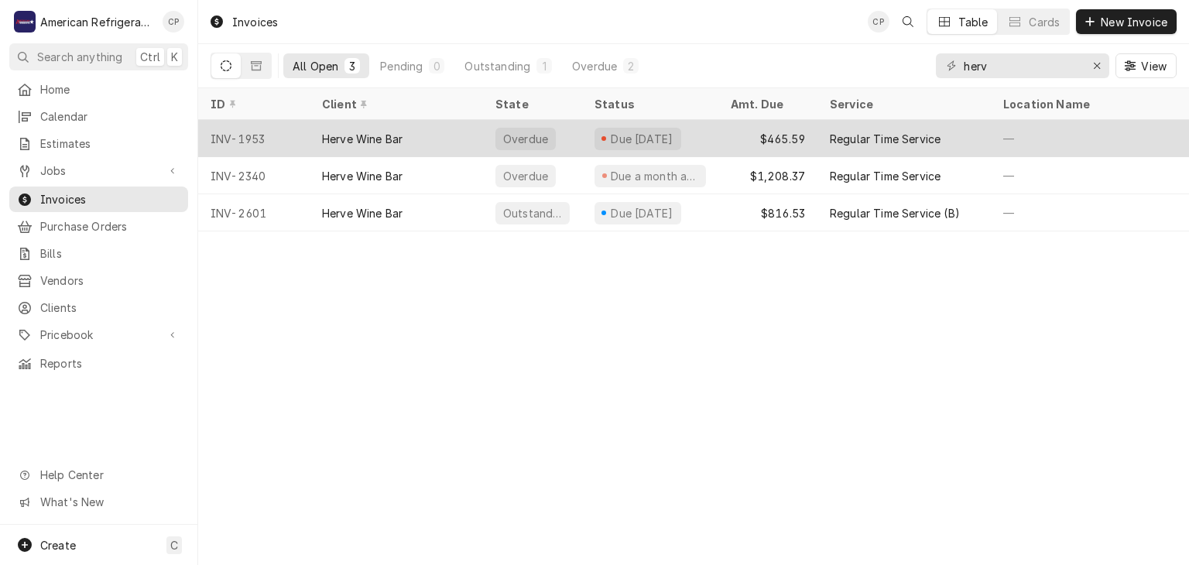
click at [379, 125] on div "Herve Wine Bar" at bounding box center [396, 138] width 173 height 37
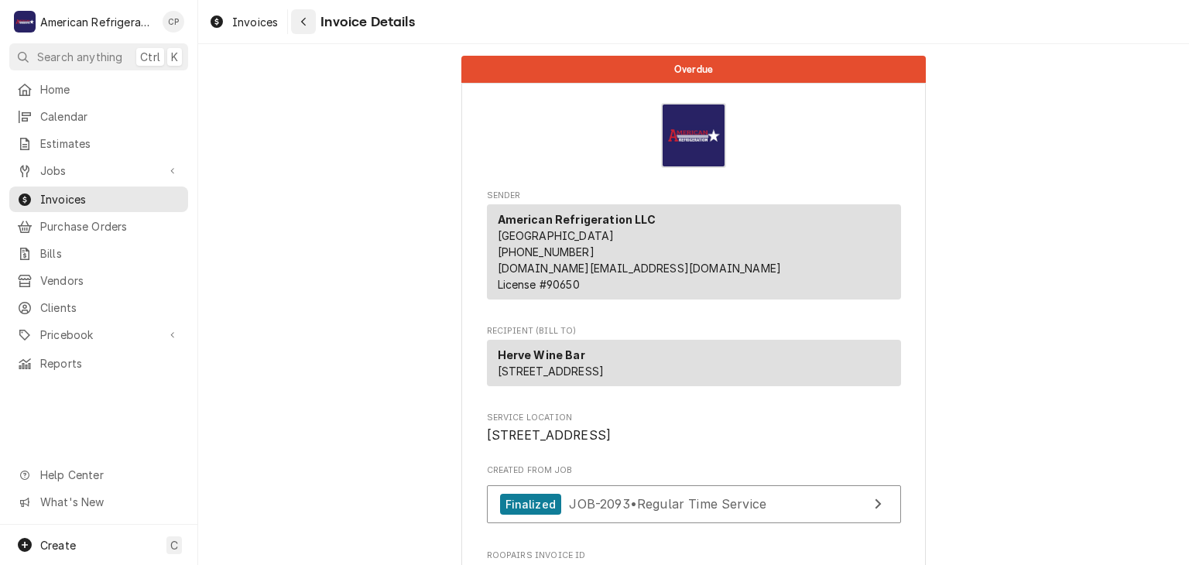
click at [304, 14] on div "Navigate back" at bounding box center [303, 21] width 15 height 15
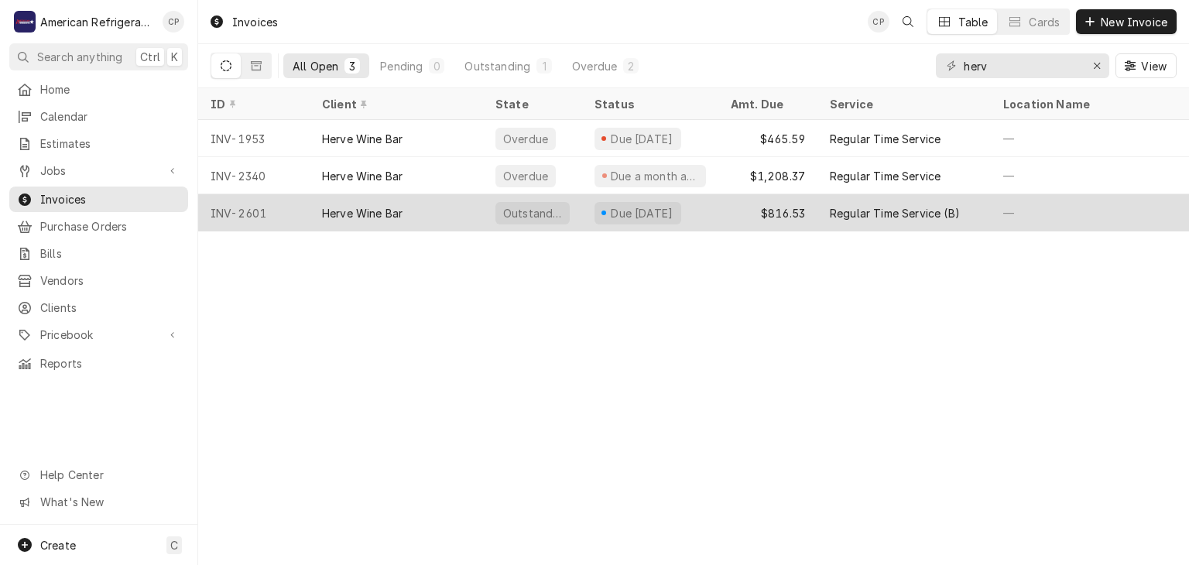
click at [362, 211] on div "Herve Wine Bar" at bounding box center [362, 213] width 81 height 16
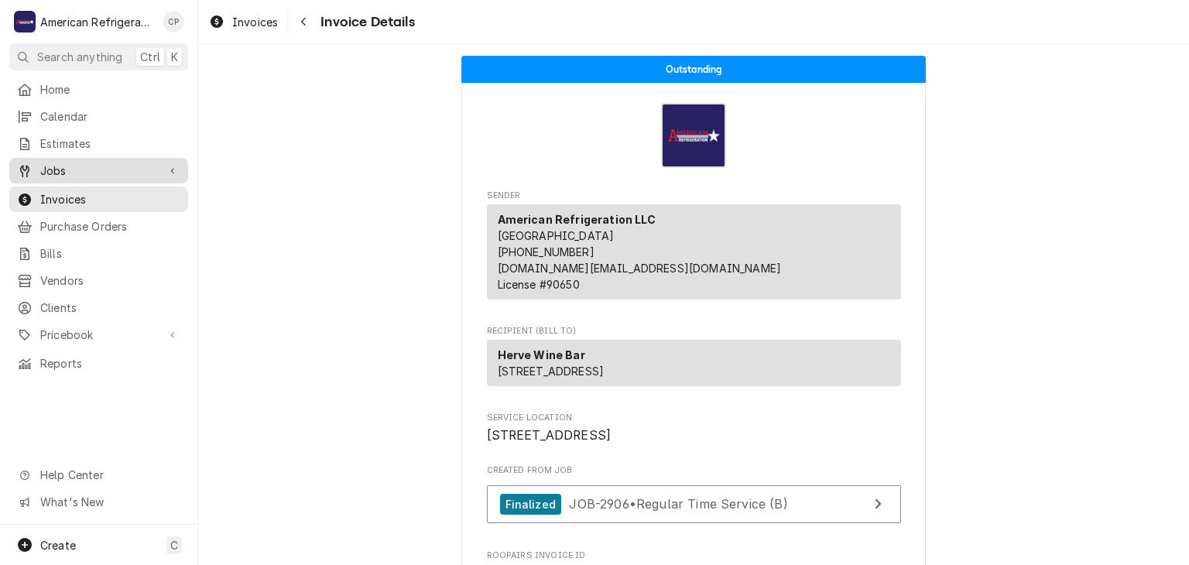
click at [134, 169] on span "Jobs" at bounding box center [98, 171] width 117 height 16
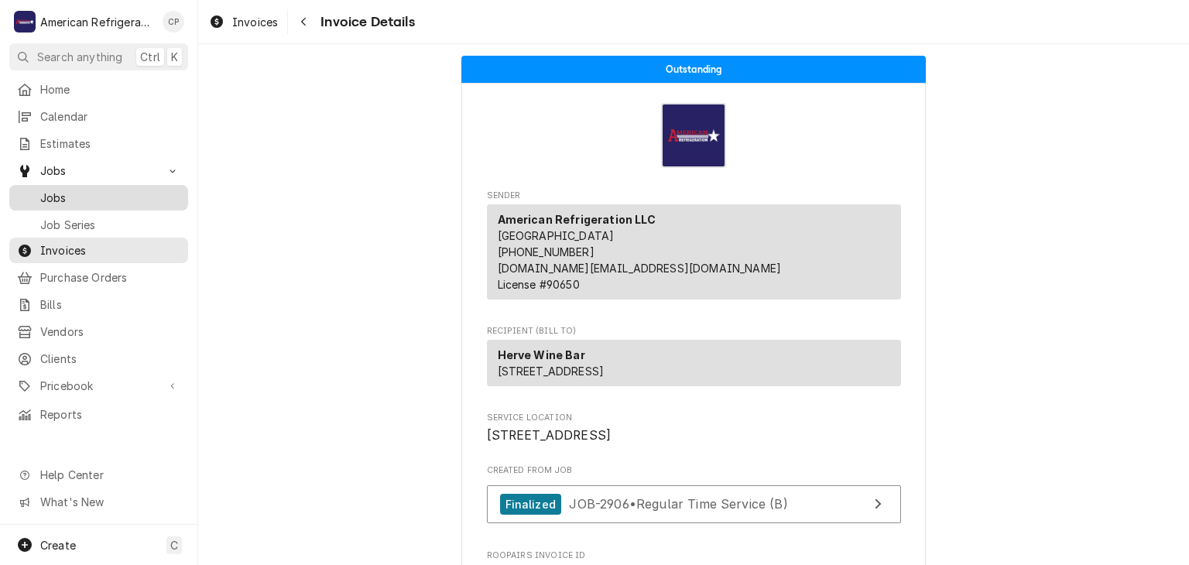
click at [132, 191] on span "Jobs" at bounding box center [110, 198] width 140 height 16
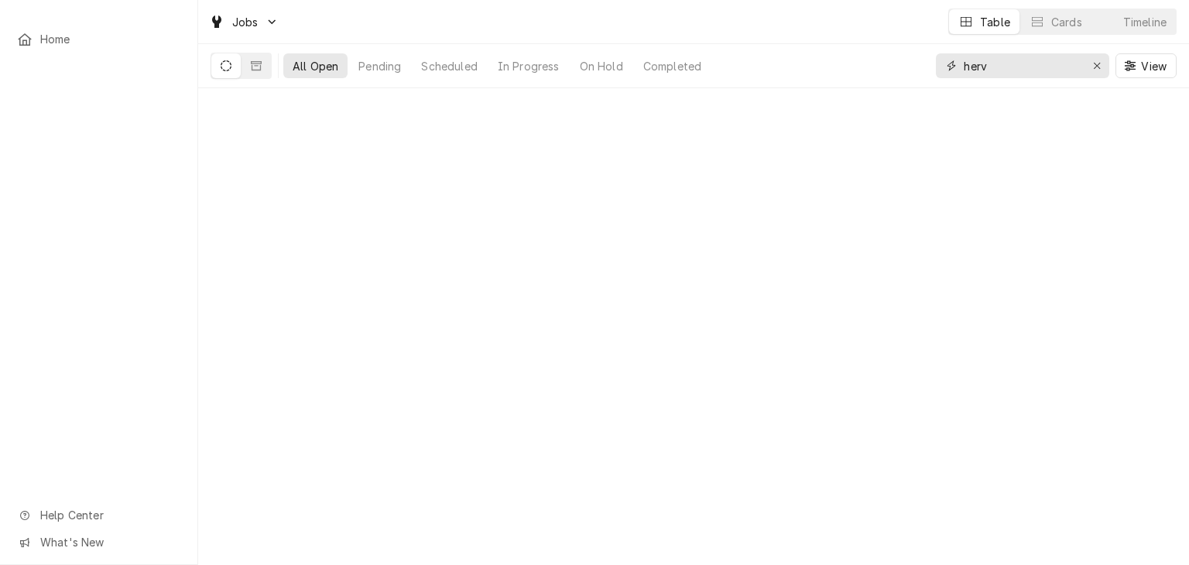
click at [1030, 66] on input "herv" at bounding box center [1022, 65] width 116 height 25
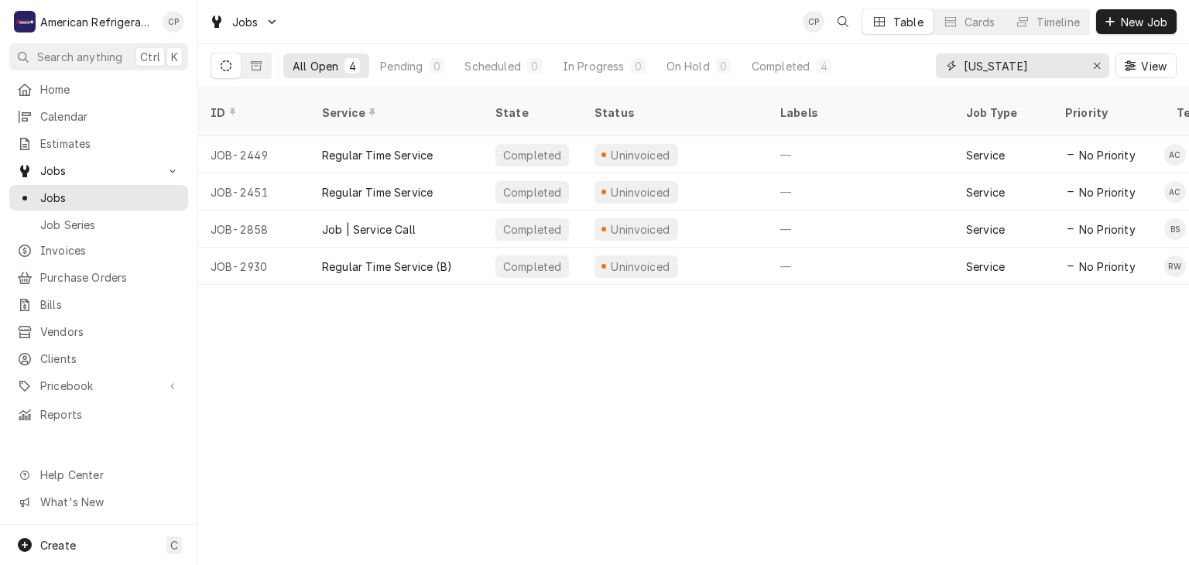
type input "texas"
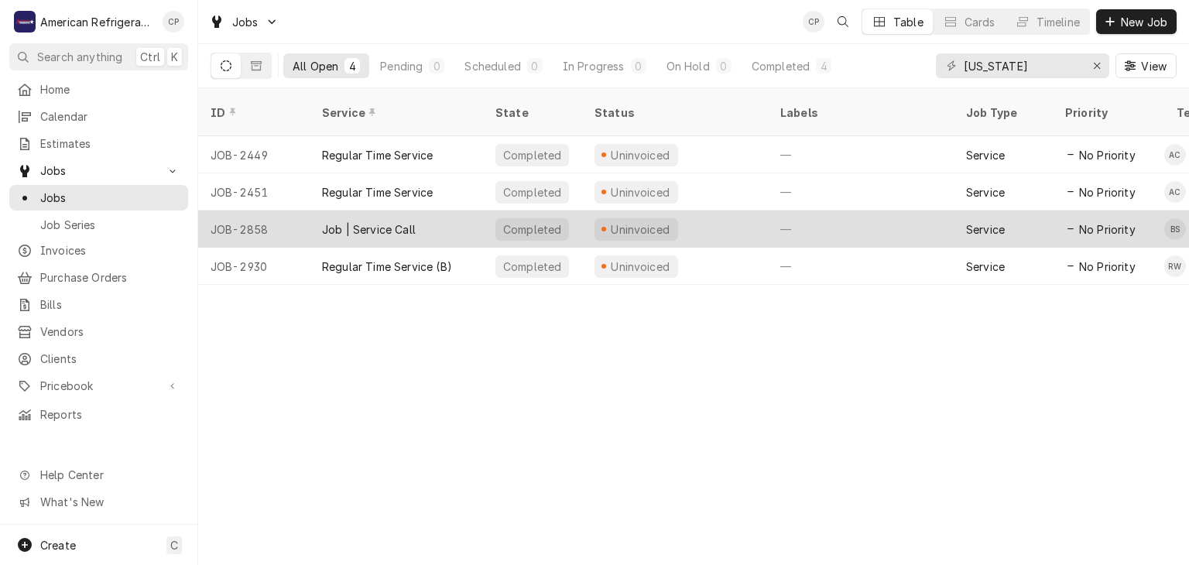
click at [379, 221] on div "Job | Service Call" at bounding box center [369, 229] width 94 height 16
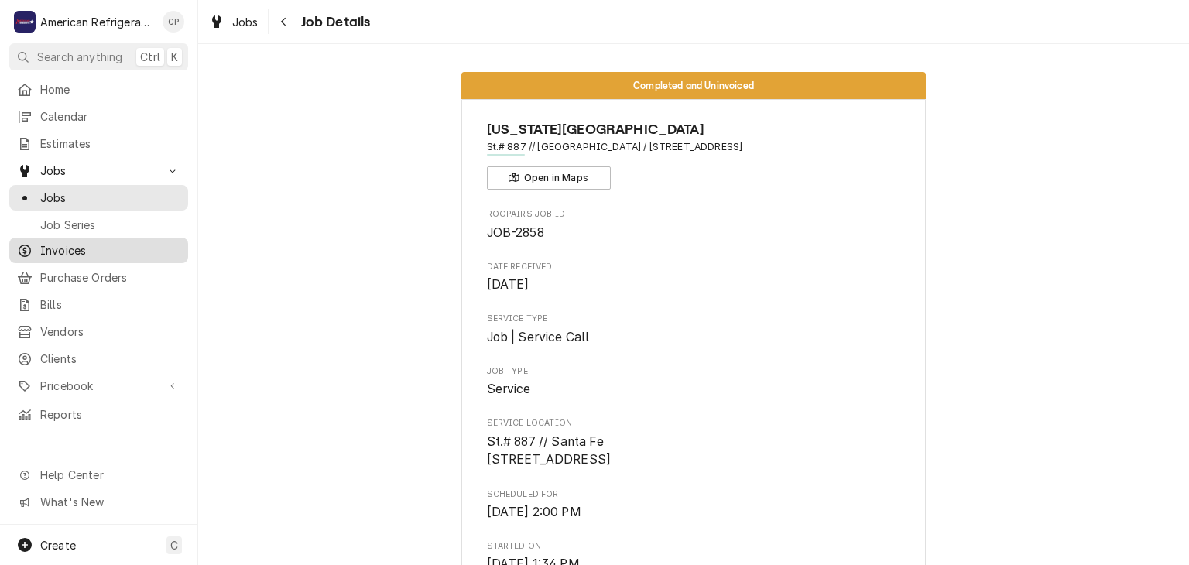
click at [121, 242] on span "Invoices" at bounding box center [110, 250] width 140 height 16
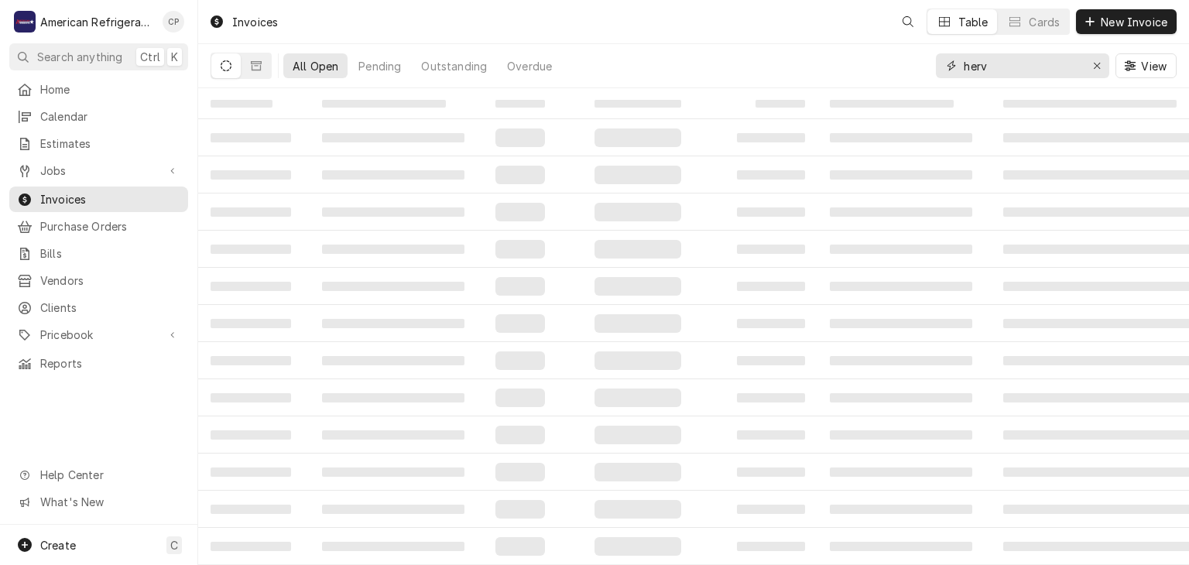
click at [1024, 65] on input "herv" at bounding box center [1022, 65] width 116 height 25
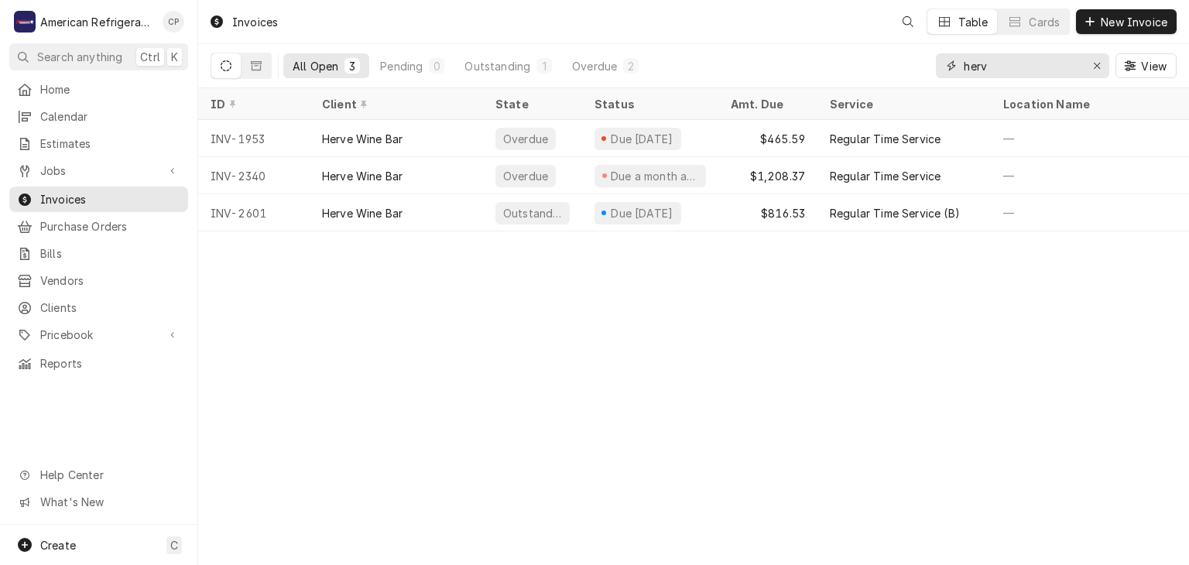
click at [1024, 65] on input "herv" at bounding box center [1022, 65] width 116 height 25
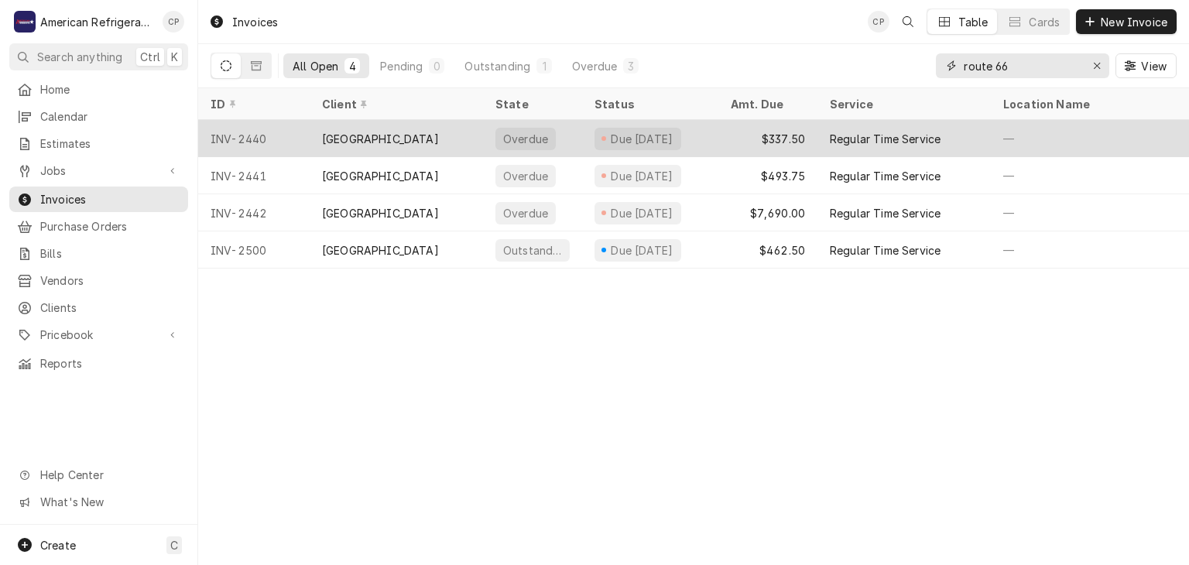
type input "route 66"
click at [286, 136] on div "INV-2440" at bounding box center [254, 138] width 112 height 37
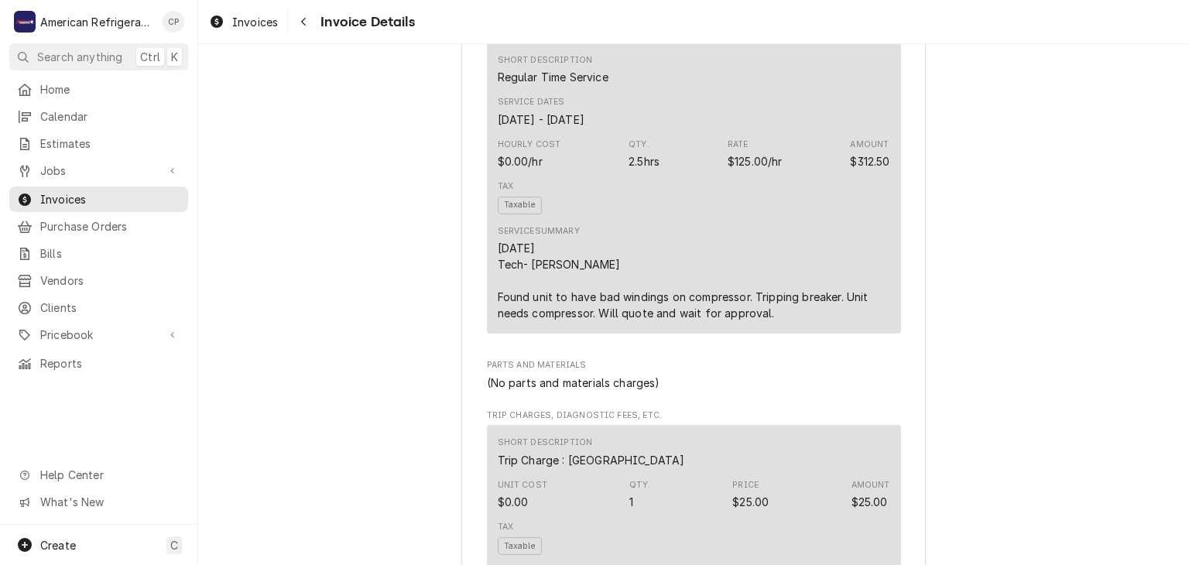
scroll to position [943, 0]
click at [309, 21] on div "Navigate back" at bounding box center [303, 21] width 15 height 15
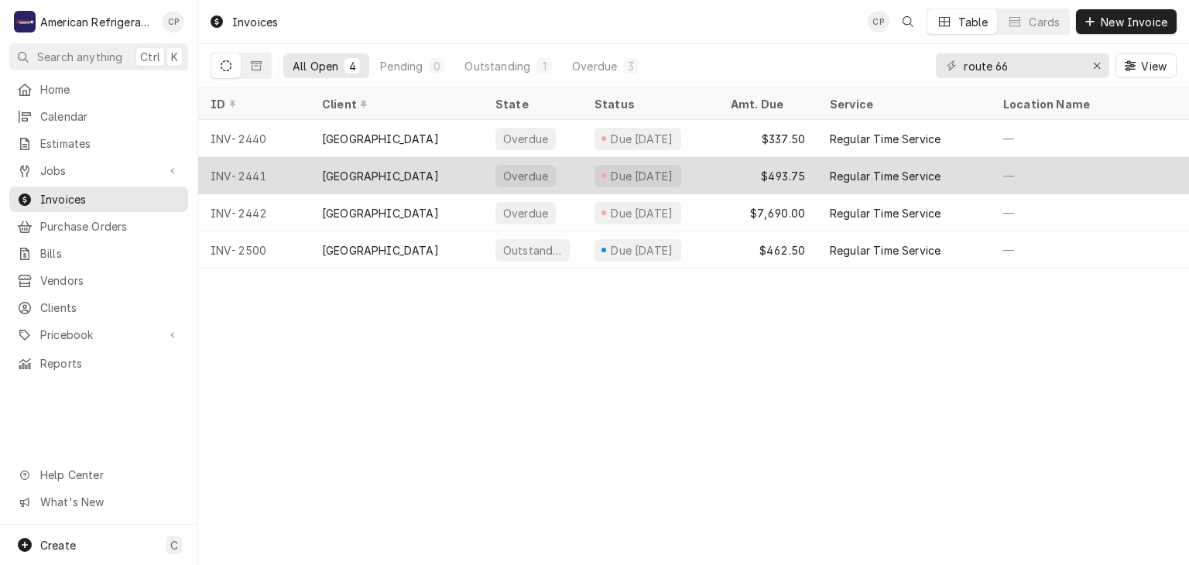
click at [362, 176] on div "[GEOGRAPHIC_DATA]" at bounding box center [380, 176] width 117 height 16
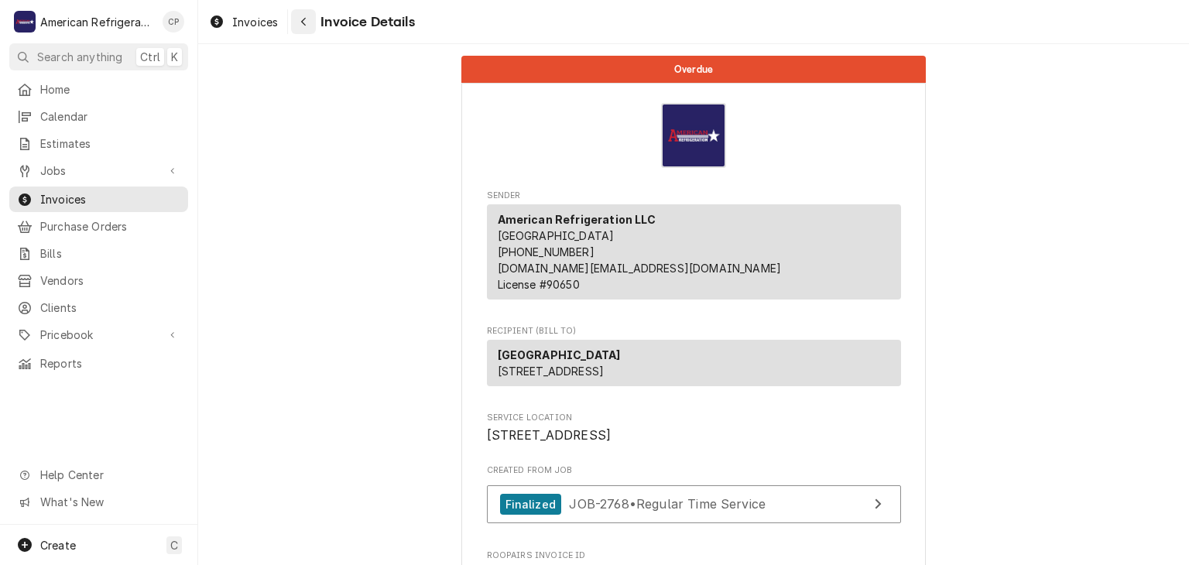
click at [304, 30] on button "Navigate back" at bounding box center [303, 21] width 25 height 25
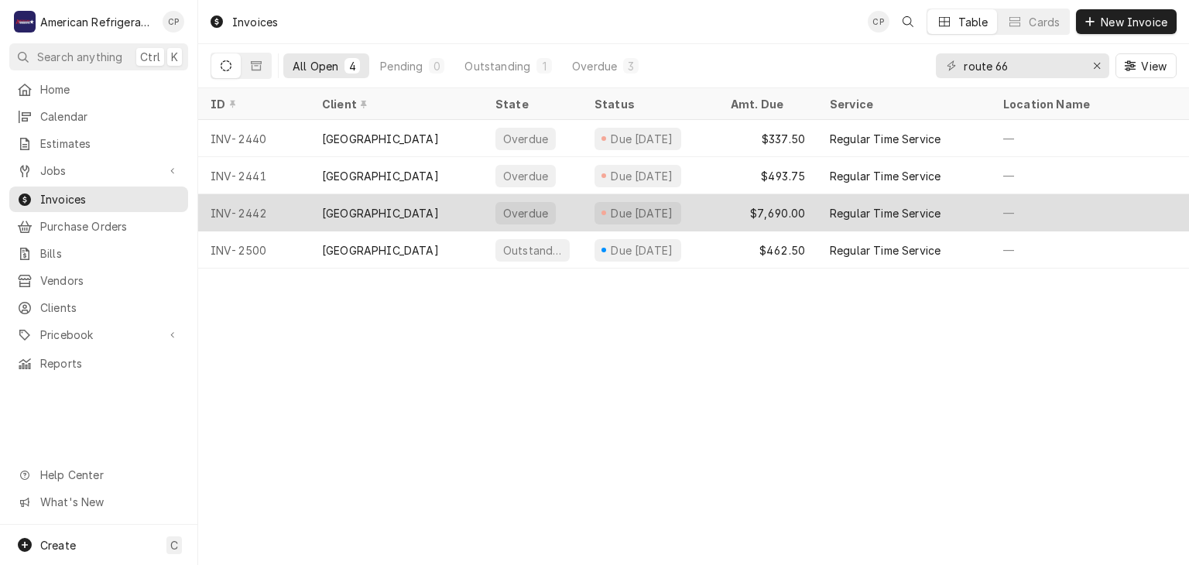
click at [378, 209] on div "[GEOGRAPHIC_DATA]" at bounding box center [380, 213] width 117 height 16
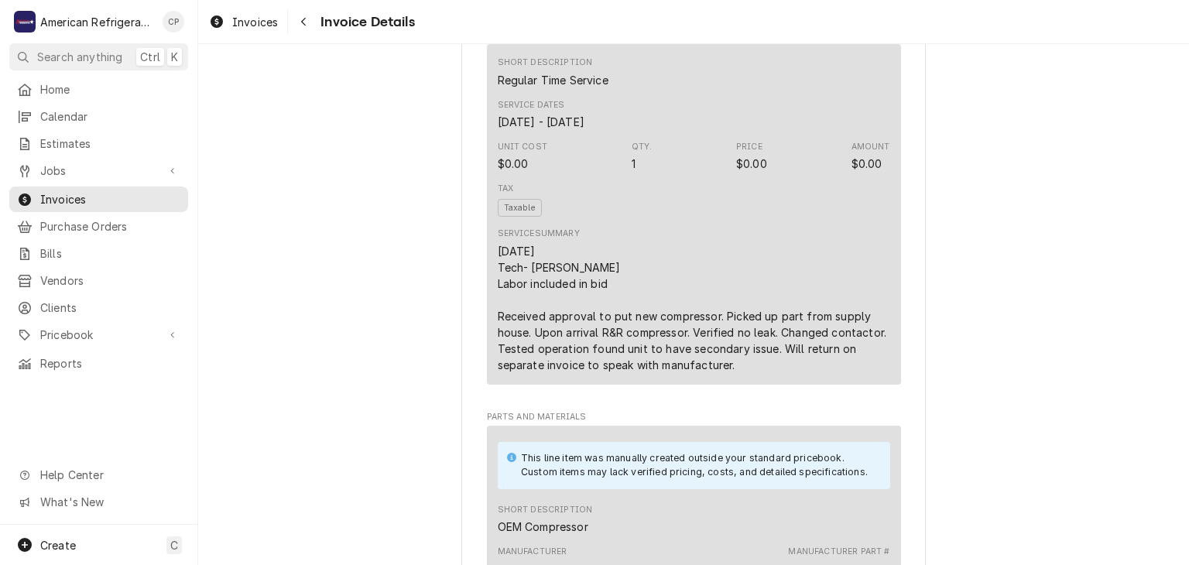
scroll to position [895, 0]
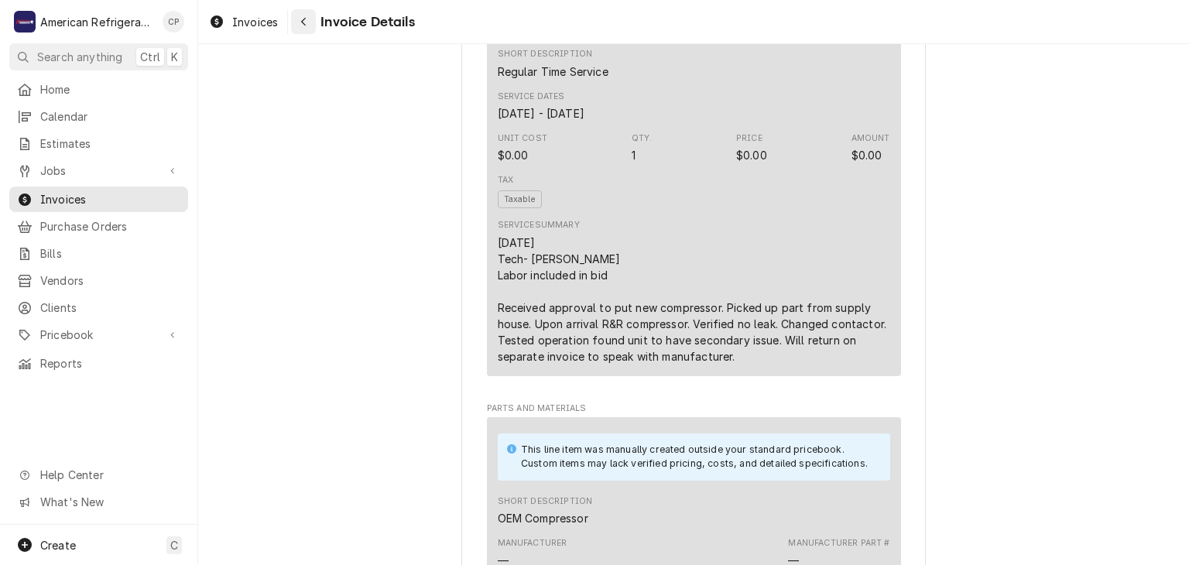
click at [303, 26] on icon "Navigate back" at bounding box center [303, 21] width 7 height 11
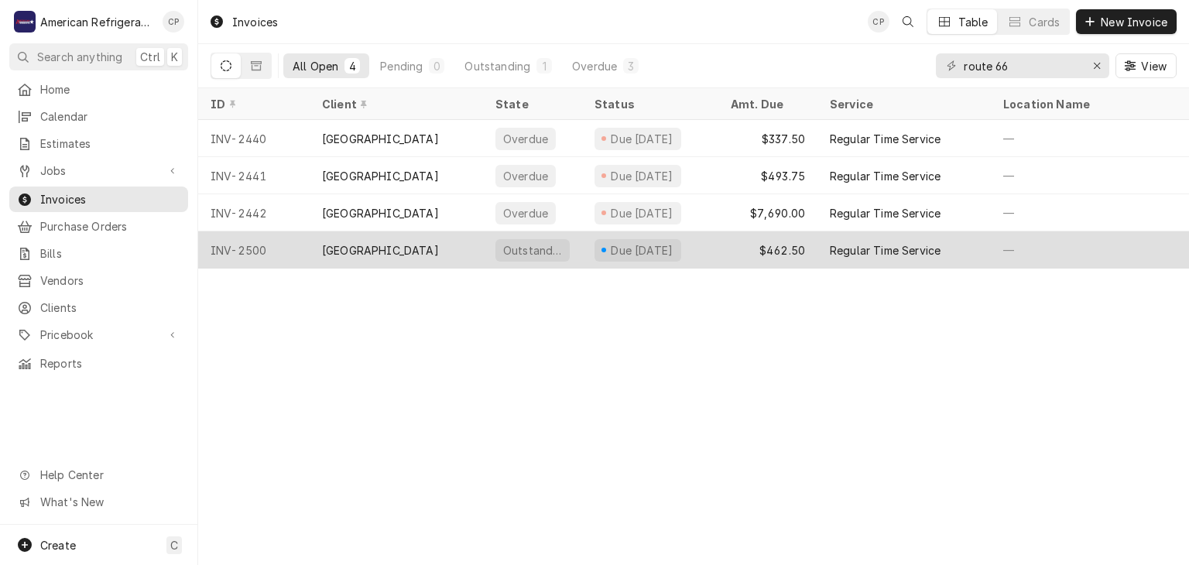
click at [377, 246] on div "[GEOGRAPHIC_DATA]" at bounding box center [380, 250] width 117 height 16
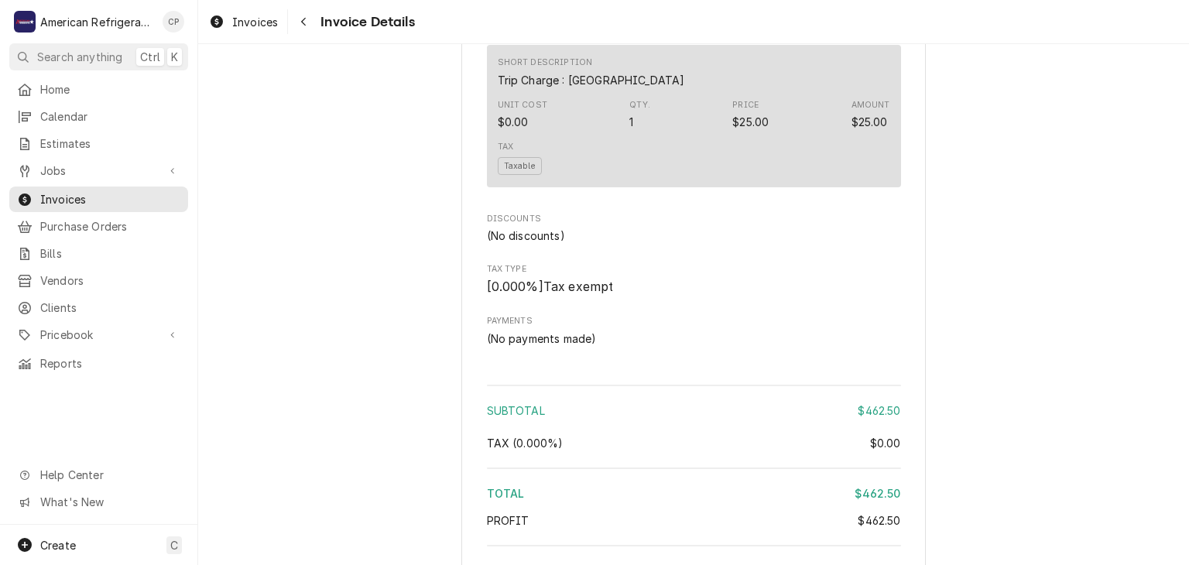
scroll to position [1069, 0]
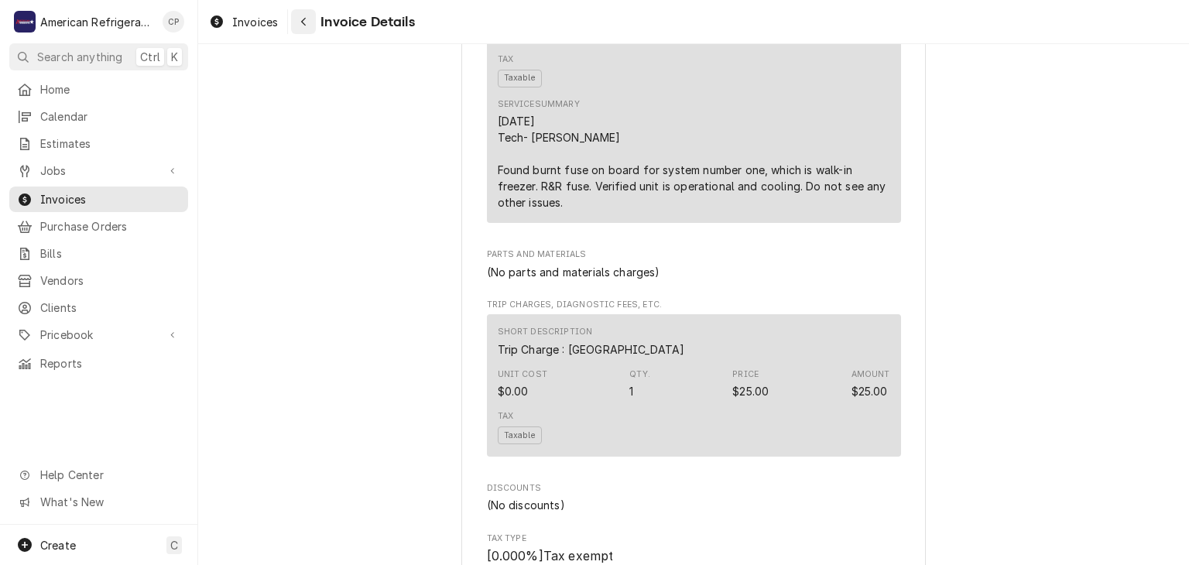
click at [304, 24] on icon "Navigate back" at bounding box center [303, 22] width 5 height 9
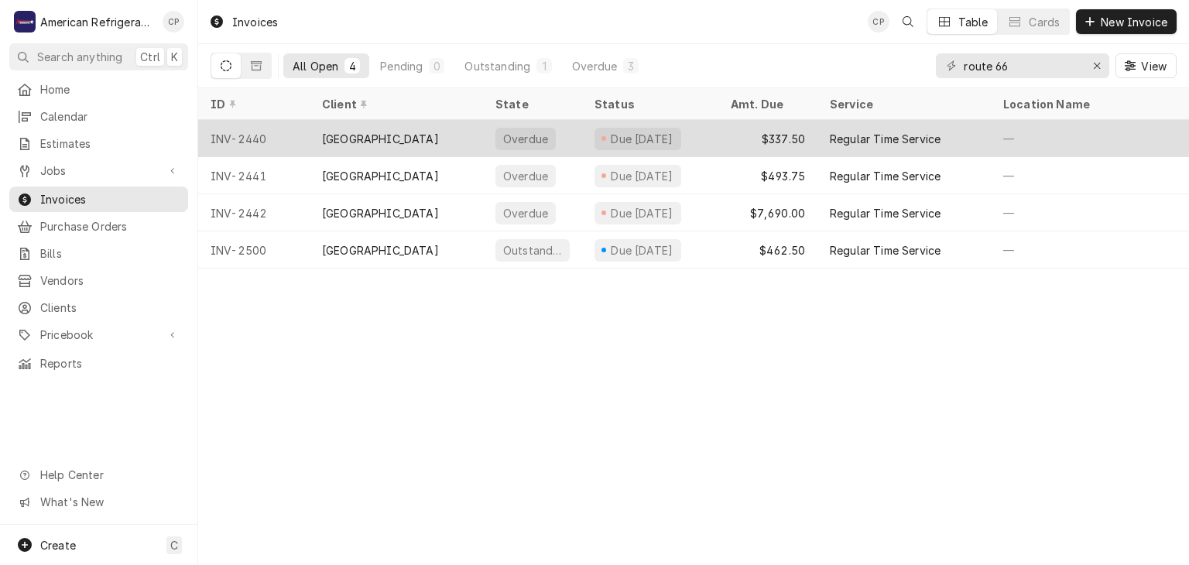
click at [393, 137] on div "Route 66 Casino Hotel" at bounding box center [380, 139] width 117 height 16
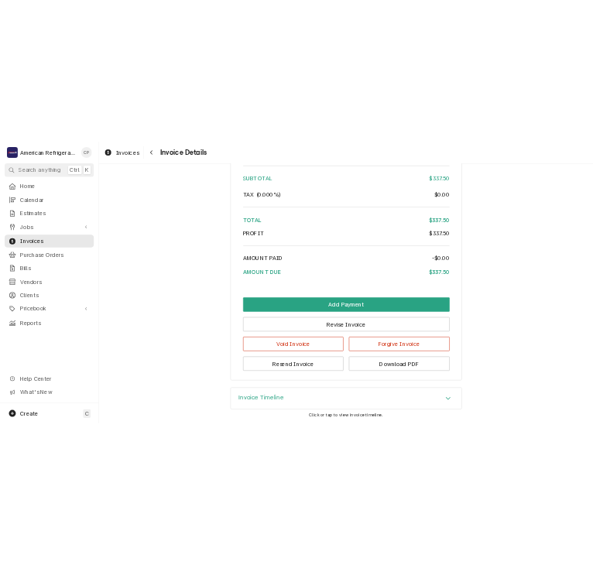
scroll to position [1707, 0]
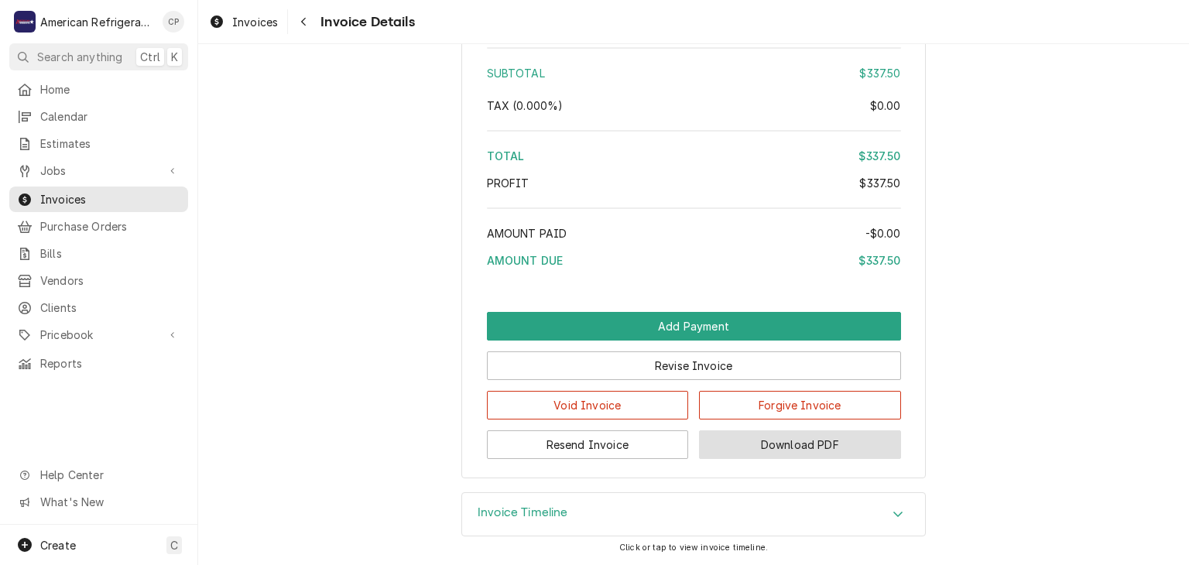
click at [781, 456] on button "Download PDF" at bounding box center [800, 445] width 202 height 29
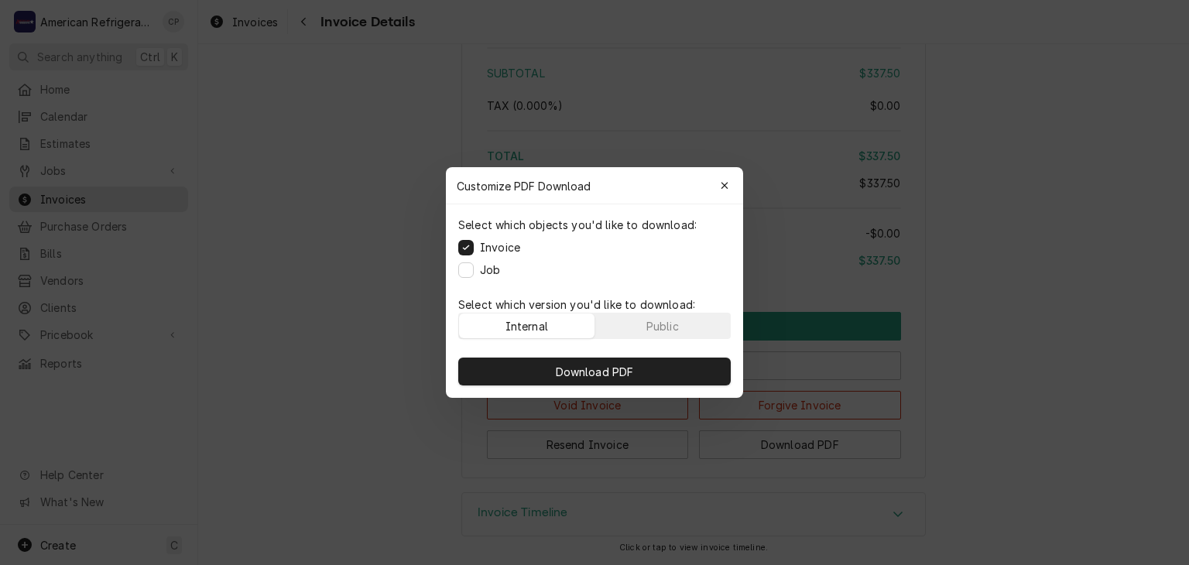
drag, startPoint x: 496, startPoint y: 273, endPoint x: 495, endPoint y: 290, distance: 17.8
click at [495, 273] on label "Job" at bounding box center [490, 270] width 20 height 16
click at [474, 273] on button "Job" at bounding box center [465, 270] width 15 height 15
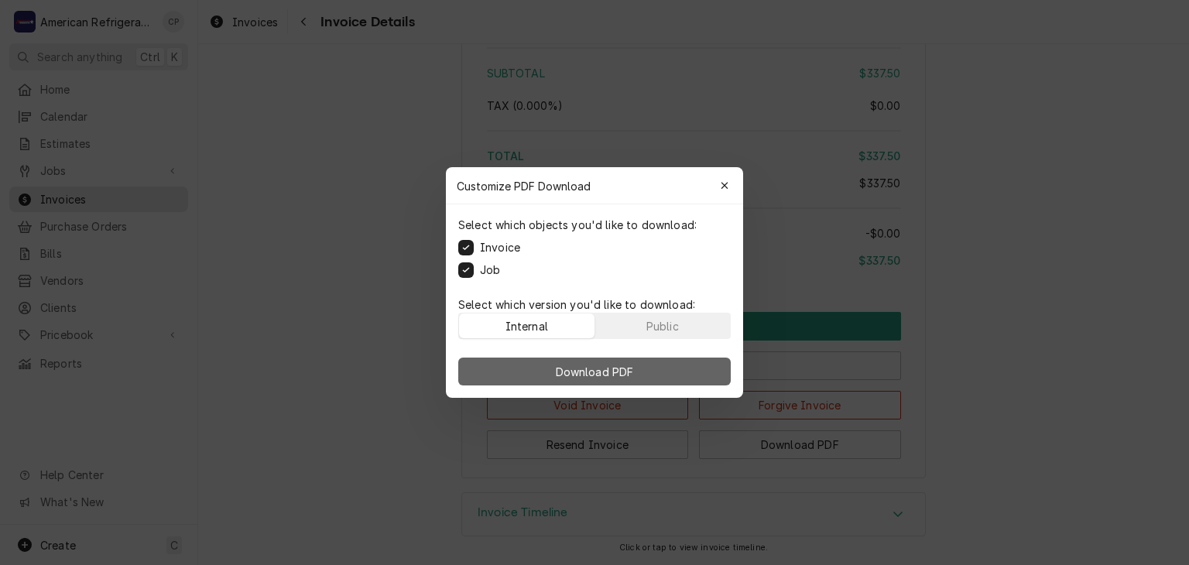
click at [537, 382] on button "Download PDF" at bounding box center [594, 372] width 273 height 28
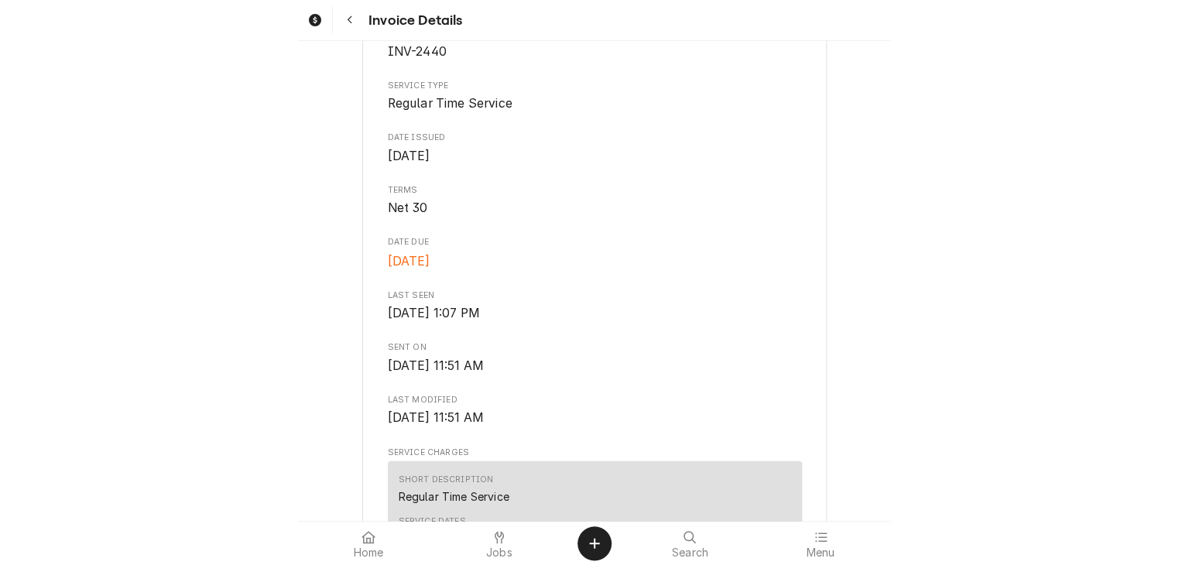
scroll to position [0, 0]
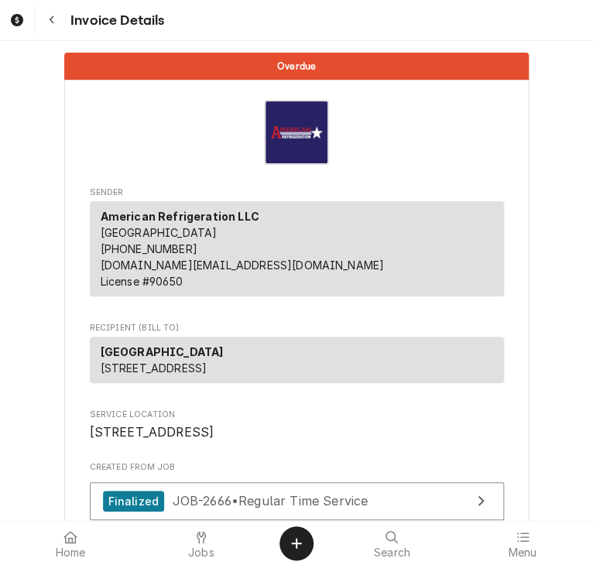
drag, startPoint x: 455, startPoint y: 157, endPoint x: 451, endPoint y: 133, distance: 24.3
click at [454, 157] on div "Invoice Details" at bounding box center [297, 132] width 414 height 65
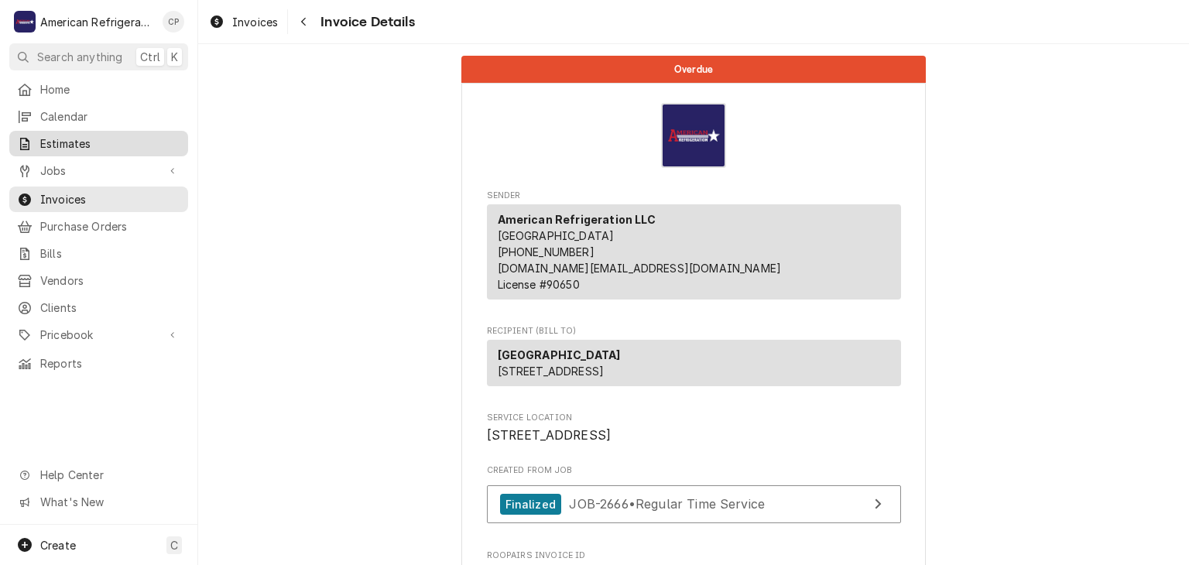
click at [118, 146] on span "Estimates" at bounding box center [110, 144] width 140 height 16
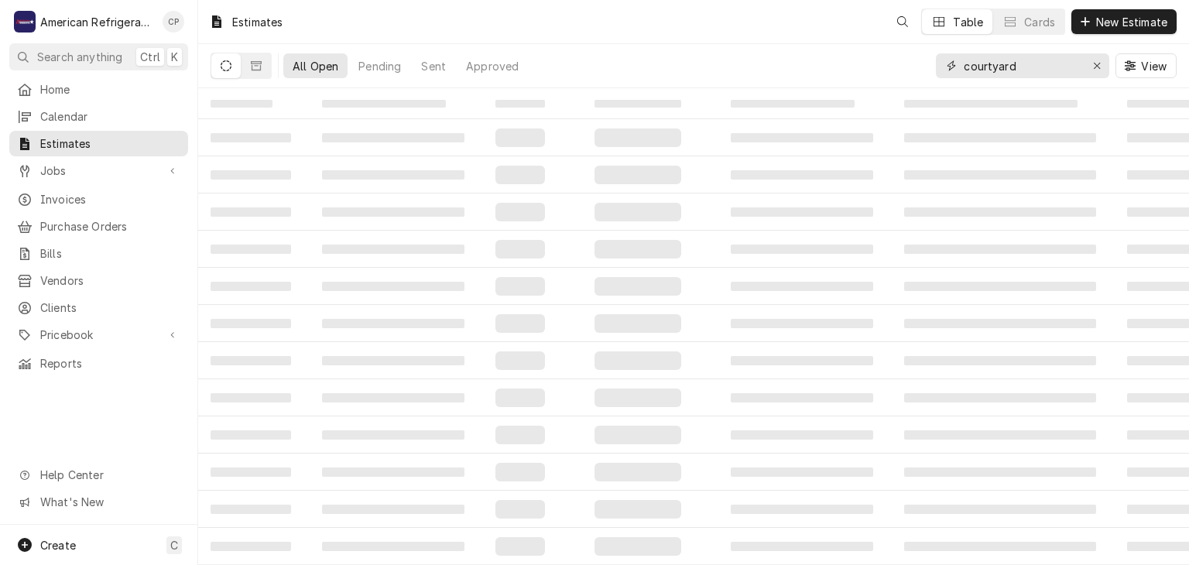
click at [1048, 64] on input "courtyard" at bounding box center [1022, 65] width 116 height 25
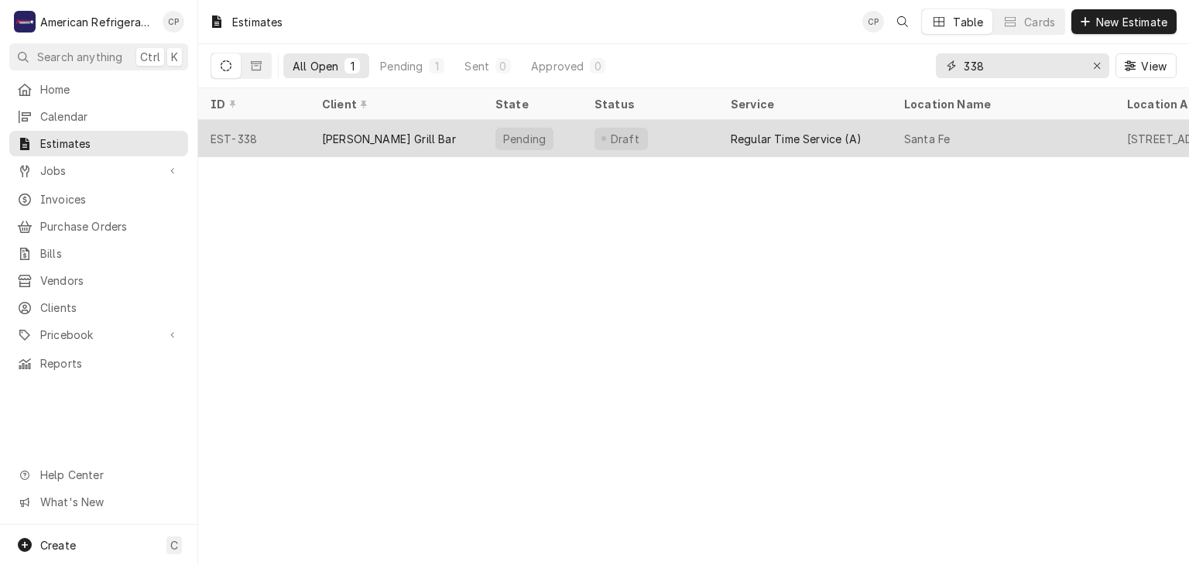
type input "338"
click at [385, 134] on div "[PERSON_NAME] Grill Bar" at bounding box center [389, 139] width 134 height 16
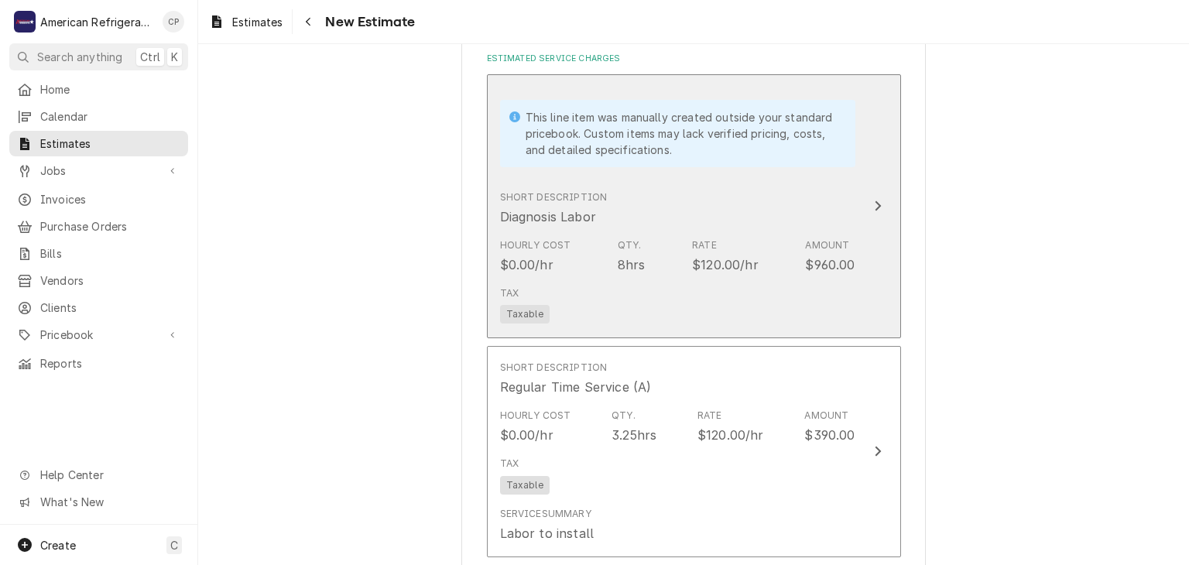
click at [646, 238] on div "Hourly Cost $0.00/hr Qty. 8hrs Rate $120.00/hr Amount $960.00" at bounding box center [677, 256] width 355 height 48
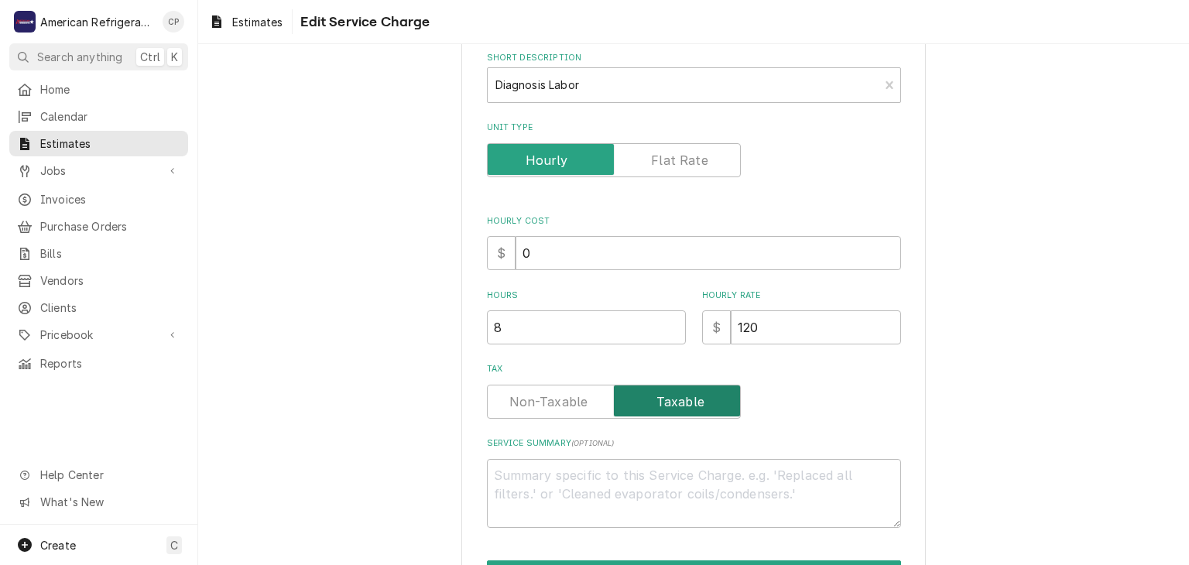
scroll to position [242, 0]
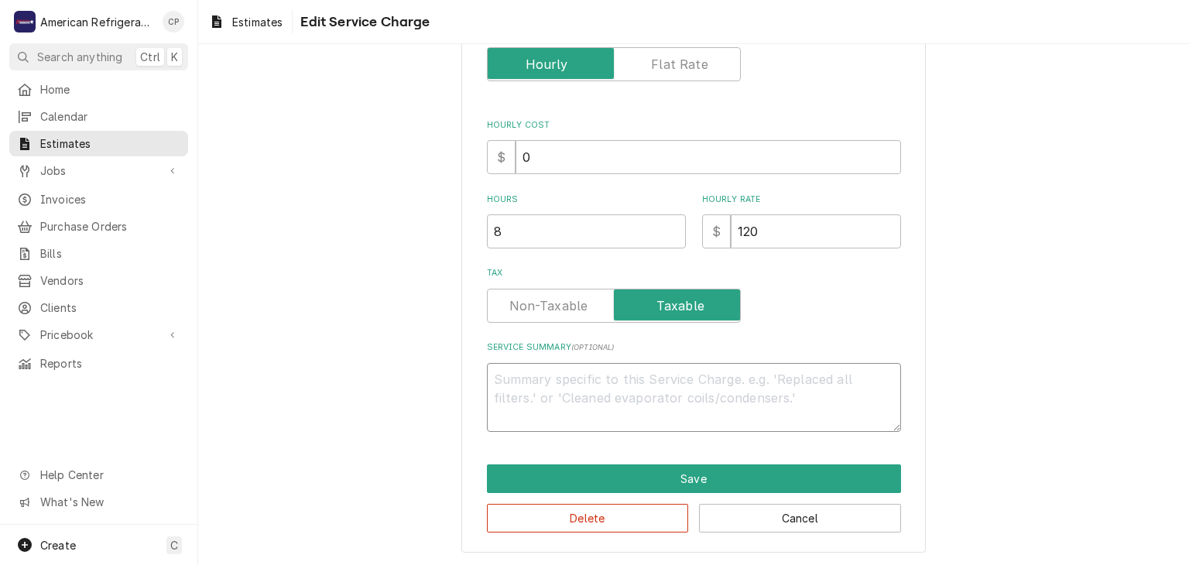
click at [575, 401] on textarea "Service Summary ( optional )" at bounding box center [694, 398] width 414 height 70
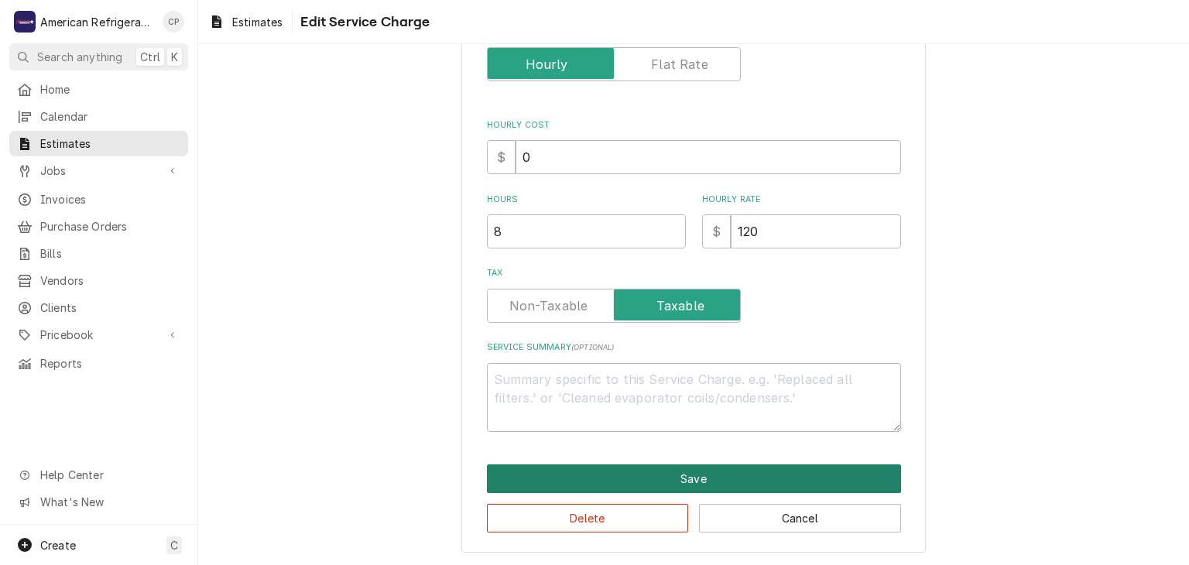
click at [674, 487] on button "Save" at bounding box center [694, 479] width 414 height 29
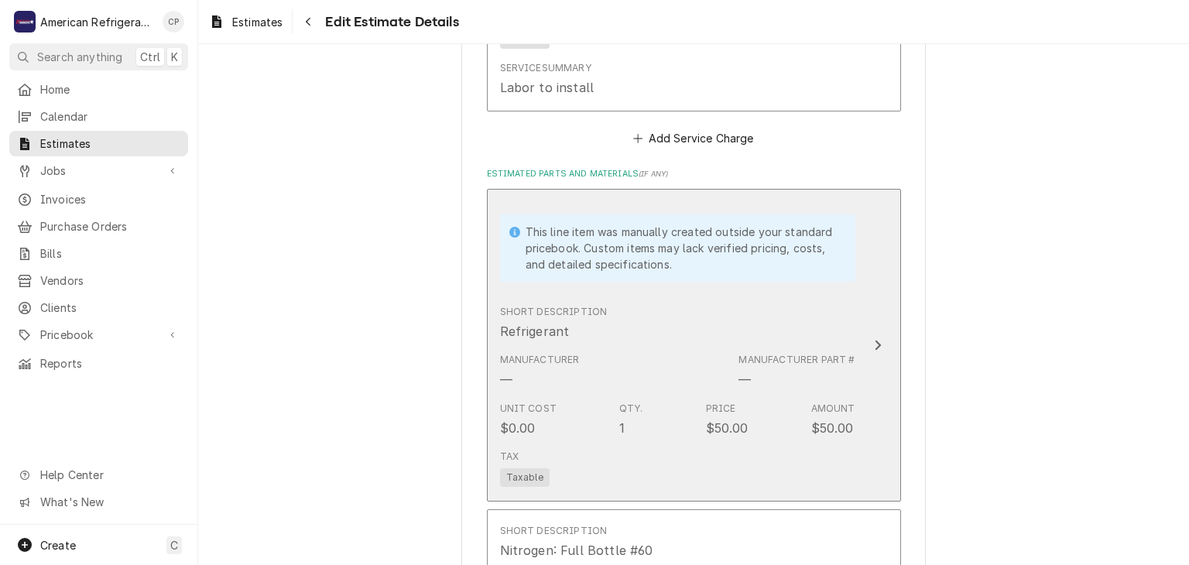
click at [675, 308] on div "Short Description Refrigerant" at bounding box center [677, 323] width 355 height 48
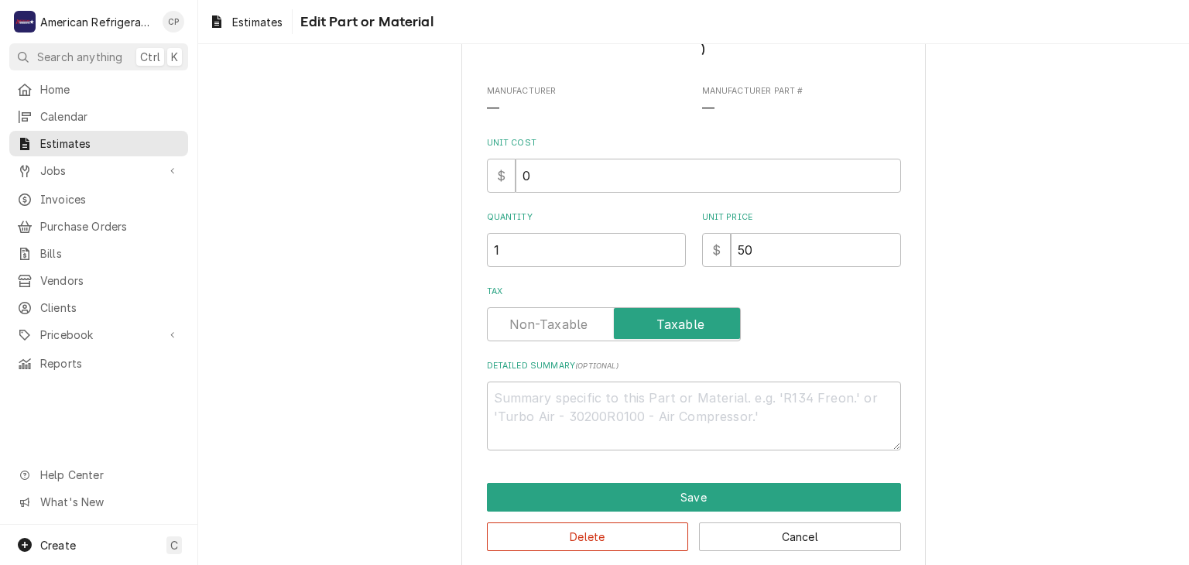
type textarea "x"
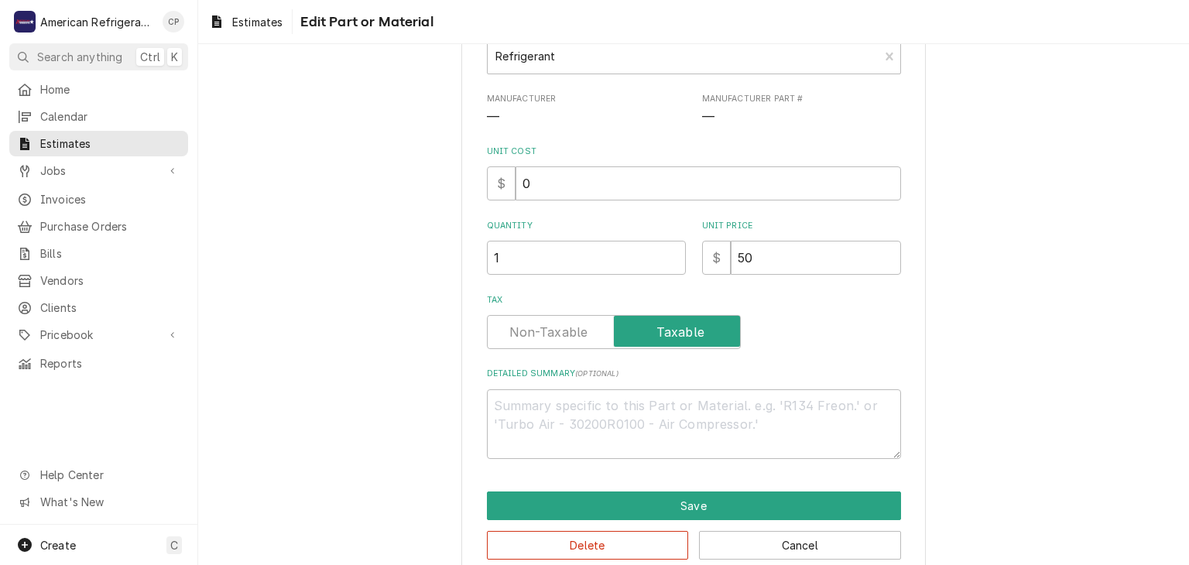
scroll to position [175, 0]
click at [598, 424] on textarea "Detailed Summary ( optional )" at bounding box center [694, 424] width 414 height 70
click at [609, 407] on textarea "Detailed Summary ( optional )" at bounding box center [694, 424] width 414 height 70
click at [338, 355] on div "Use the fields below to edit this part or material: This line item does not exi…" at bounding box center [693, 238] width 991 height 707
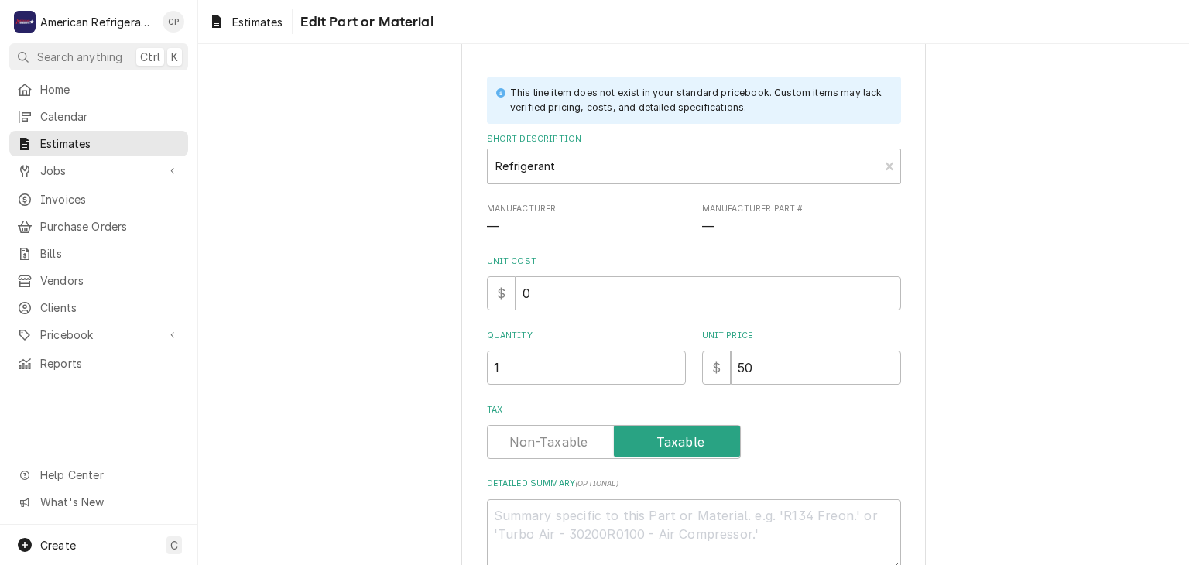
scroll to position [0, 0]
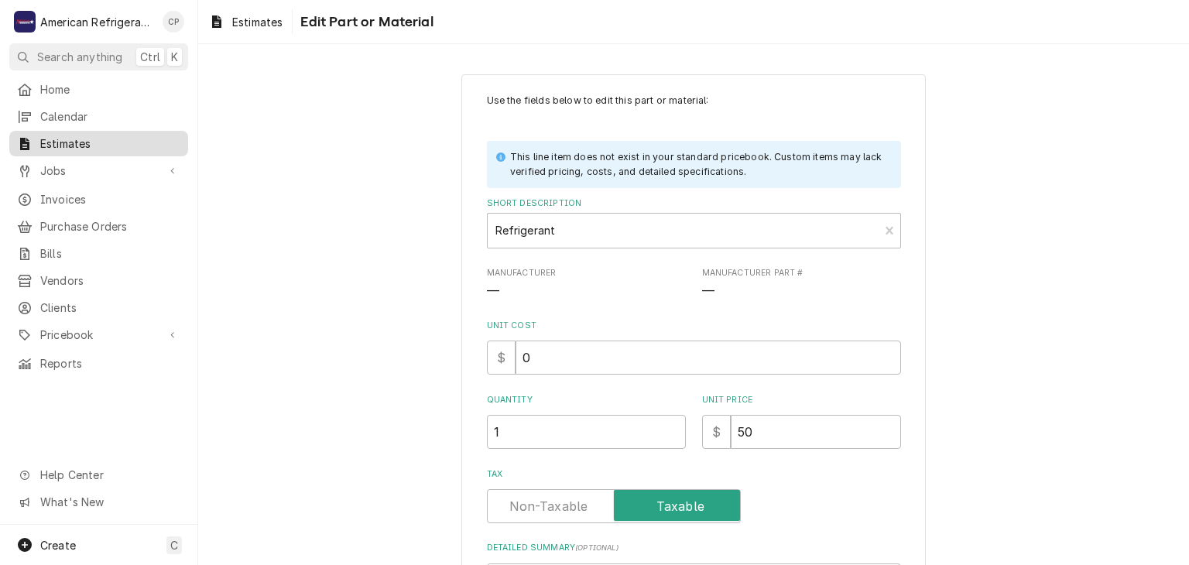
click at [142, 137] on span "Estimates" at bounding box center [110, 144] width 140 height 16
click at [140, 163] on span "Jobs" at bounding box center [98, 171] width 117 height 16
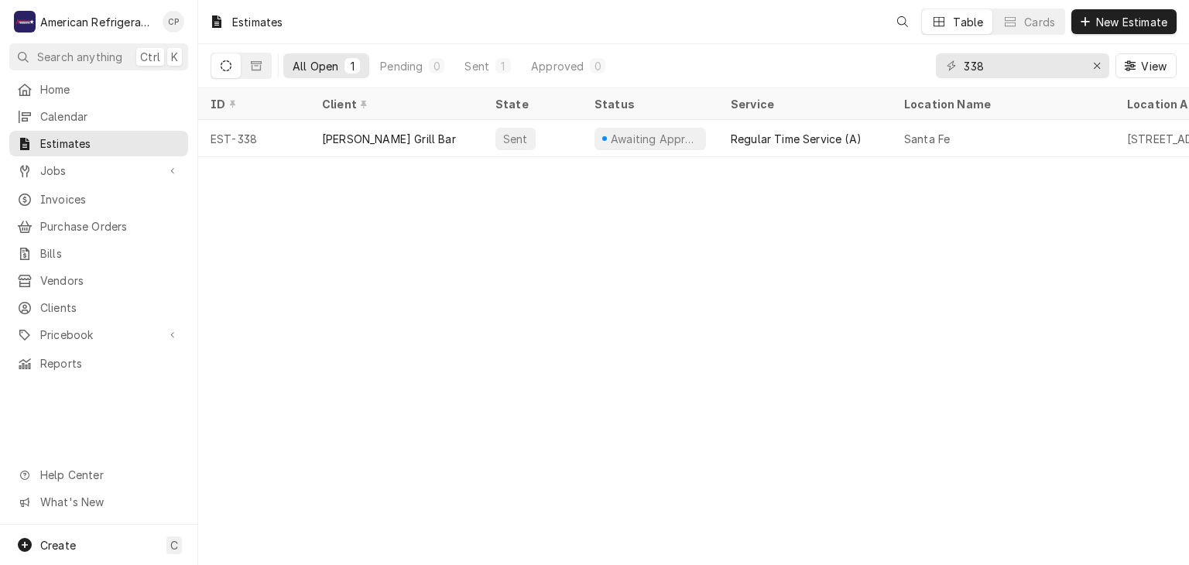
click at [83, 166] on span "Jobs" at bounding box center [98, 171] width 117 height 16
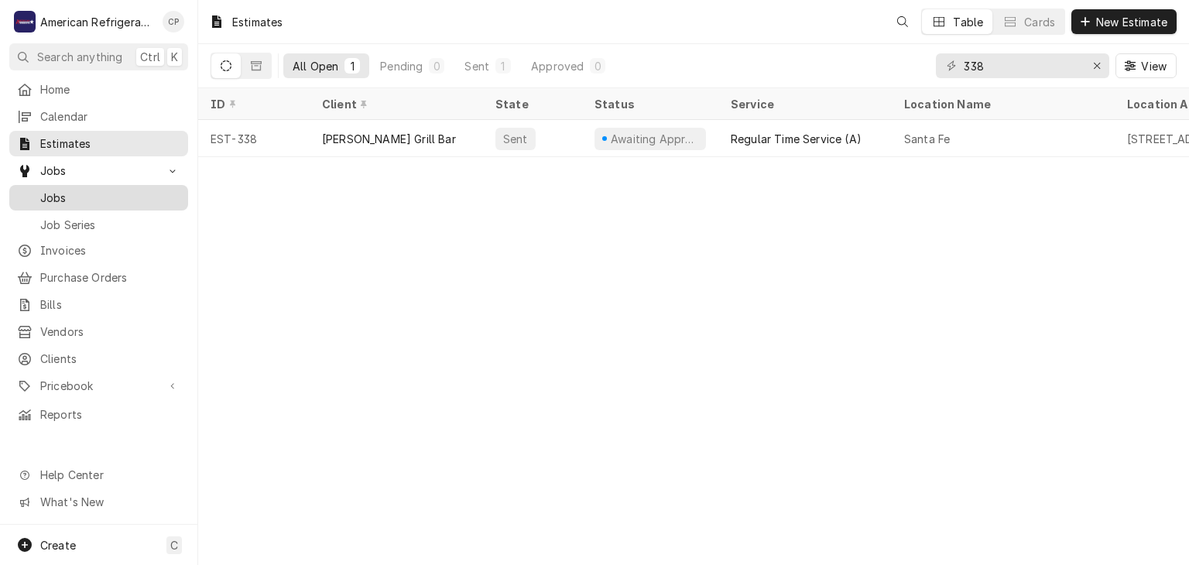
click at [82, 191] on span "Jobs" at bounding box center [110, 198] width 140 height 16
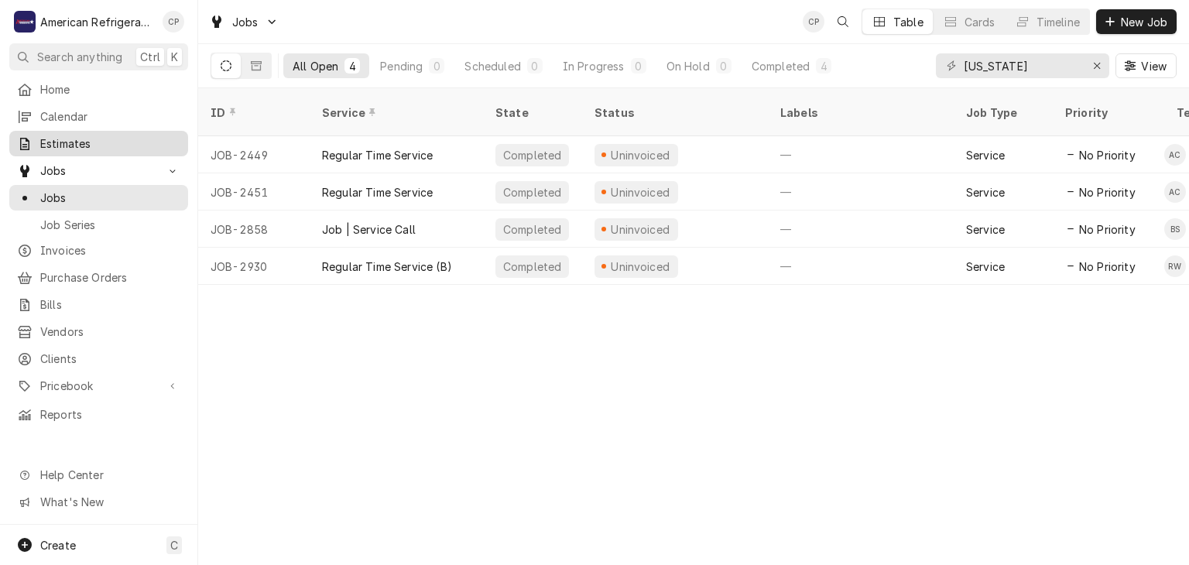
click at [133, 136] on span "Estimates" at bounding box center [110, 144] width 140 height 16
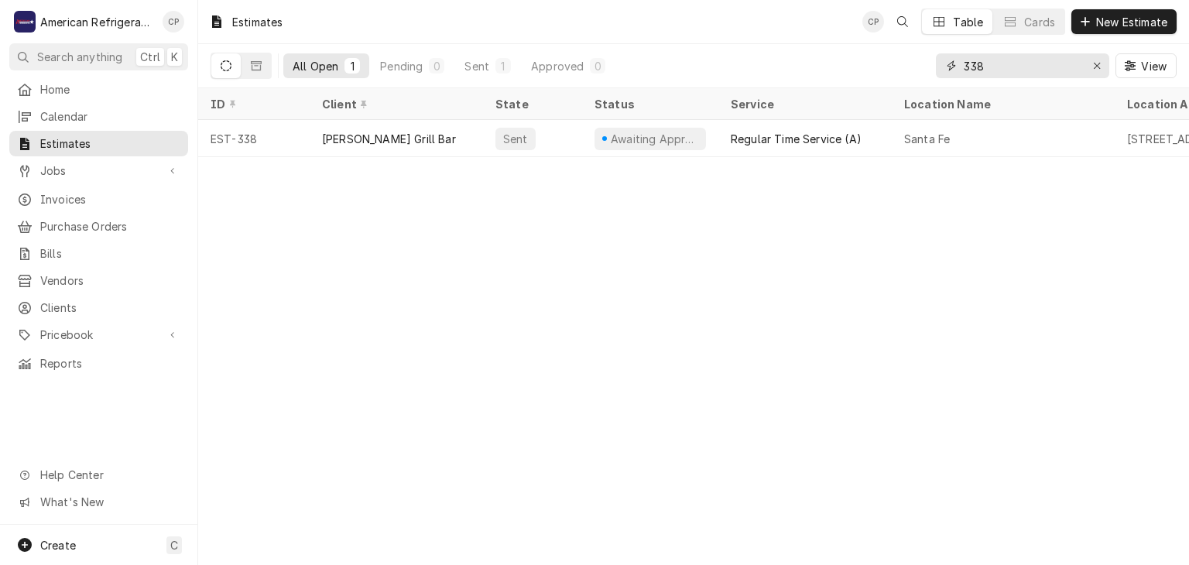
click at [1016, 67] on input "338" at bounding box center [1022, 65] width 116 height 25
click at [1090, 67] on div "Erase input" at bounding box center [1097, 65] width 15 height 15
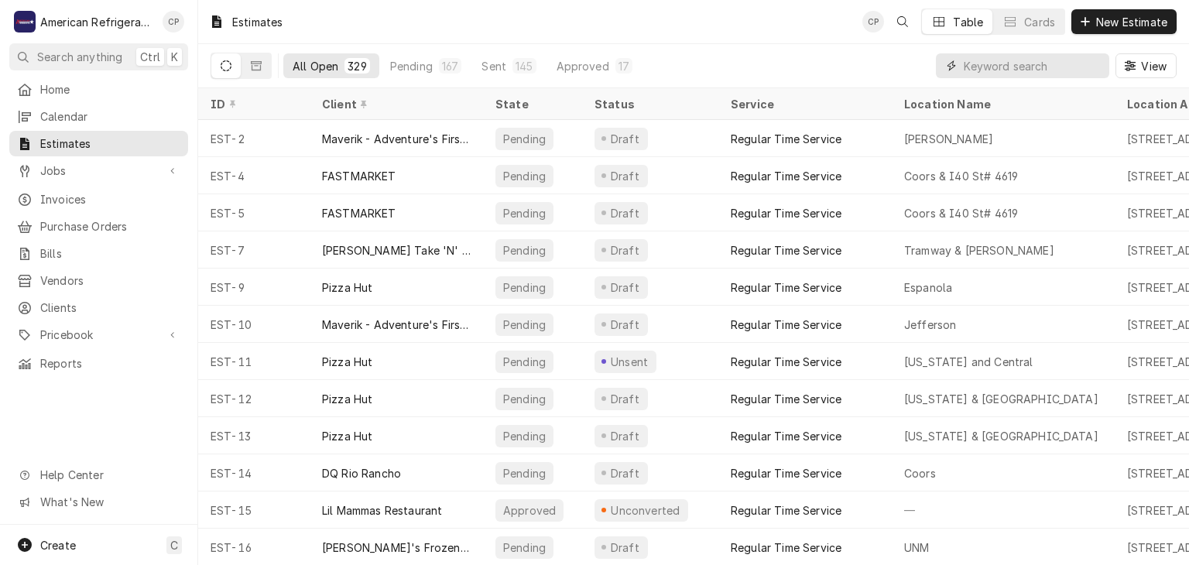
click at [1000, 60] on input "Dynamic Content Wrapper" at bounding box center [1033, 65] width 138 height 25
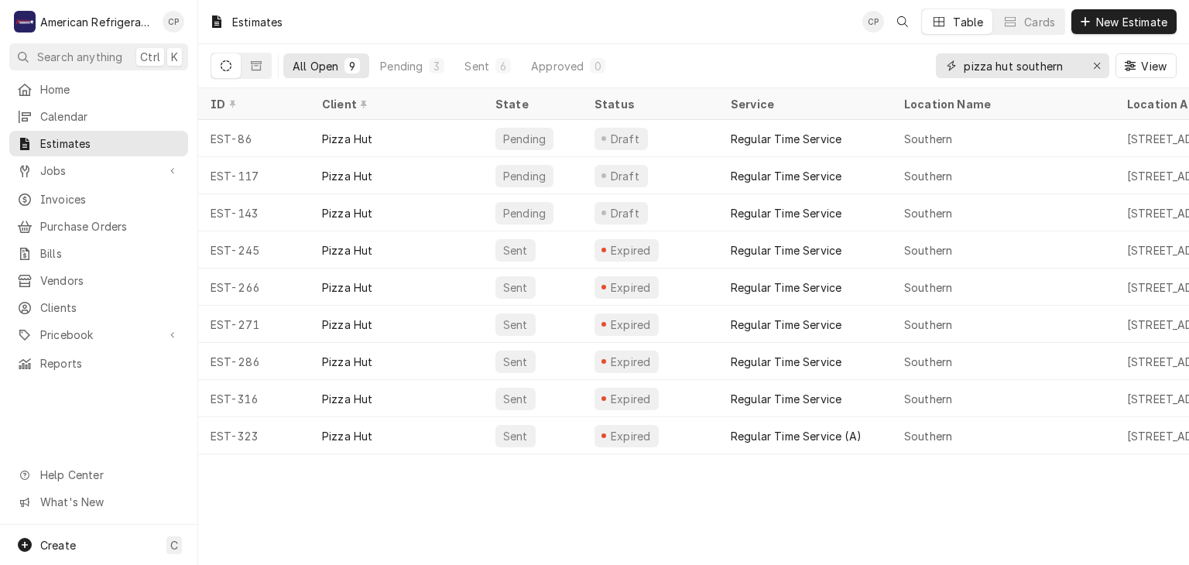
type input "pizza hut southern"
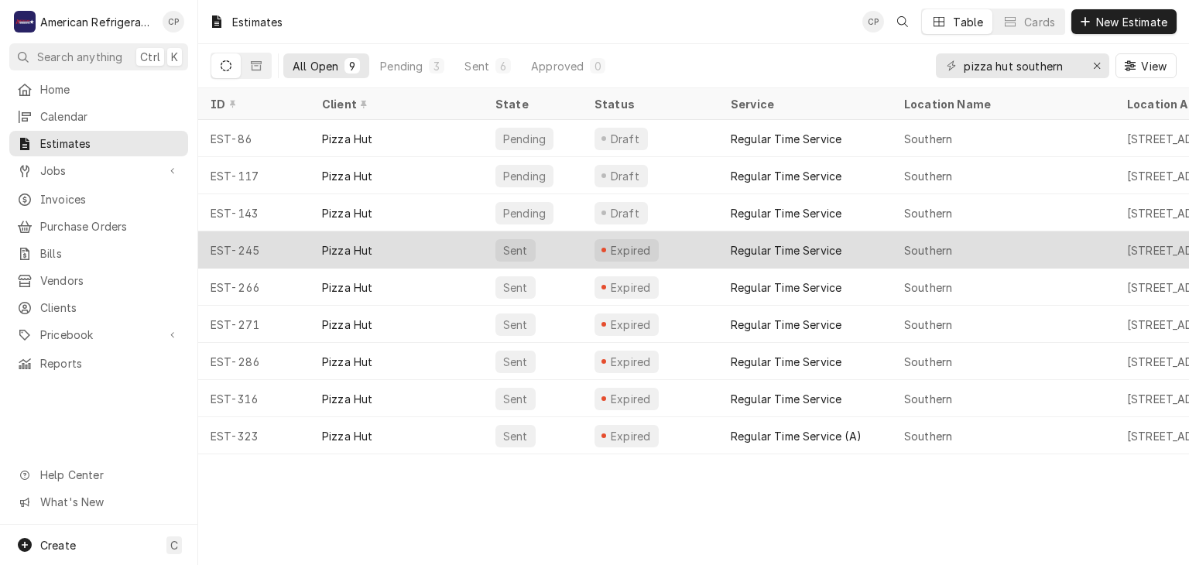
click at [427, 242] on div "Pizza Hut" at bounding box center [396, 250] width 173 height 37
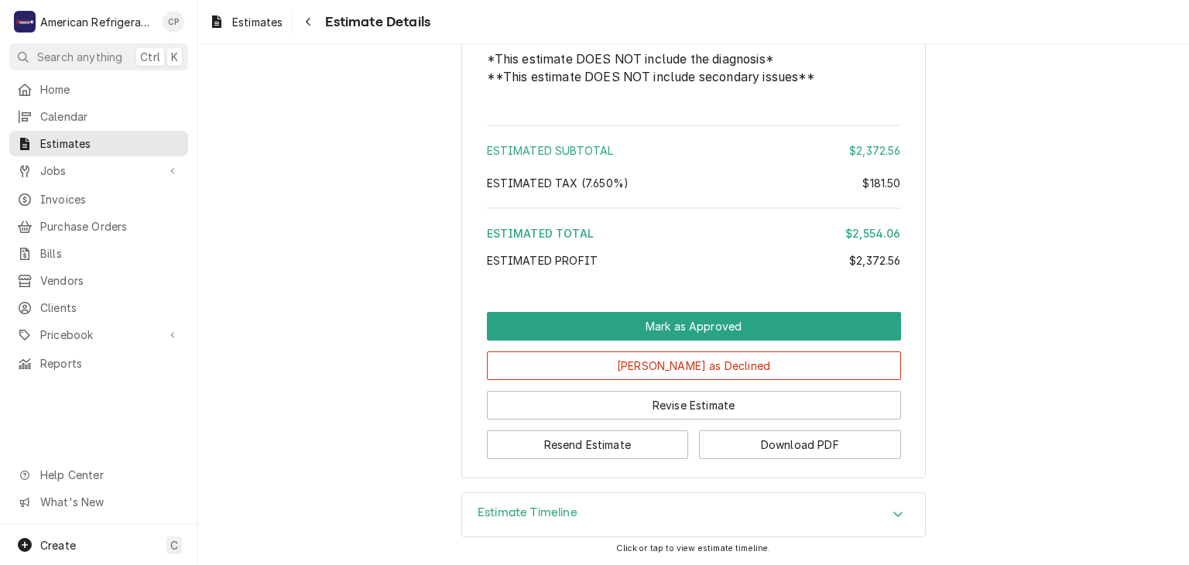
scroll to position [2481, 0]
click at [825, 451] on button "Download PDF" at bounding box center [800, 445] width 202 height 29
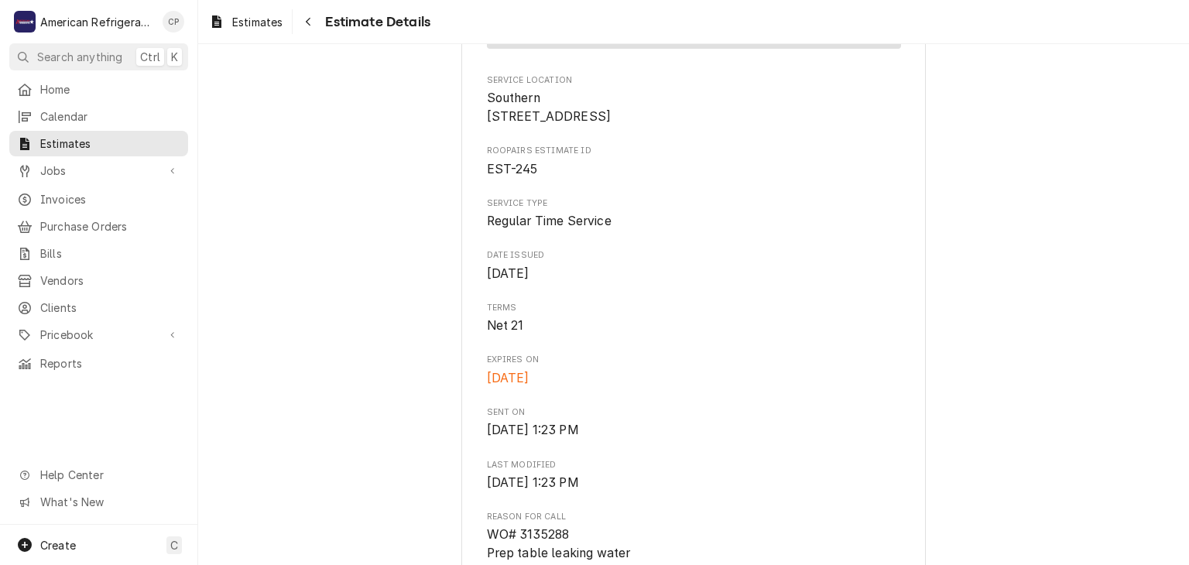
scroll to position [0, 0]
